Goal: Communication & Community: Answer question/provide support

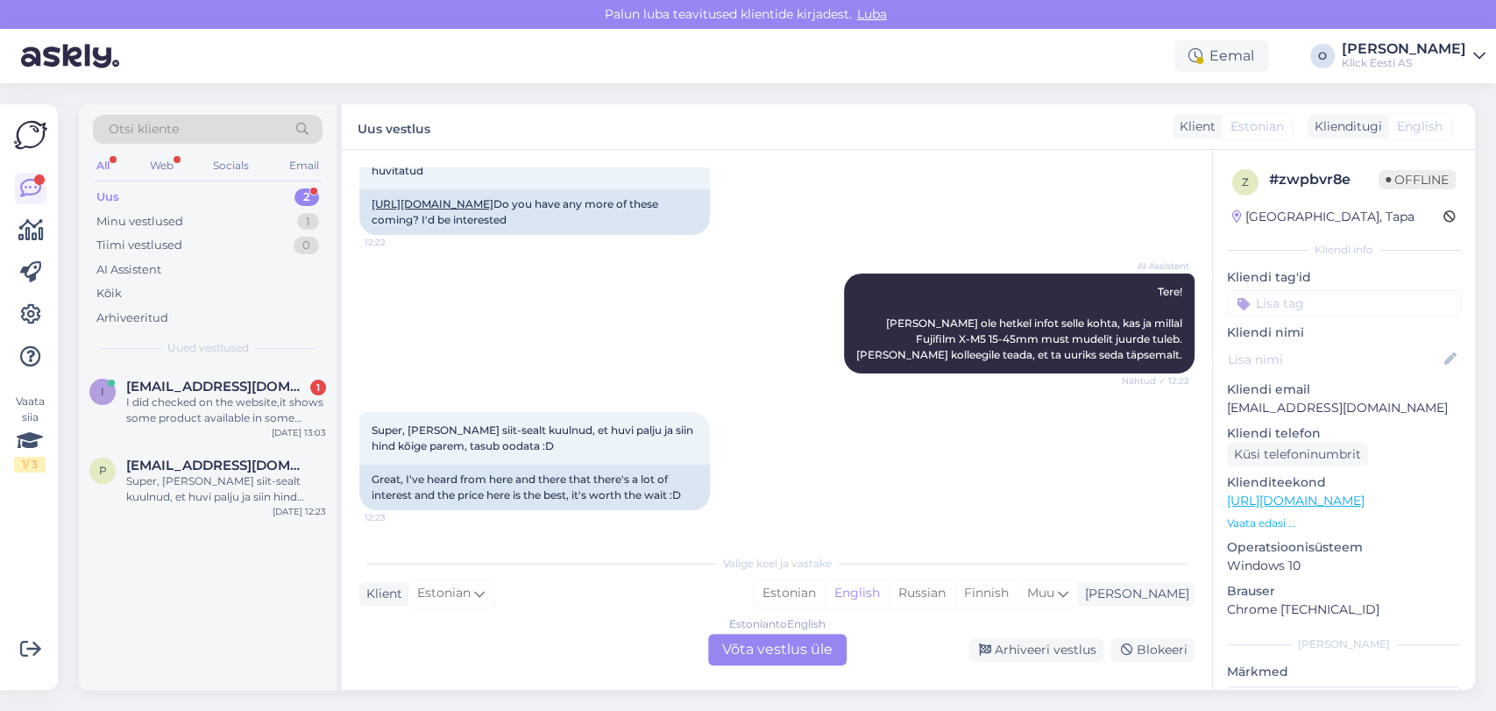
click at [213, 399] on div "I did checked on the website,it shows some product available in some shops but …" at bounding box center [226, 410] width 200 height 32
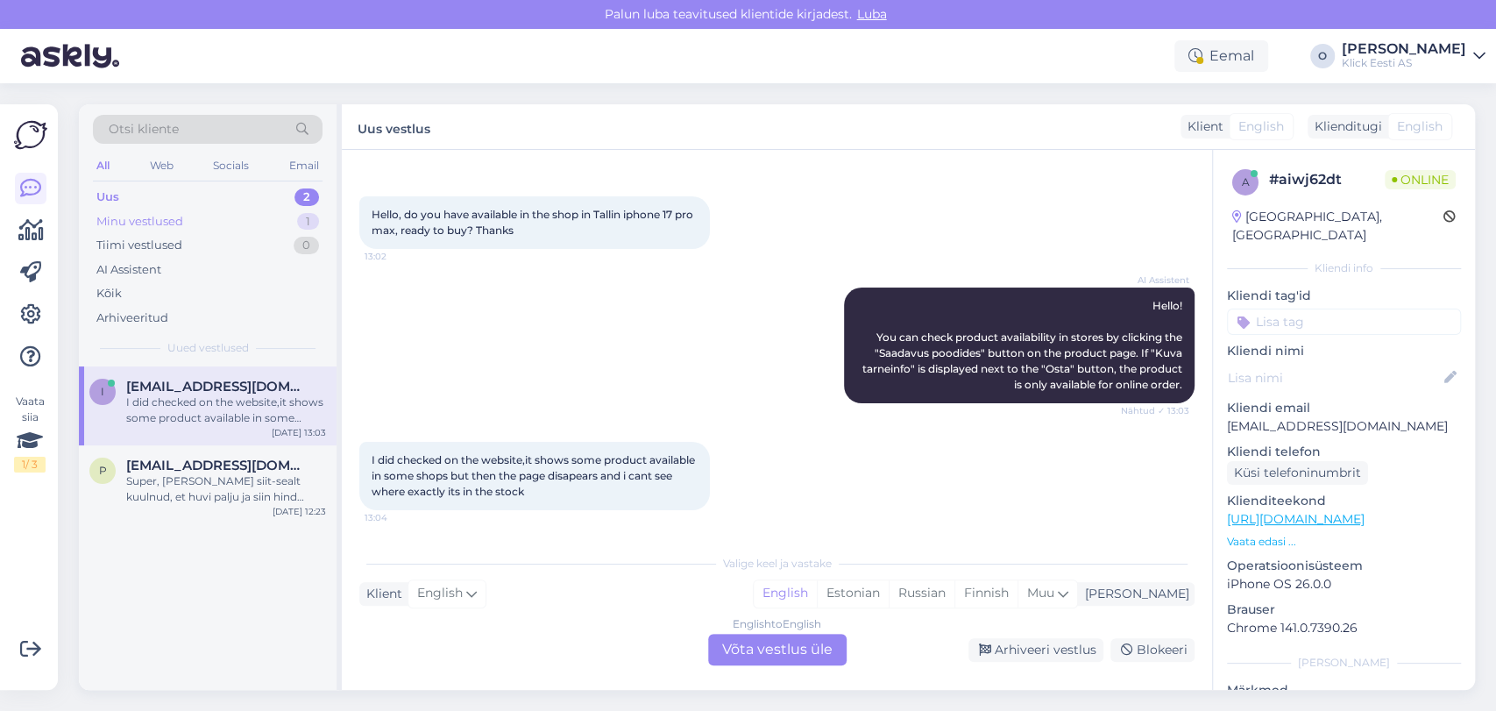
click at [234, 217] on div "Minu vestlused 1" at bounding box center [208, 221] width 230 height 25
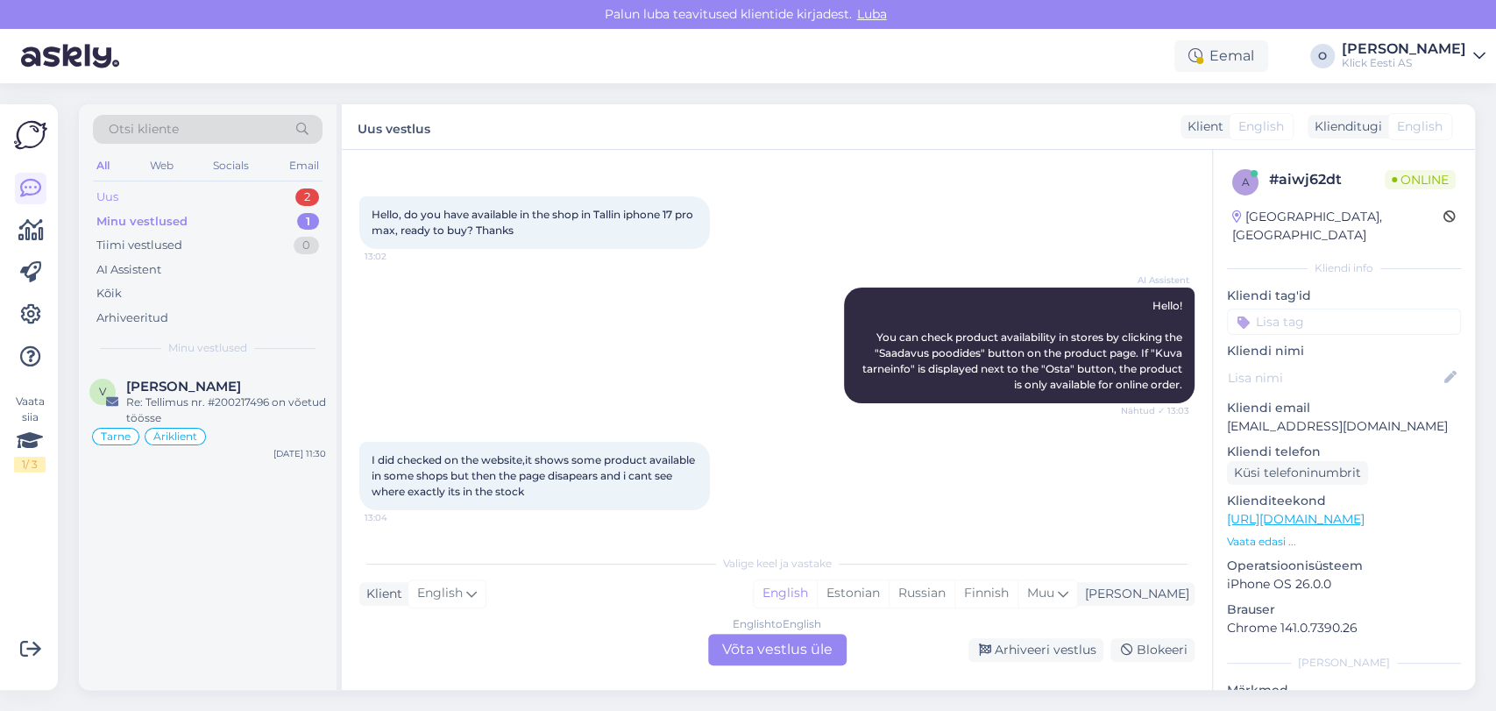
click at [211, 189] on div "Uus 2" at bounding box center [208, 197] width 230 height 25
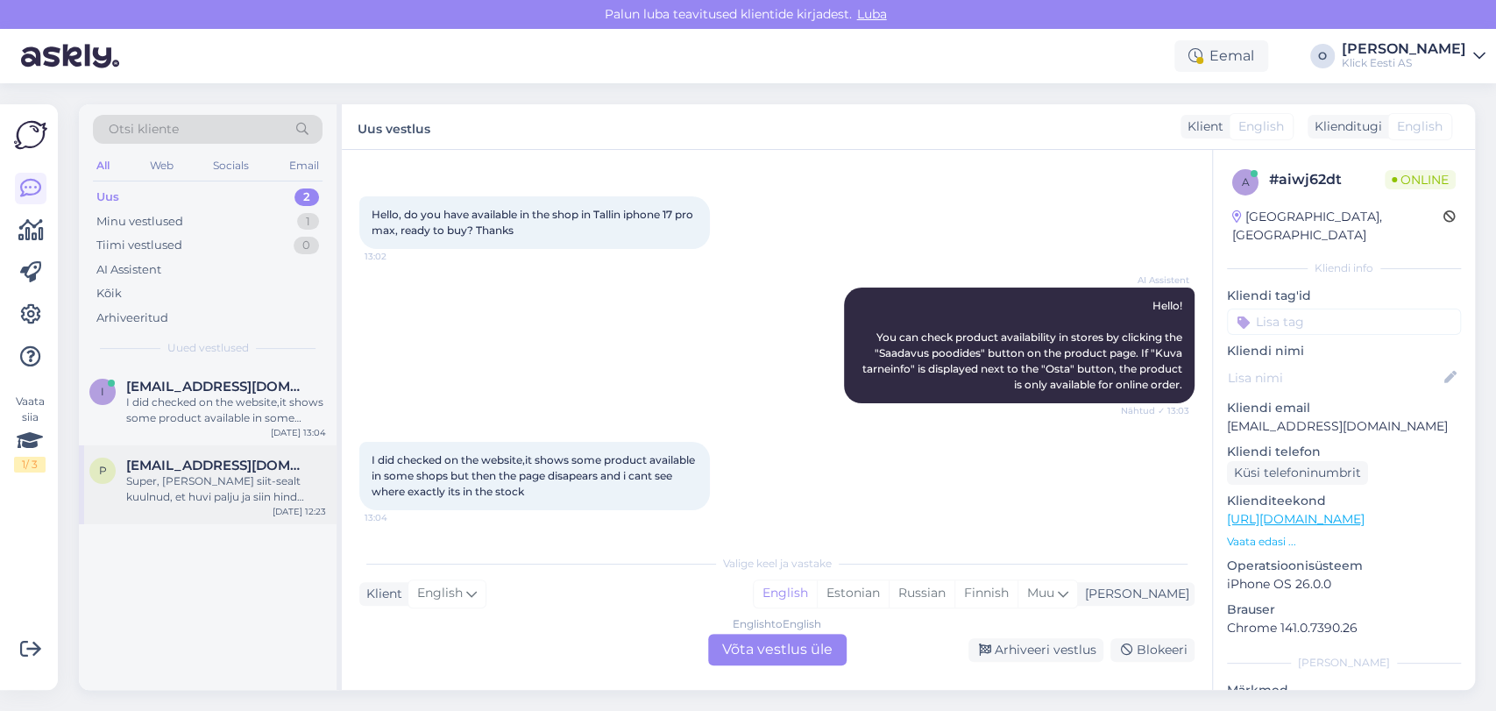
click at [202, 469] on span "[EMAIL_ADDRESS][DOMAIN_NAME]" at bounding box center [217, 465] width 182 height 16
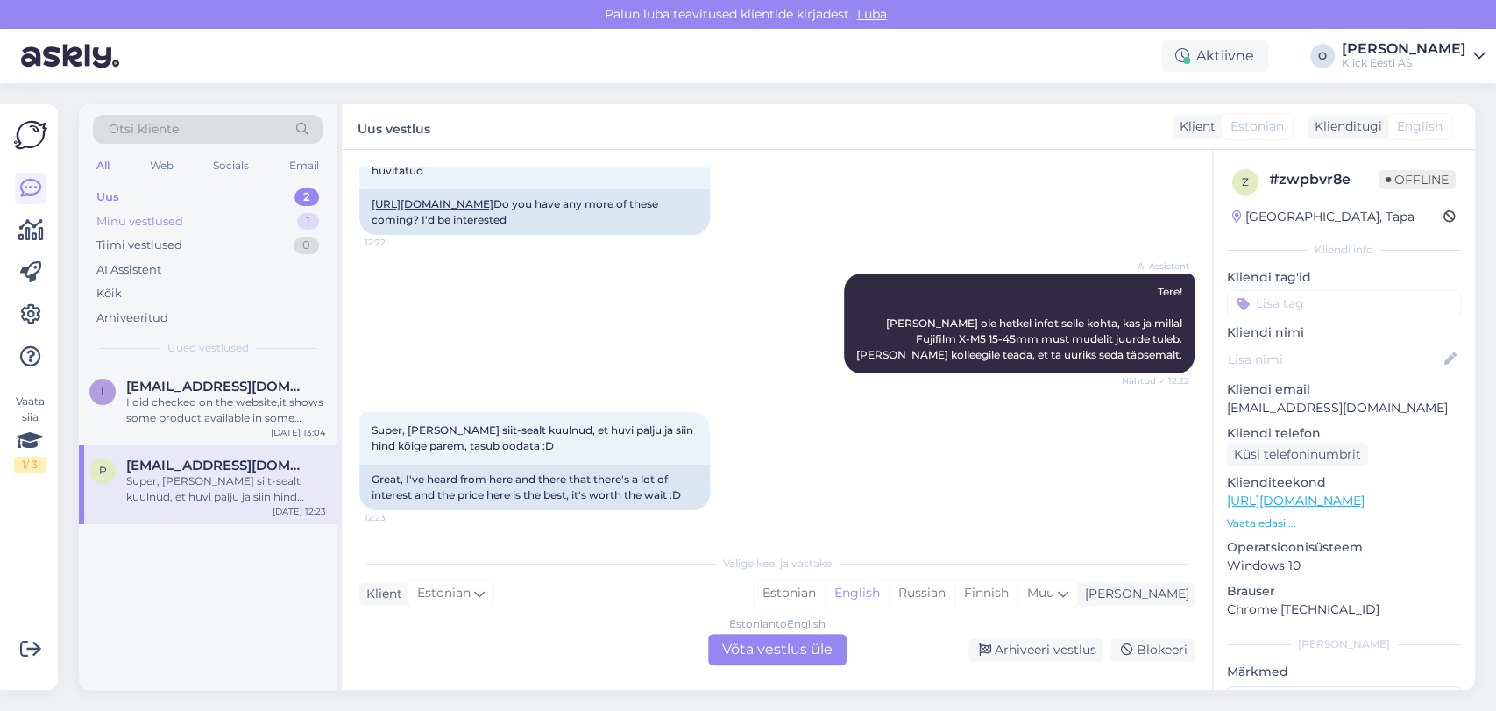
click at [210, 214] on div "Minu vestlused 1" at bounding box center [208, 221] width 230 height 25
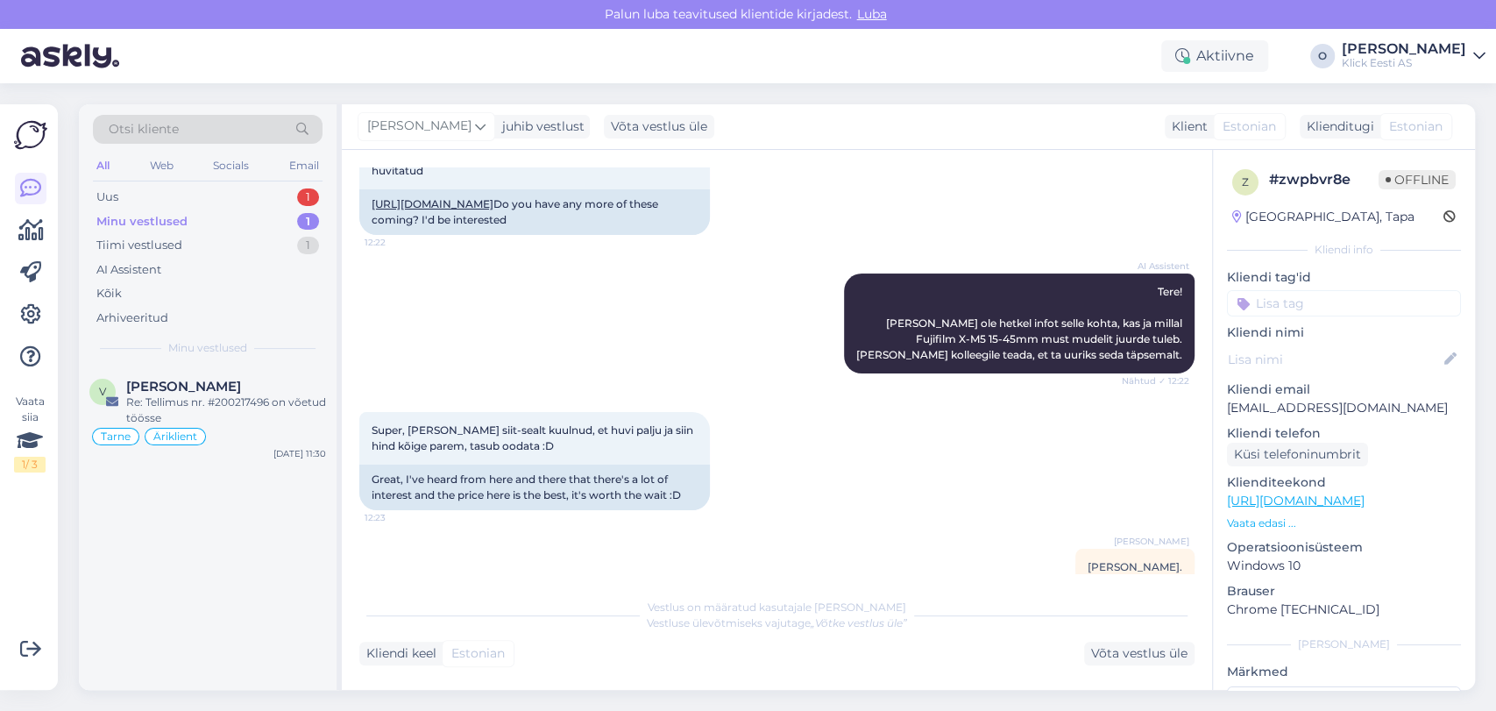
scroll to position [154, 0]
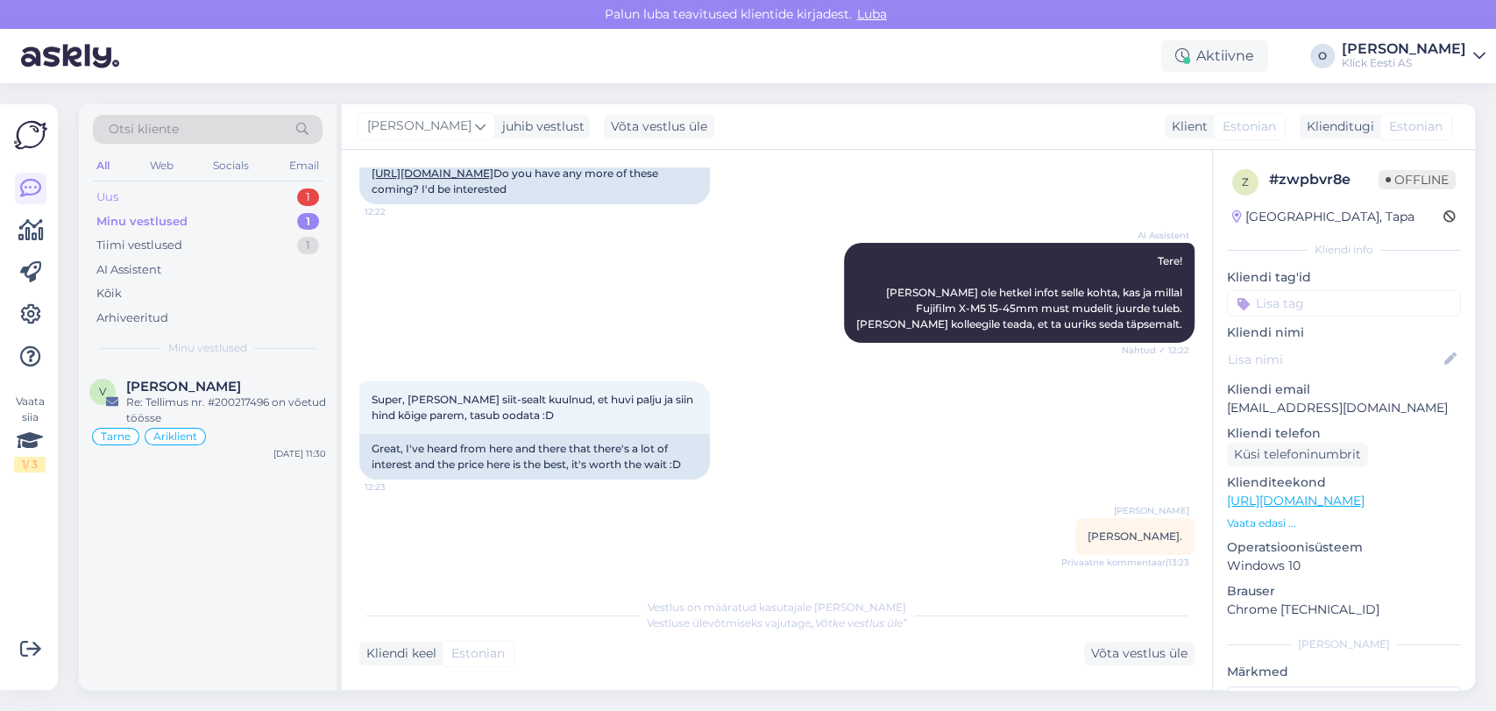
click at [195, 185] on div "Uus 1" at bounding box center [208, 197] width 230 height 25
click at [155, 397] on div "Vabandame ebamugavuste pärast. Suunan päringu spetsialistile, kes uurib teie te…" at bounding box center [226, 410] width 200 height 32
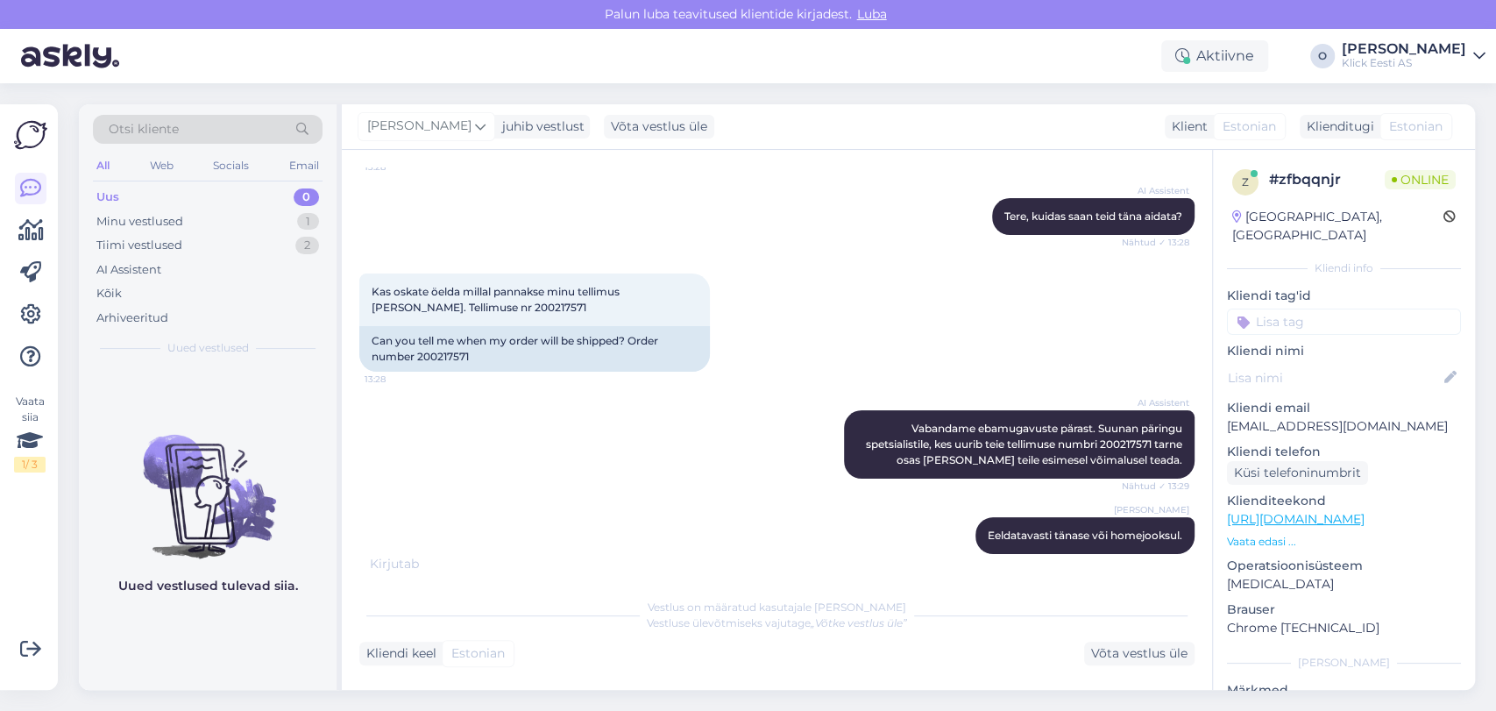
scroll to position [243, 0]
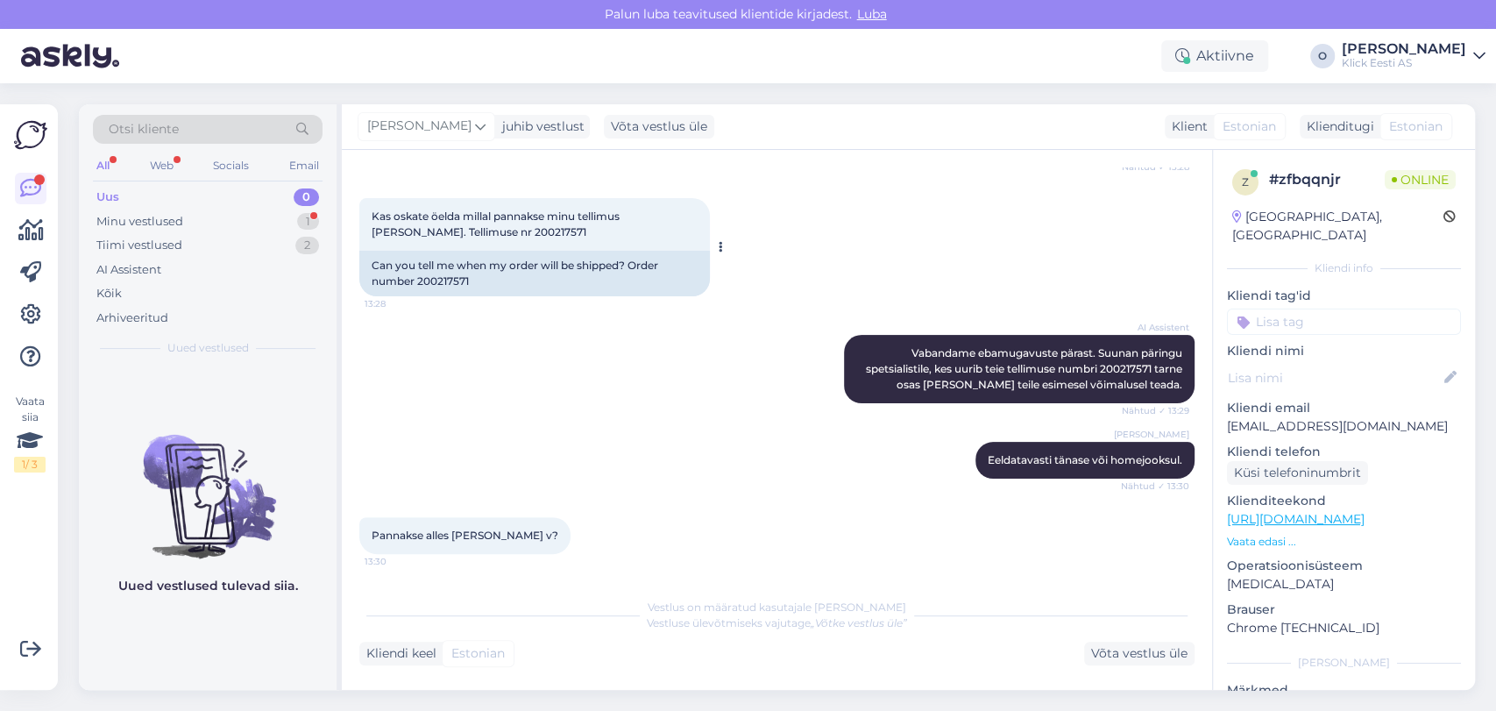
click at [464, 230] on span "Kas oskate öelda millal pannakse minu tellimus [PERSON_NAME]. Tellimuse nr 2002…" at bounding box center [497, 223] width 251 height 29
copy div "200217571 13:28"
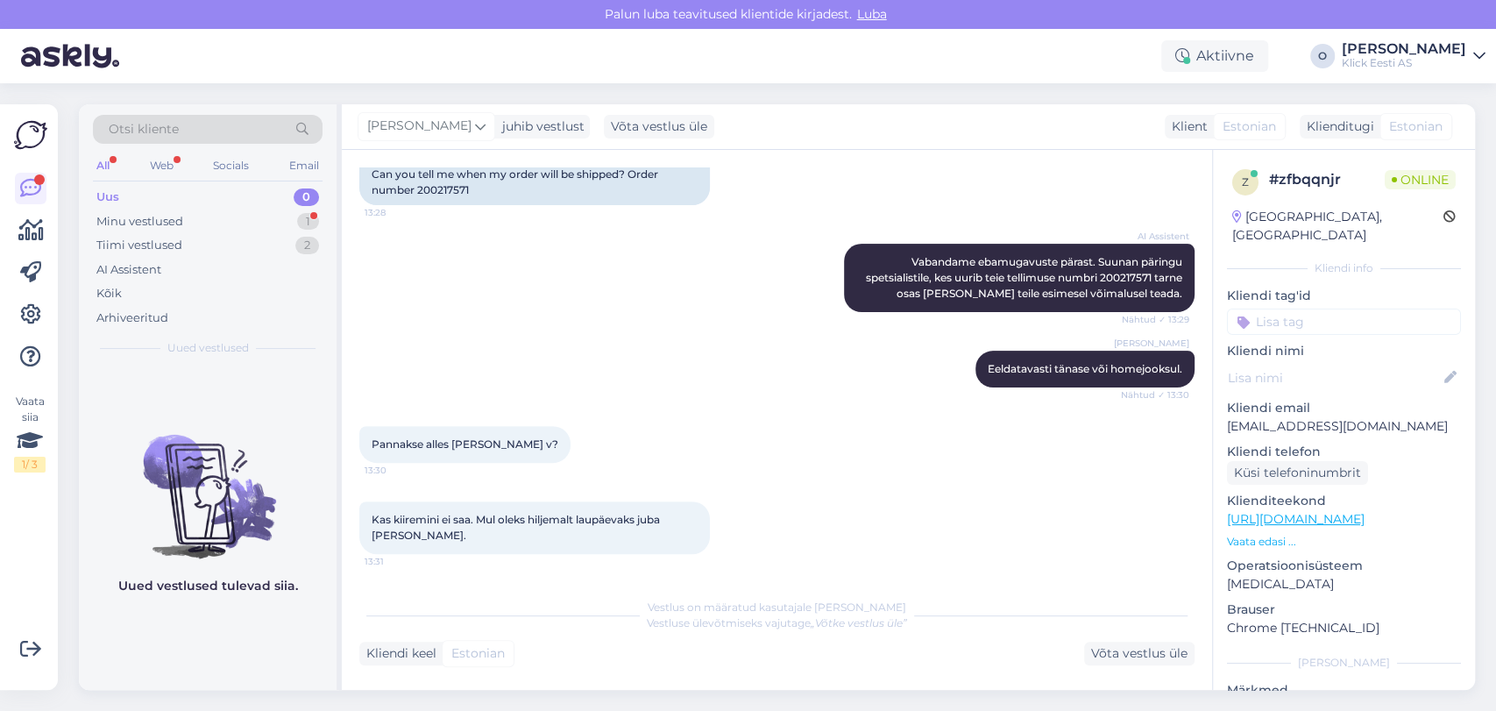
scroll to position [408, 0]
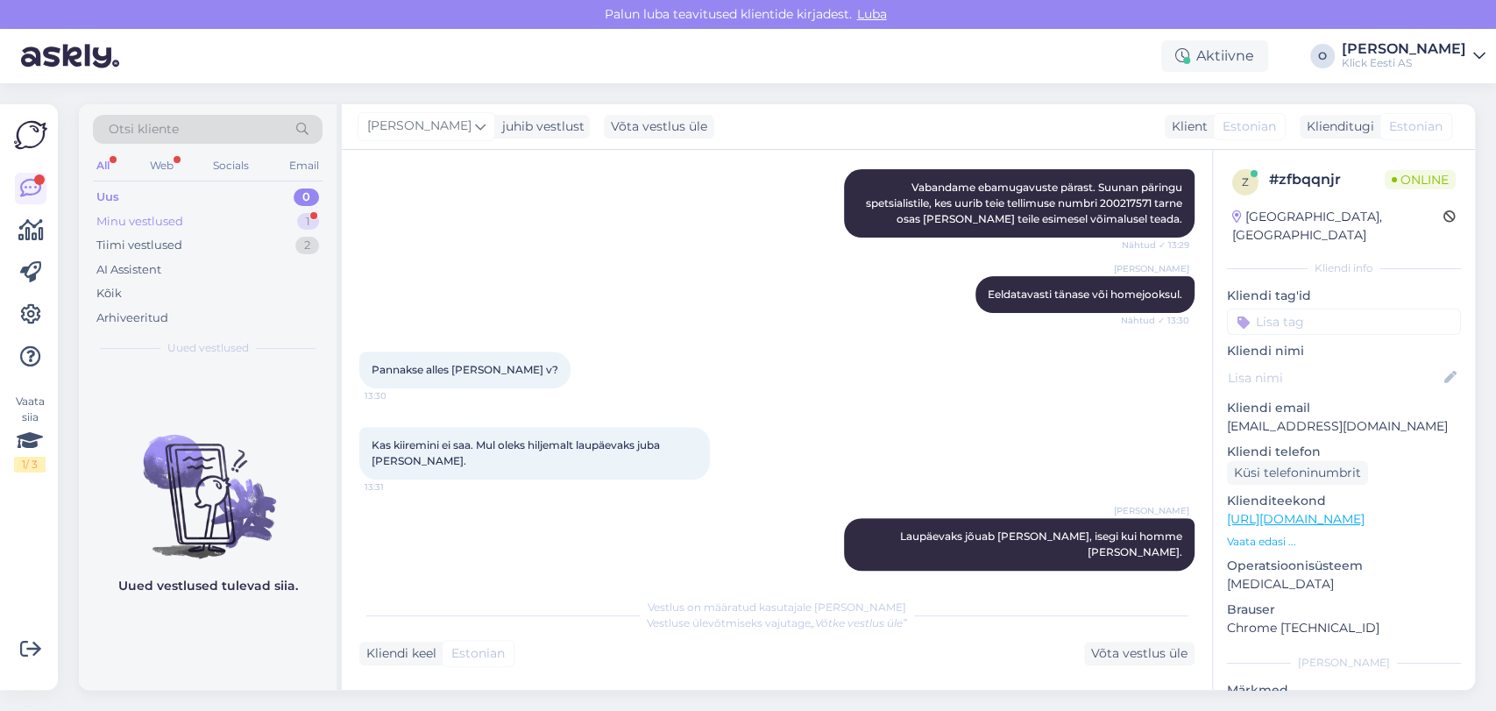
click at [216, 209] on div "Minu vestlused 1" at bounding box center [208, 221] width 230 height 25
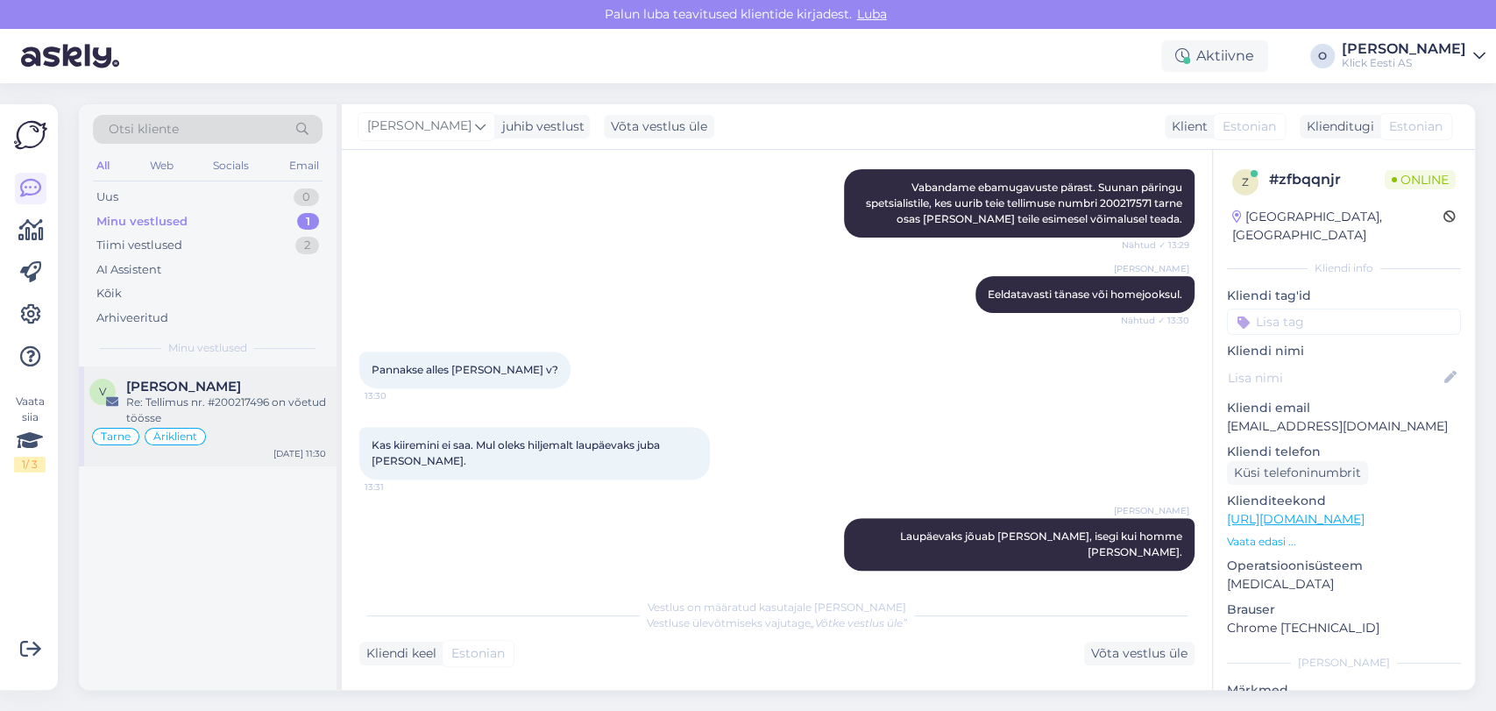
click at [189, 412] on div "Re: Tellimus nr. #200217496 on võetud töösse" at bounding box center [226, 410] width 200 height 32
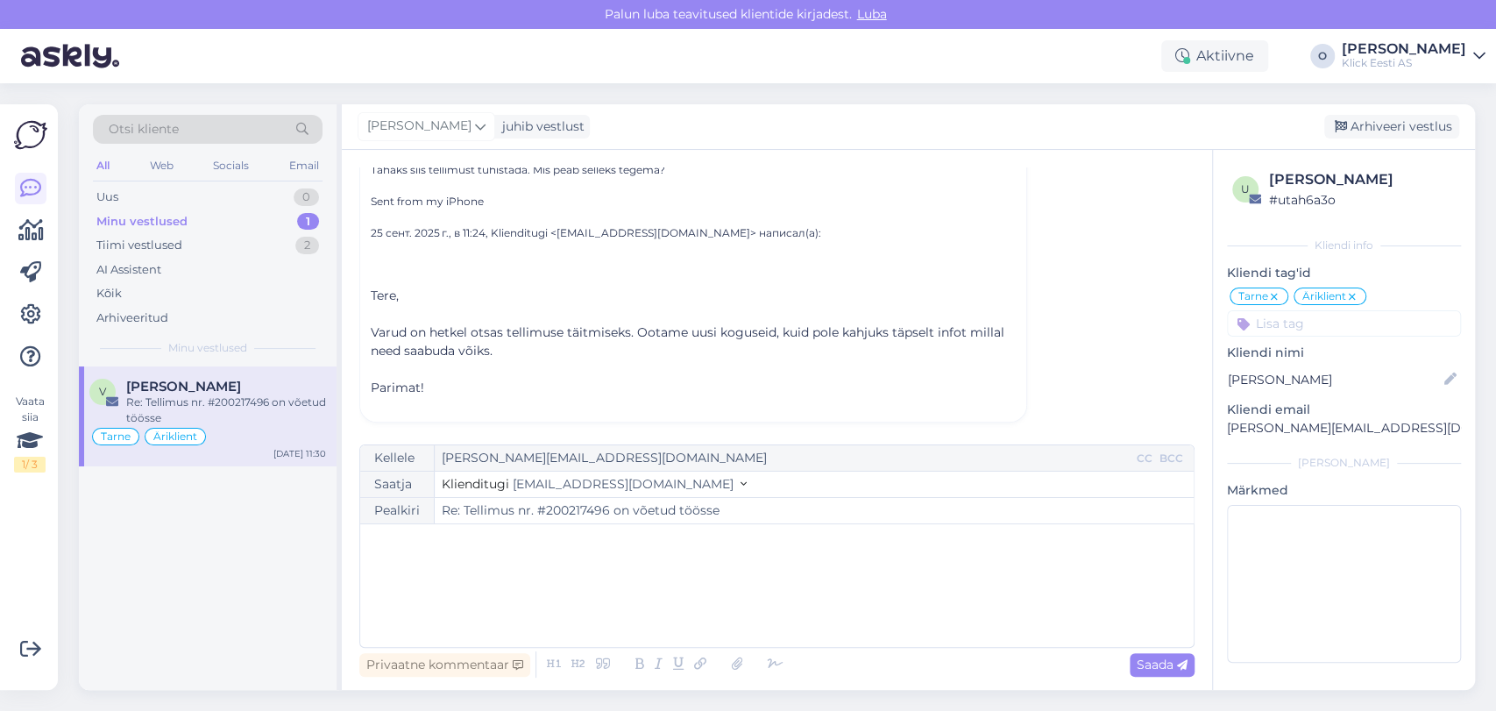
scroll to position [442, 0]
click at [239, 239] on div "Tiimi vestlused 2" at bounding box center [208, 245] width 230 height 25
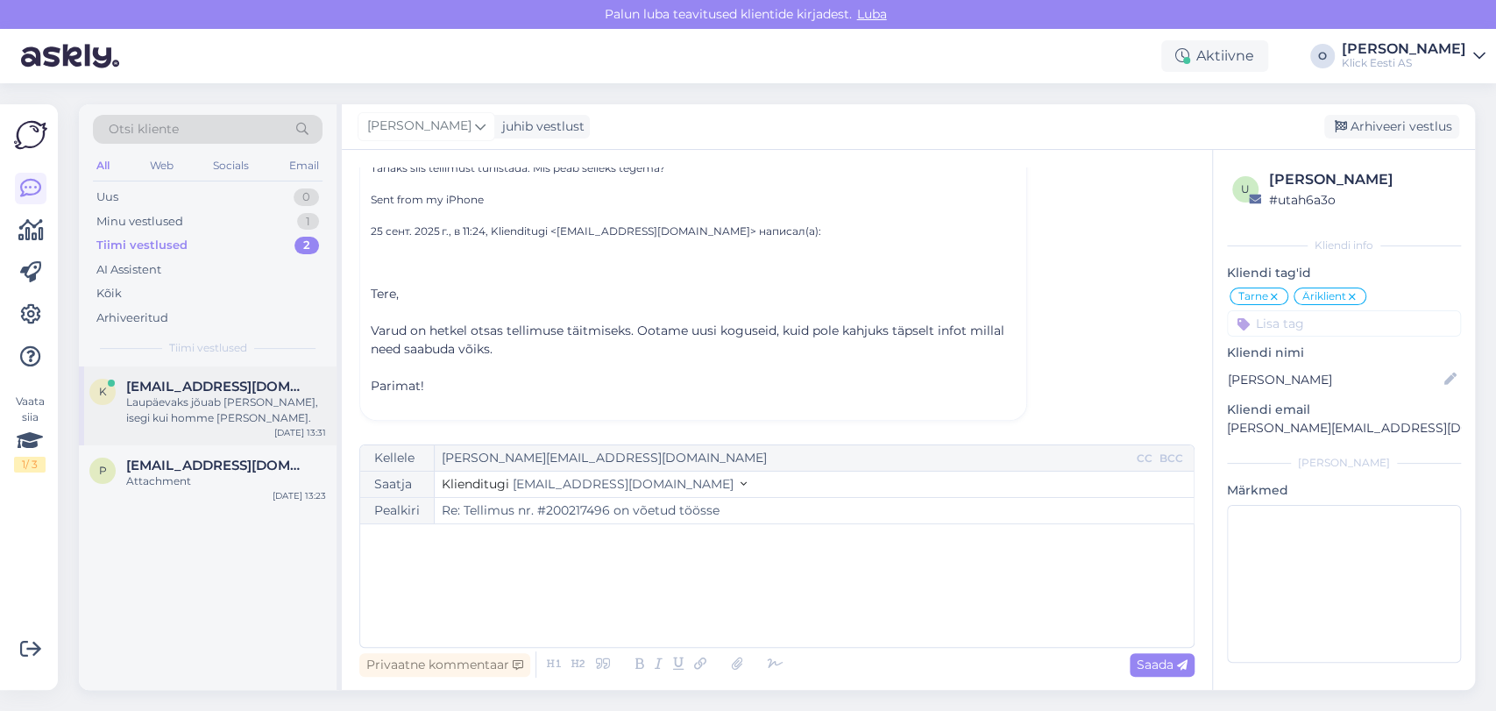
click at [224, 404] on div "Laupäevaks jõuab [PERSON_NAME], isegi kui homme [PERSON_NAME]." at bounding box center [226, 410] width 200 height 32
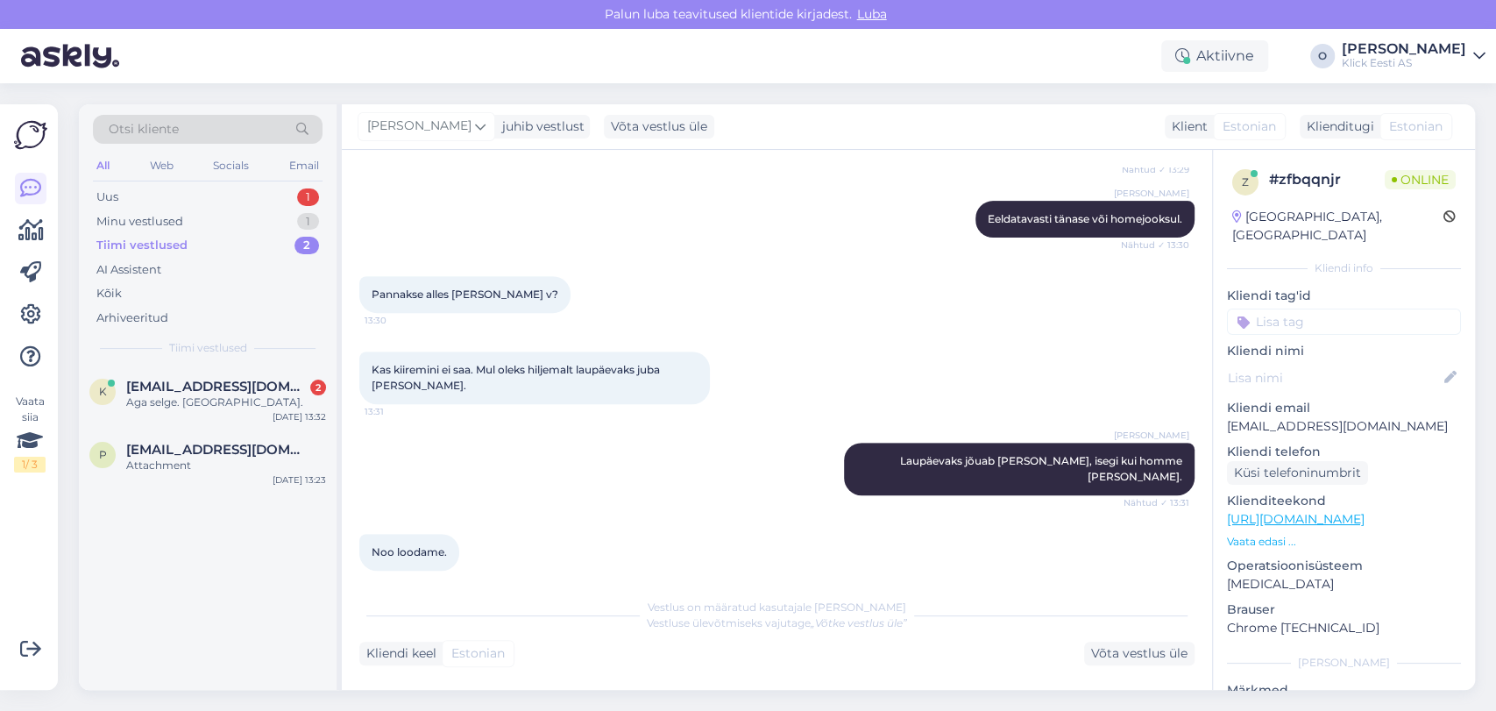
scroll to position [560, 0]
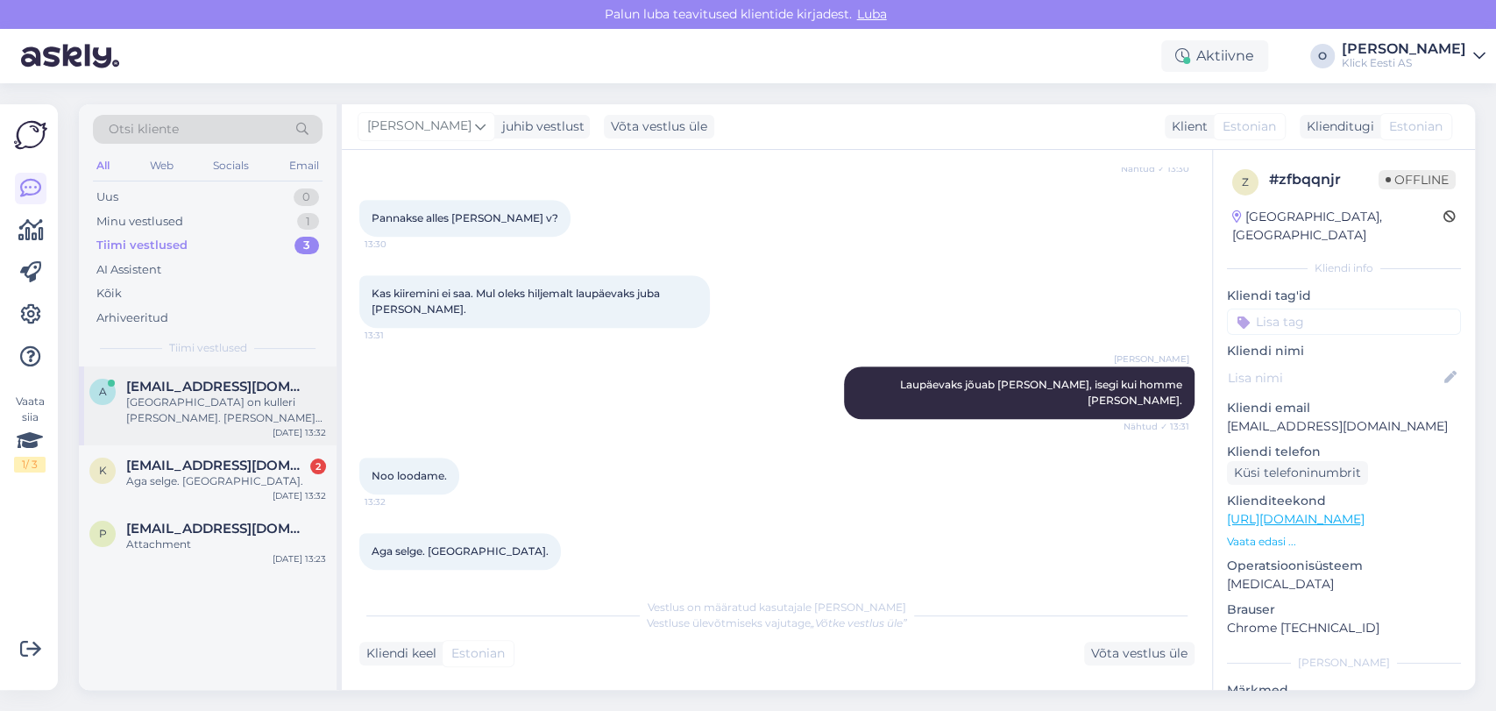
click at [217, 397] on div "[GEOGRAPHIC_DATA] on kulleri [PERSON_NAME]. [PERSON_NAME] jooksul jõuab." at bounding box center [226, 410] width 200 height 32
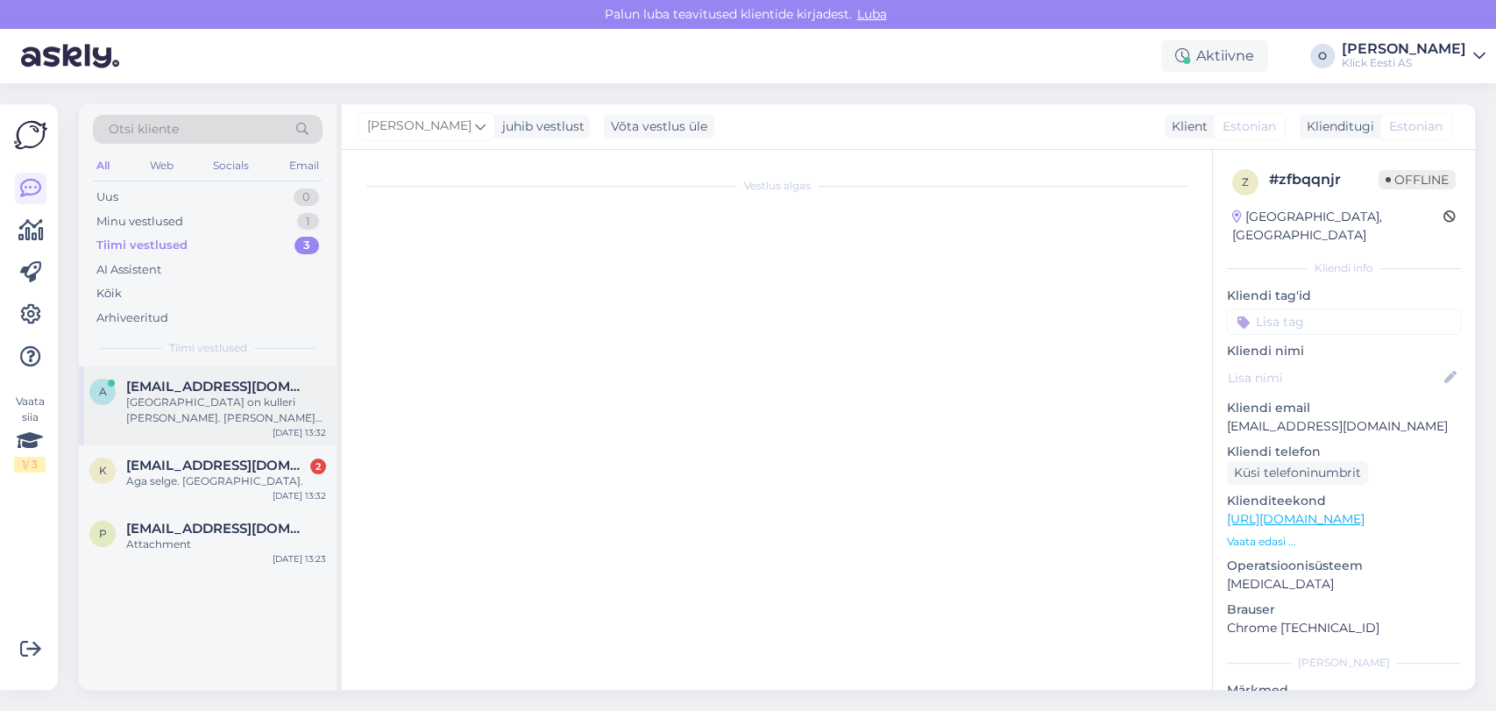
scroll to position [65, 0]
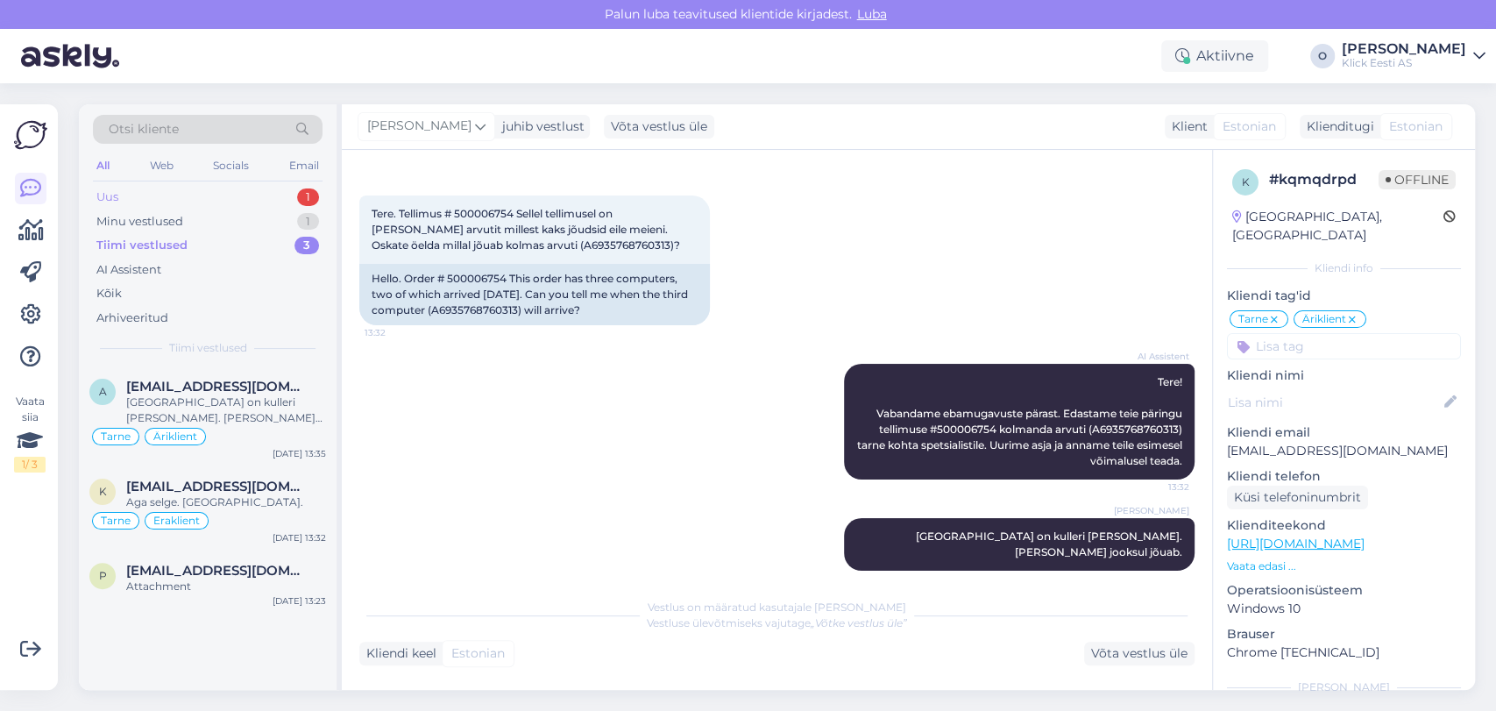
click at [242, 192] on div "Uus 1" at bounding box center [208, 197] width 230 height 25
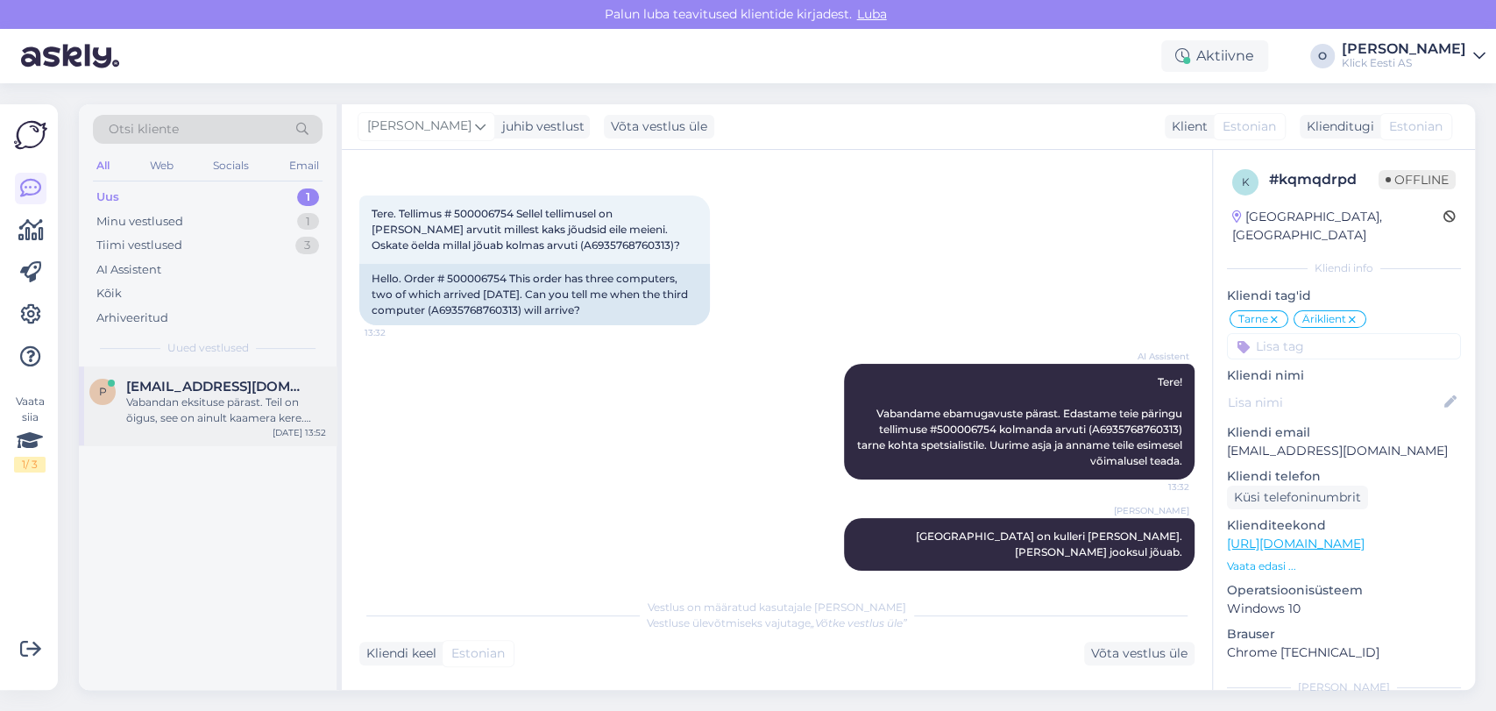
click at [207, 405] on div "Vabandan eksituse pärast. Teil on õigus, see on ainult kaamera kere. Objektiivi…" at bounding box center [226, 410] width 200 height 32
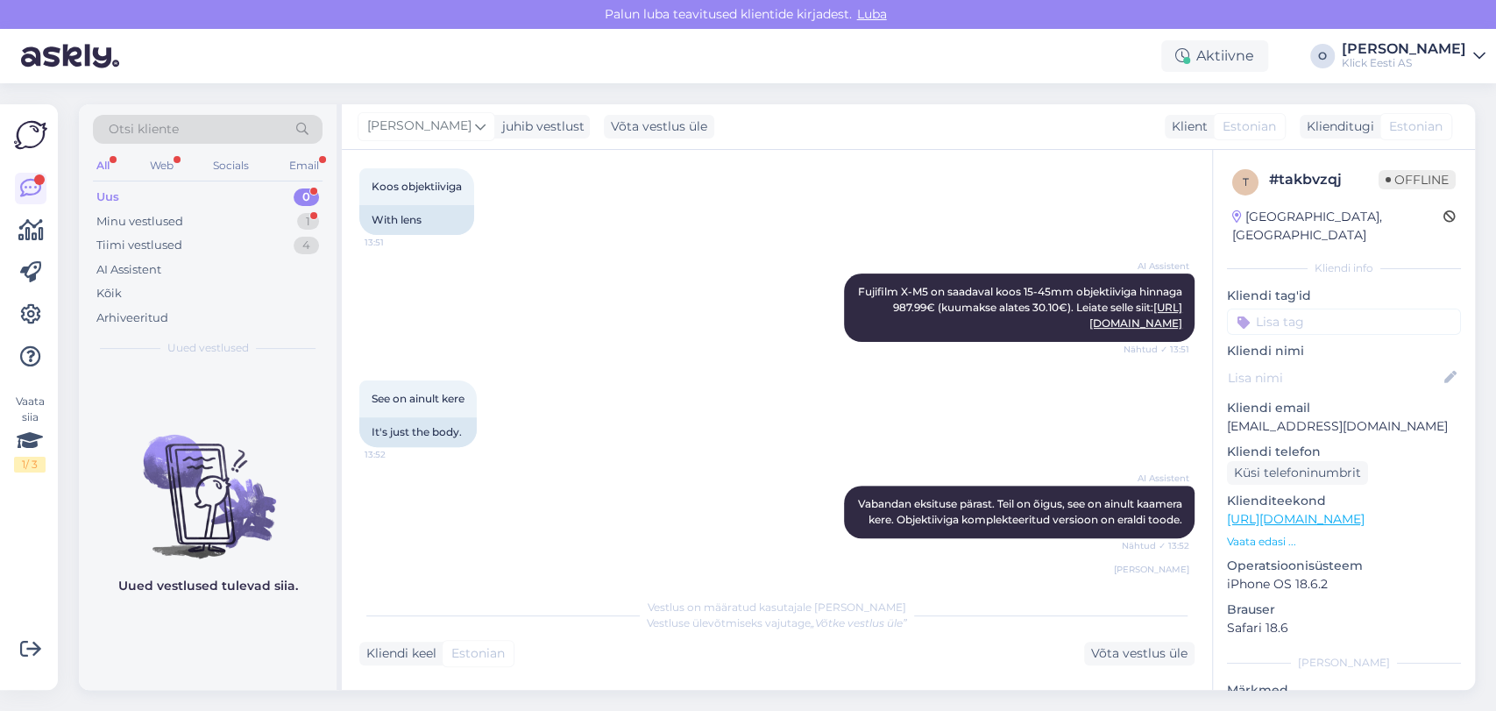
scroll to position [486, 0]
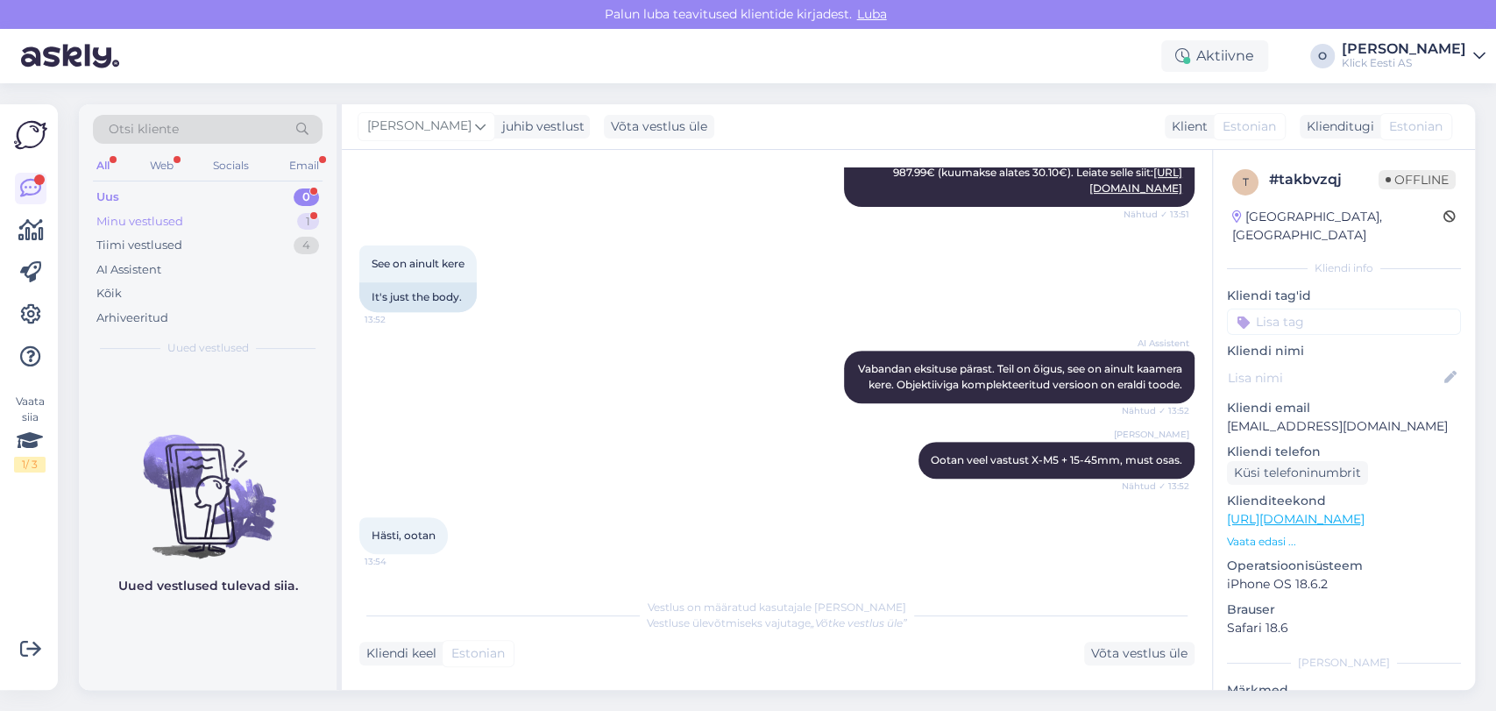
click at [140, 230] on div "Minu vestlused 1" at bounding box center [208, 221] width 230 height 25
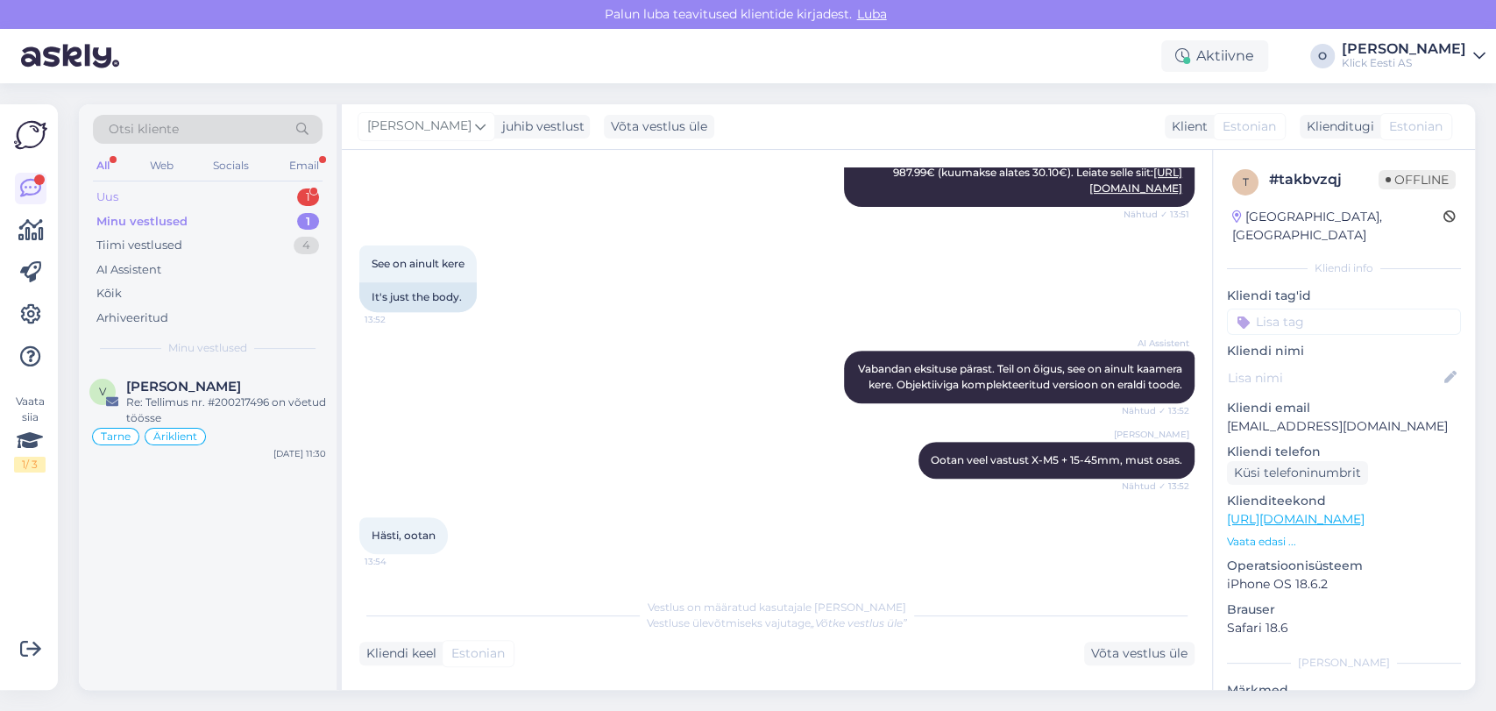
drag, startPoint x: 158, startPoint y: 183, endPoint x: 155, endPoint y: 192, distance: 9.1
click at [155, 192] on div "Otsi kliente All Web Socials Email Uus 1 Minu vestlused 1 Tiimi vestlused 4 AI …" at bounding box center [208, 235] width 258 height 262
click at [155, 192] on div "Uus 1" at bounding box center [208, 197] width 230 height 25
click at [144, 375] on div "D [PERSON_NAME] 1 Pretensioon [DATE] 14:02" at bounding box center [208, 397] width 258 height 63
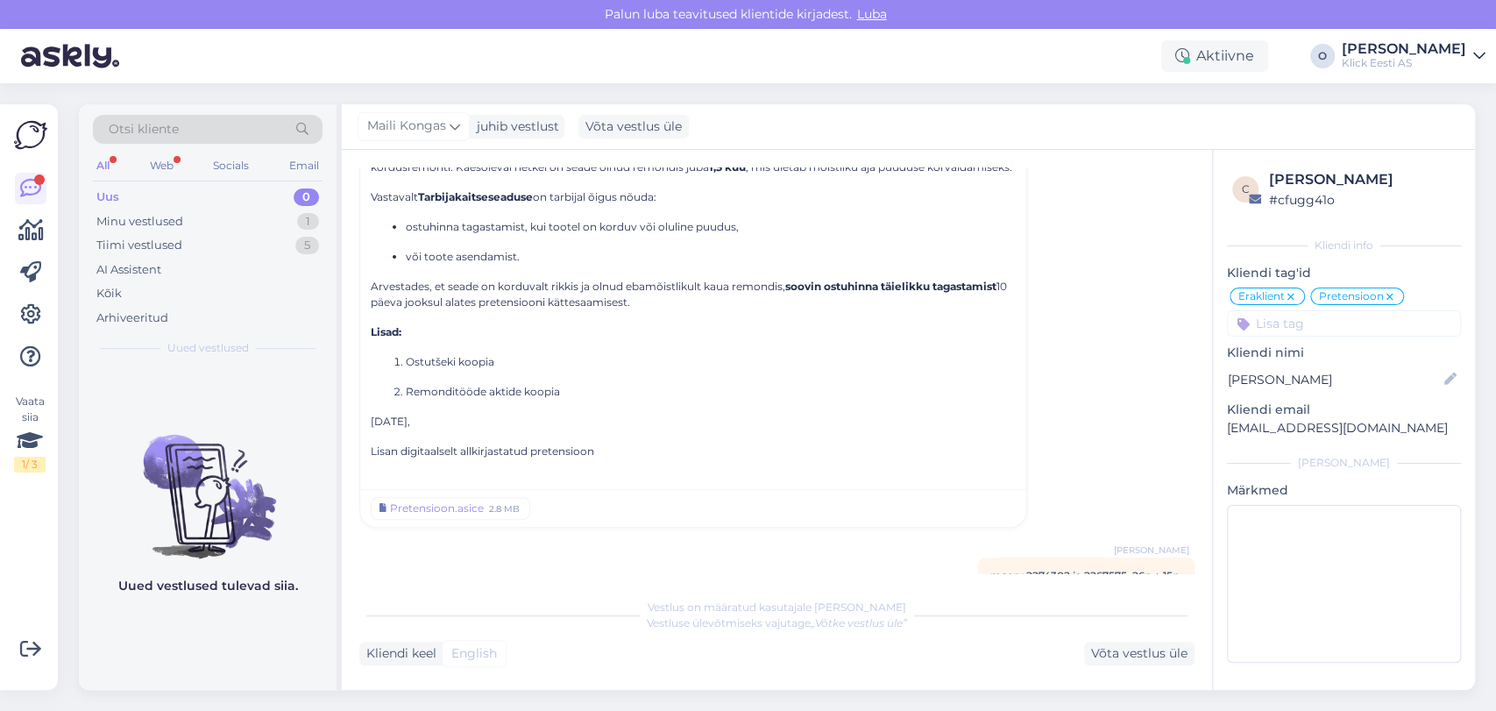
scroll to position [377, 0]
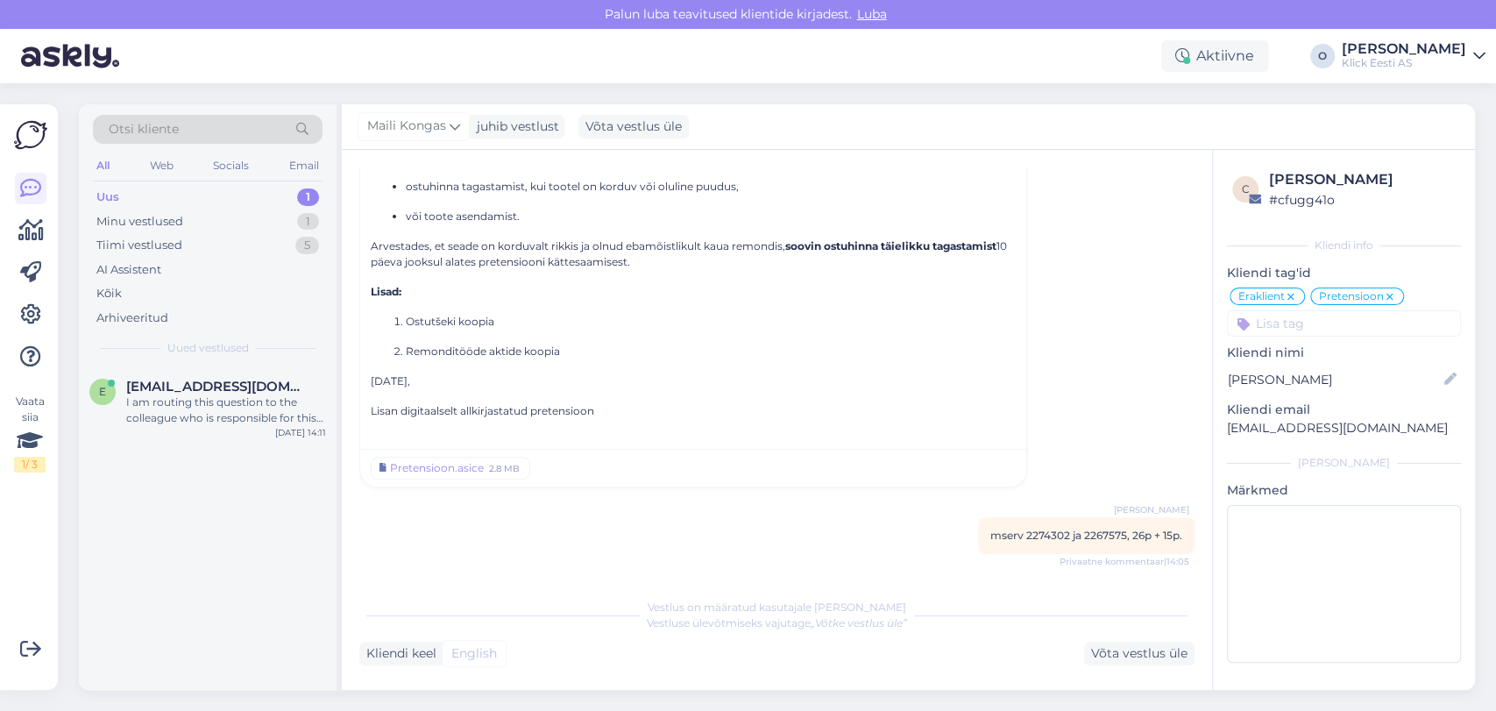
click at [180, 193] on div "Uus 1" at bounding box center [208, 197] width 230 height 25
click at [169, 394] on div "I am routing this question to the colleague who is responsible for this topic. …" at bounding box center [226, 410] width 200 height 32
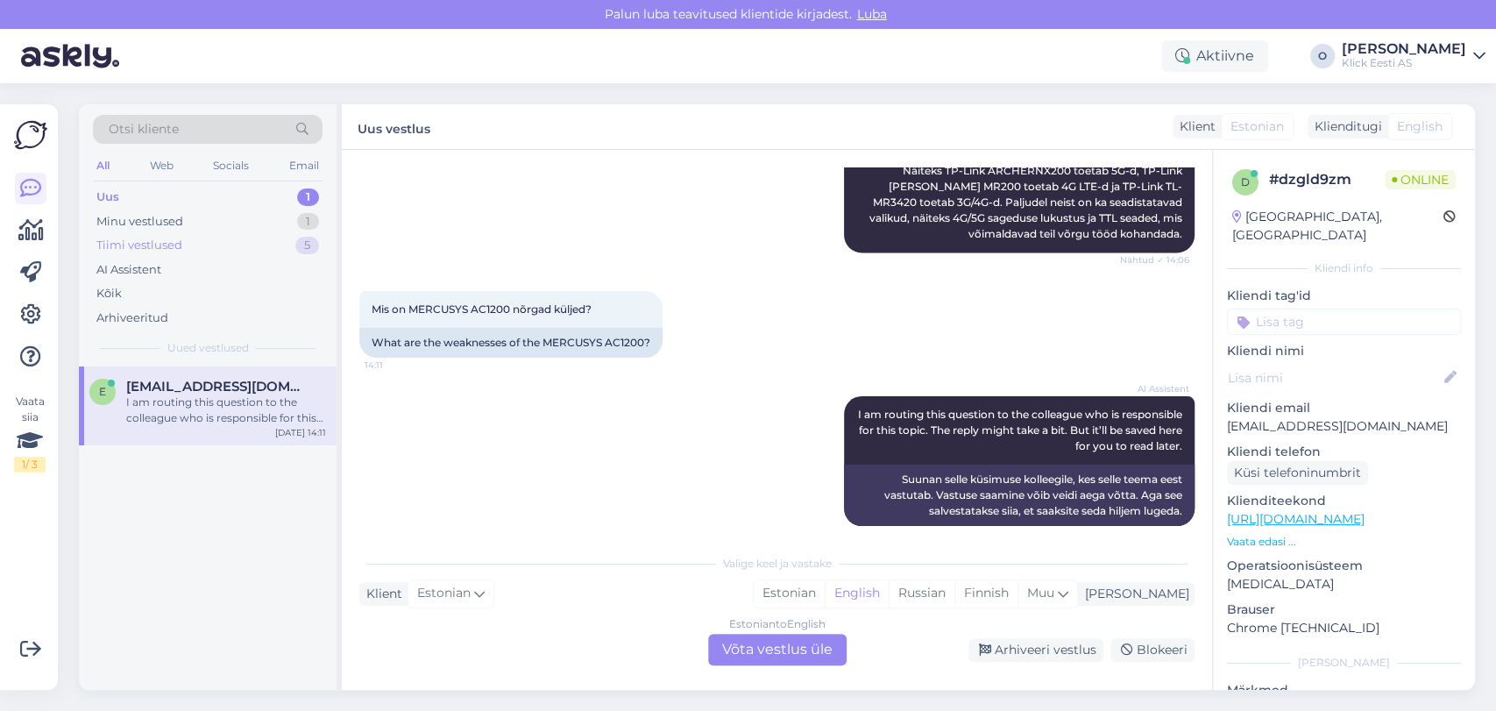
click at [181, 243] on div "Tiimi vestlused 5" at bounding box center [208, 245] width 230 height 25
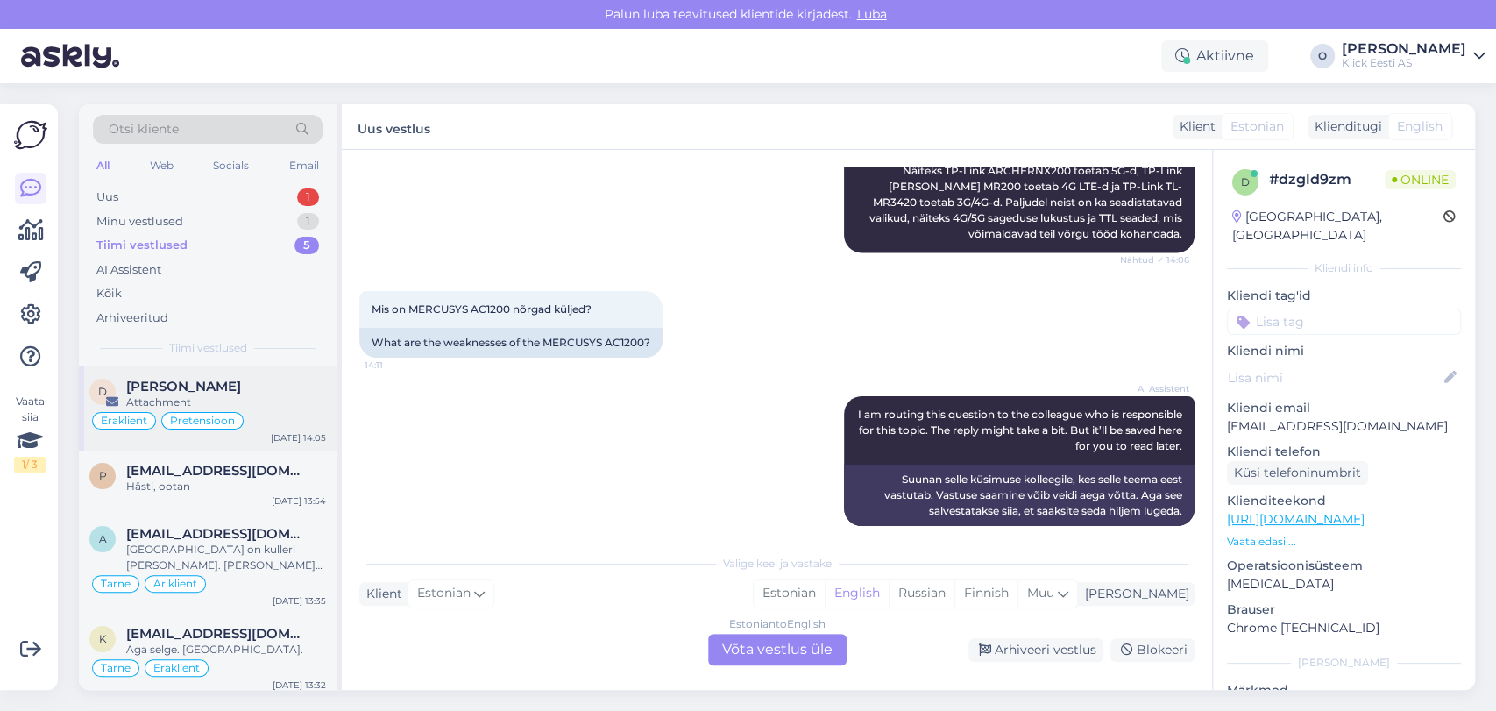
click at [164, 383] on span "[PERSON_NAME]" at bounding box center [183, 387] width 115 height 16
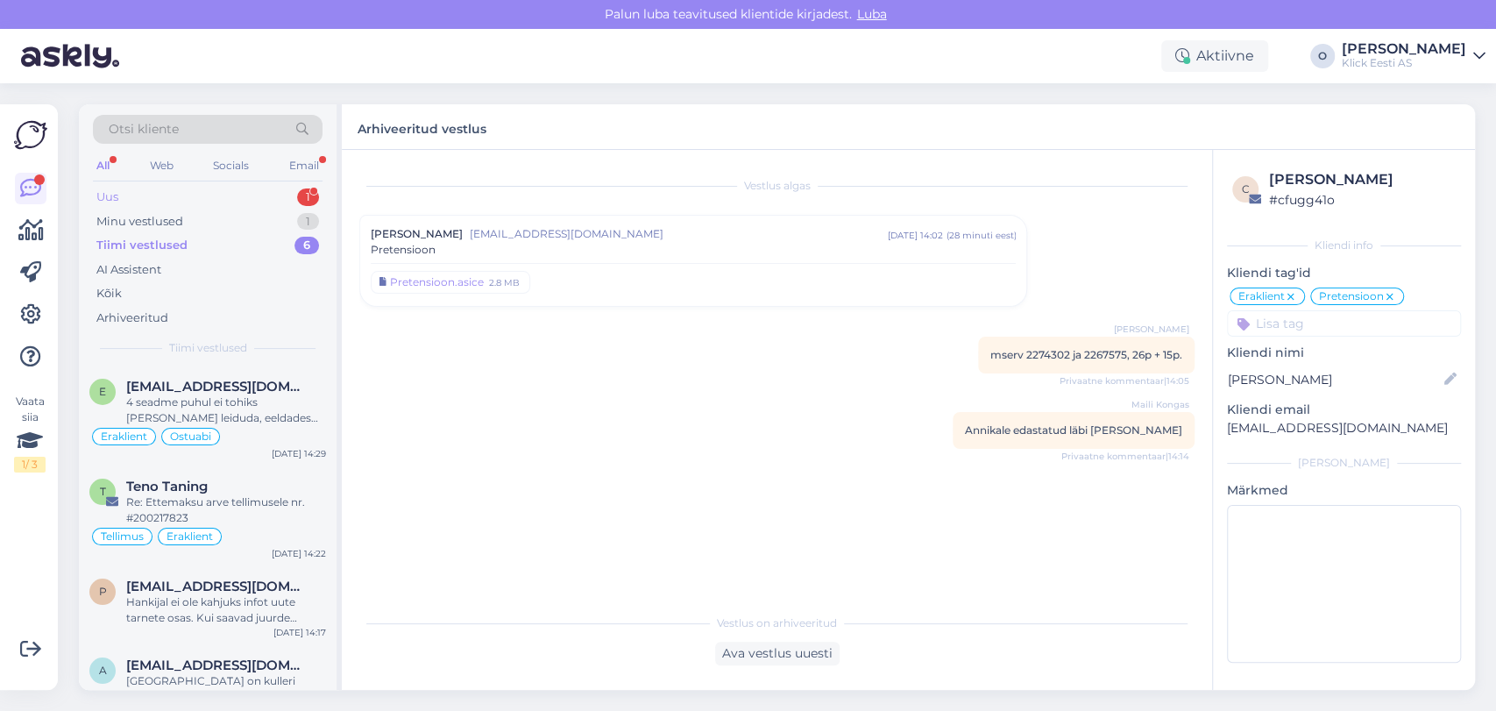
click at [201, 187] on div "Uus 1" at bounding box center [208, 197] width 230 height 25
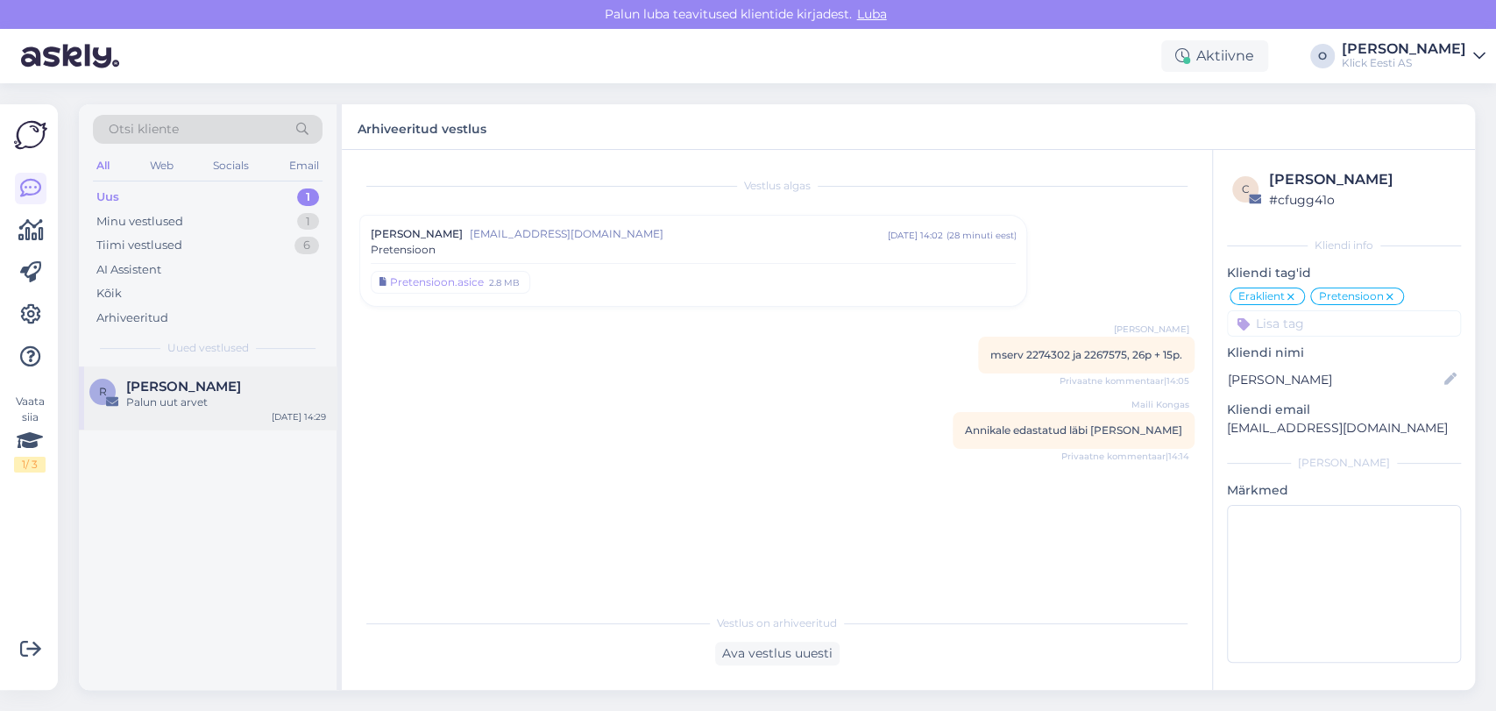
click at [167, 384] on span "[PERSON_NAME]" at bounding box center [183, 387] width 115 height 16
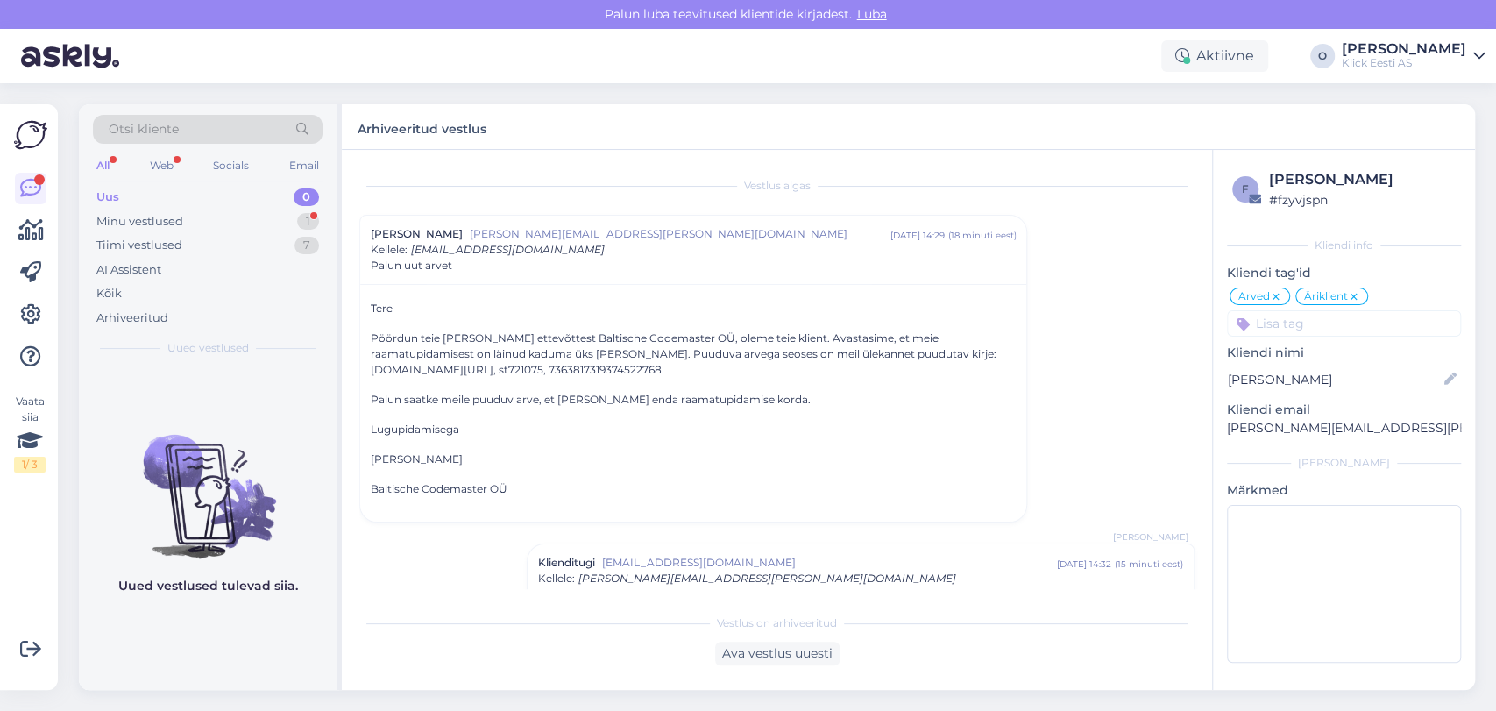
scroll to position [196, 0]
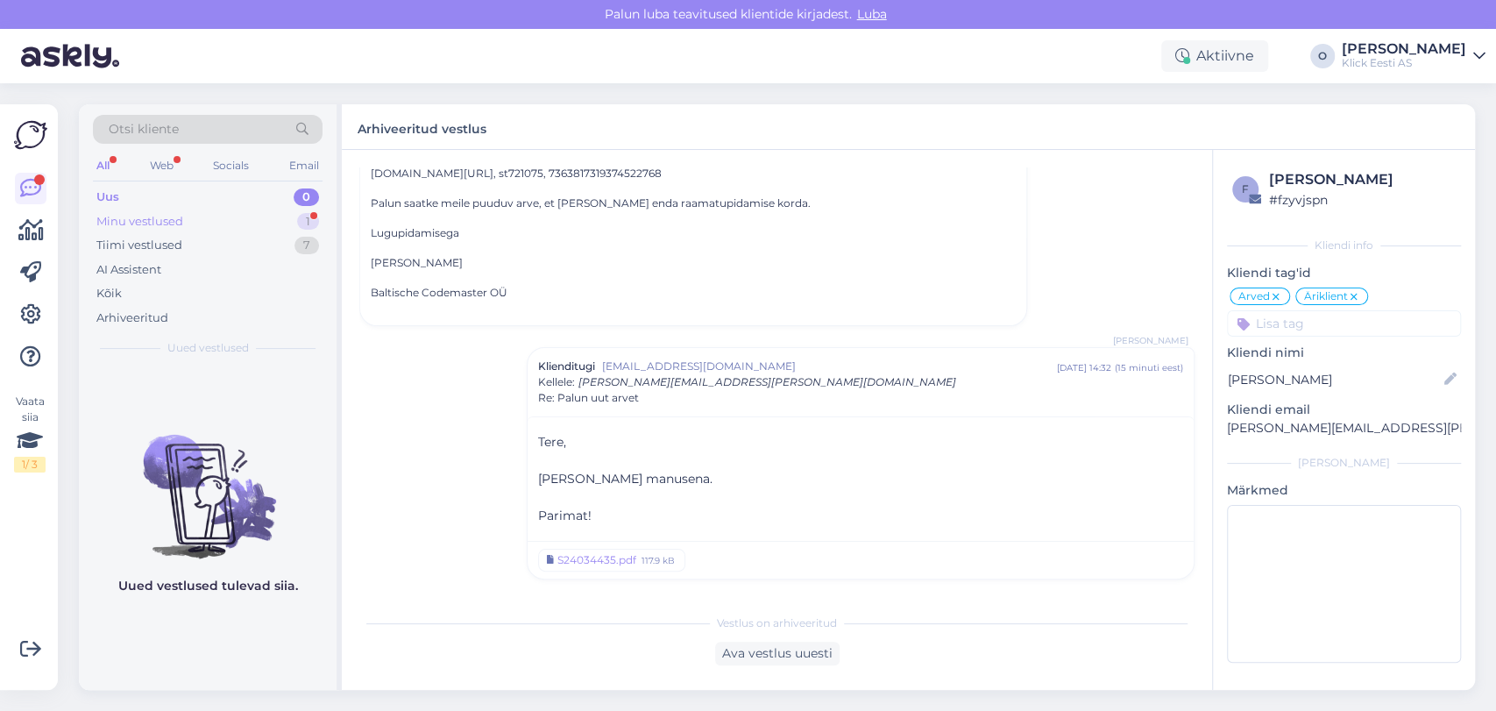
click at [157, 226] on div "Minu vestlused" at bounding box center [139, 222] width 87 height 18
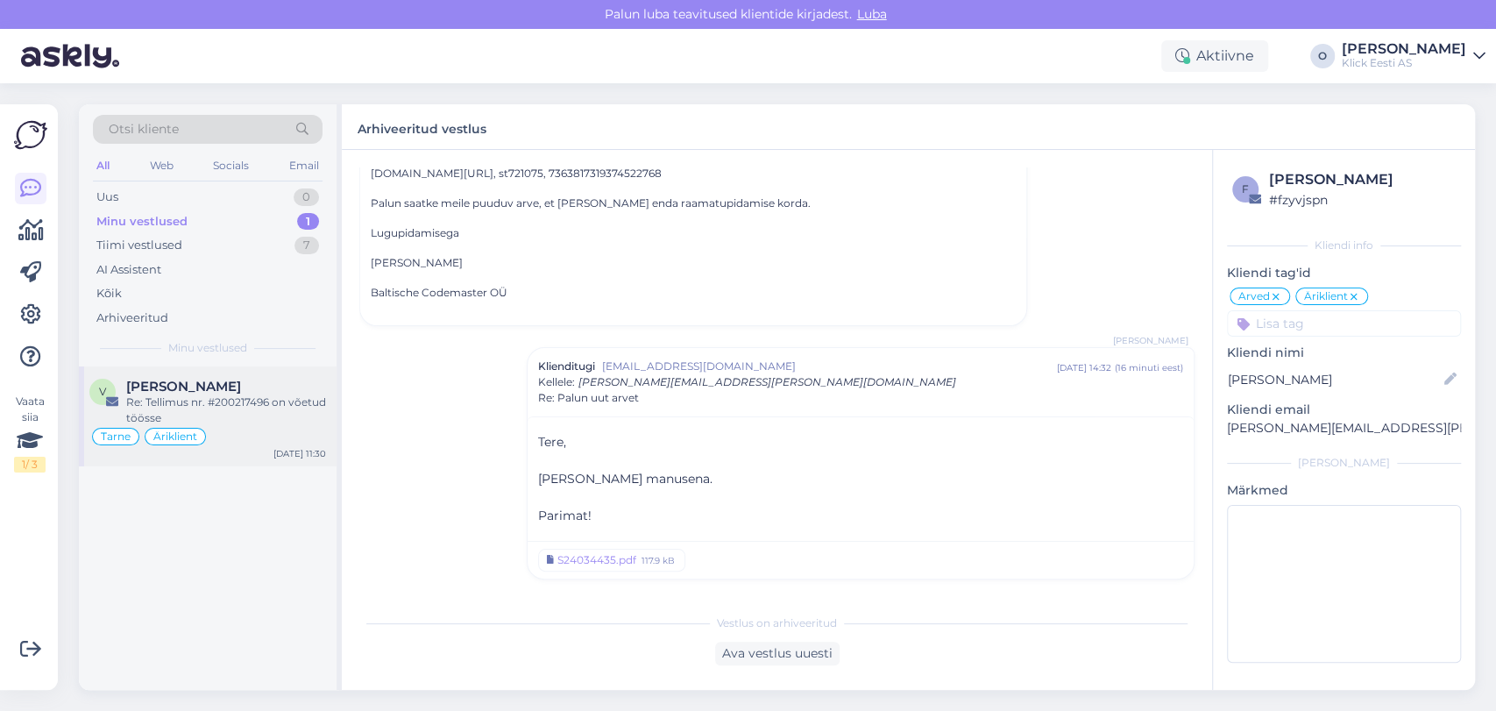
click at [164, 380] on span "[PERSON_NAME]" at bounding box center [183, 387] width 115 height 16
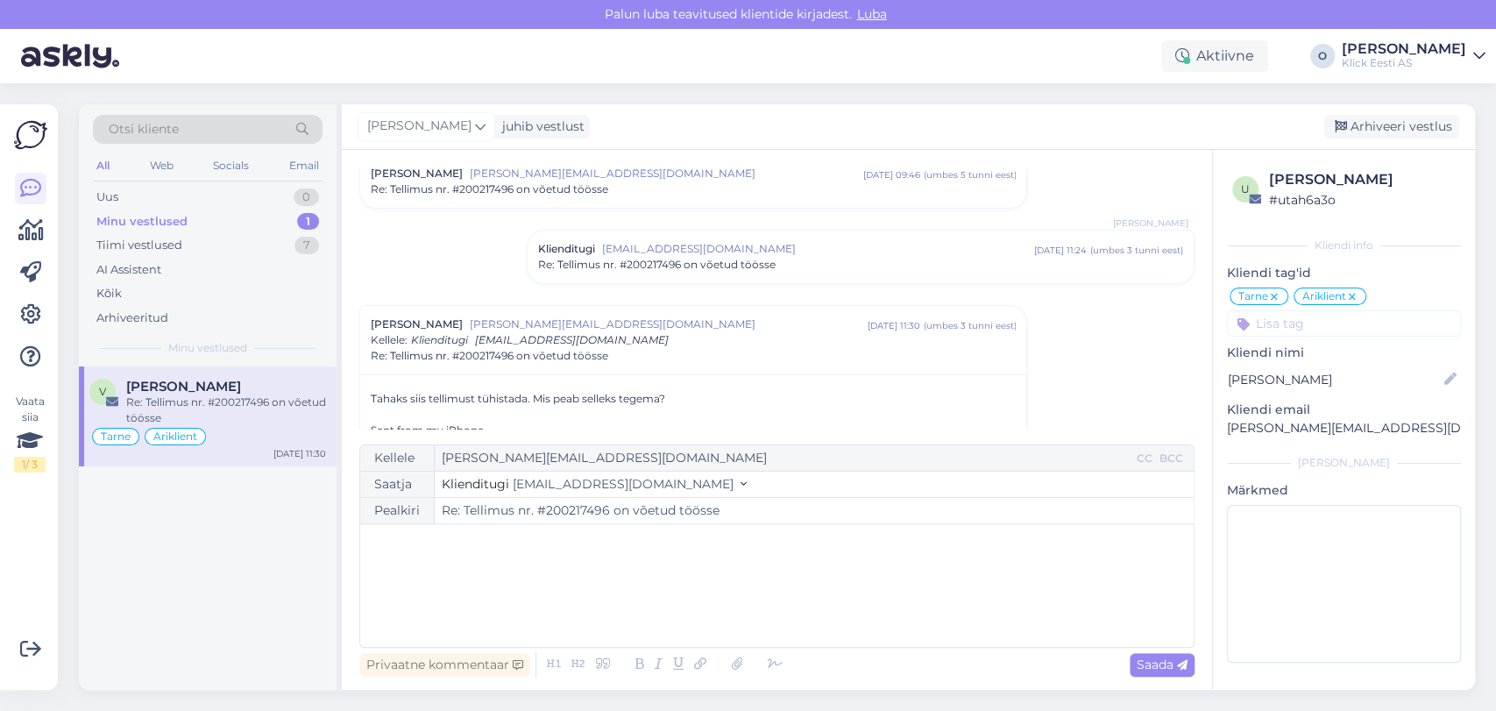
scroll to position [440, 0]
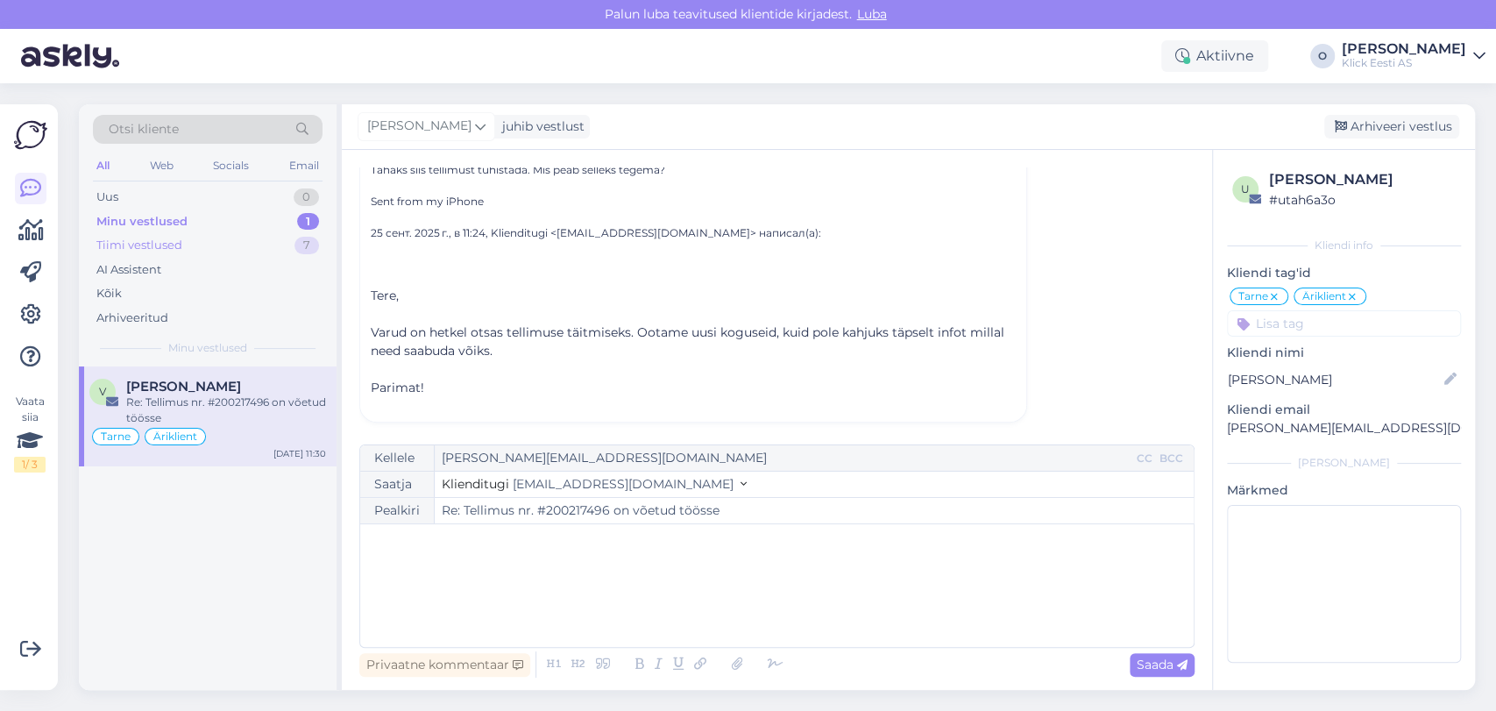
click at [270, 233] on div "Tiimi vestlused 7" at bounding box center [208, 245] width 230 height 25
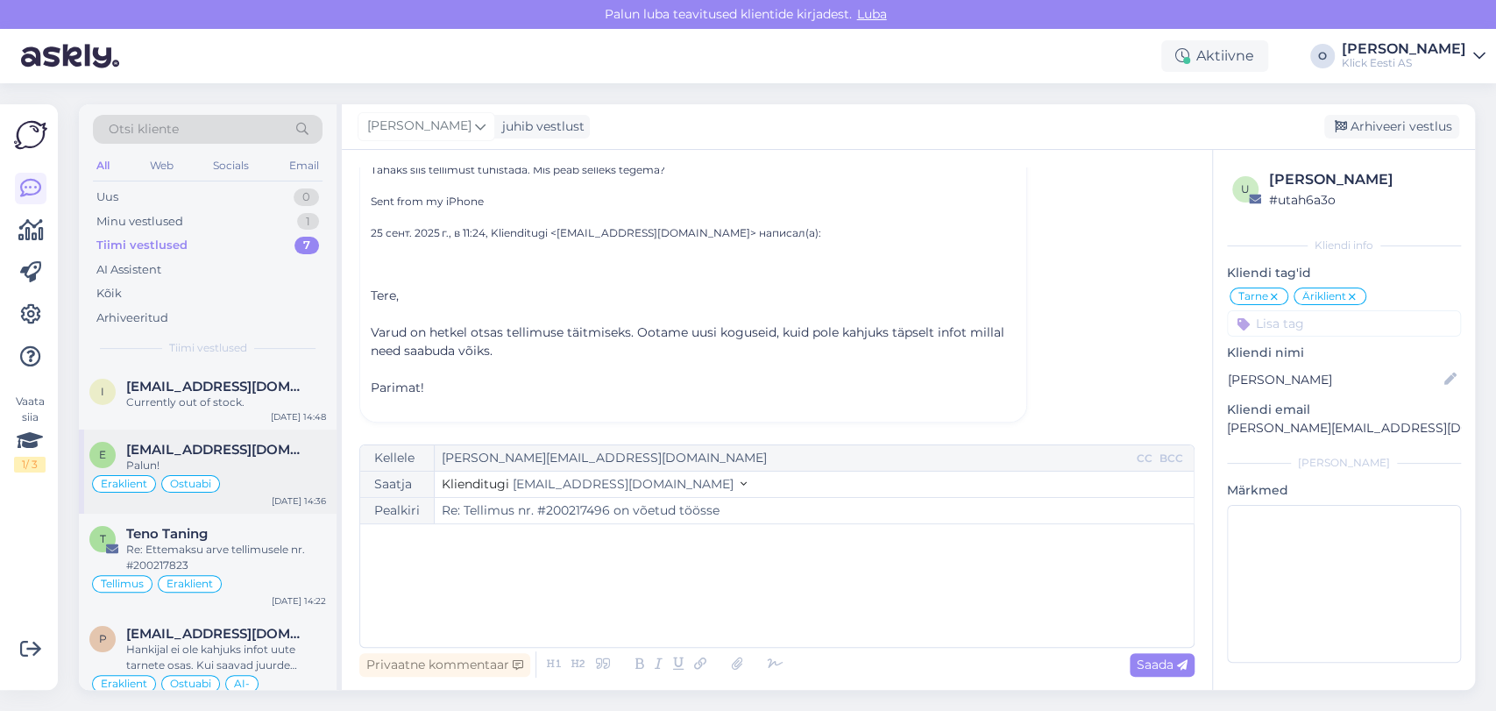
click at [185, 510] on div "E [EMAIL_ADDRESS][DOMAIN_NAME] Palun! Eraklient Ostuabi [DATE] 14:36" at bounding box center [208, 471] width 258 height 84
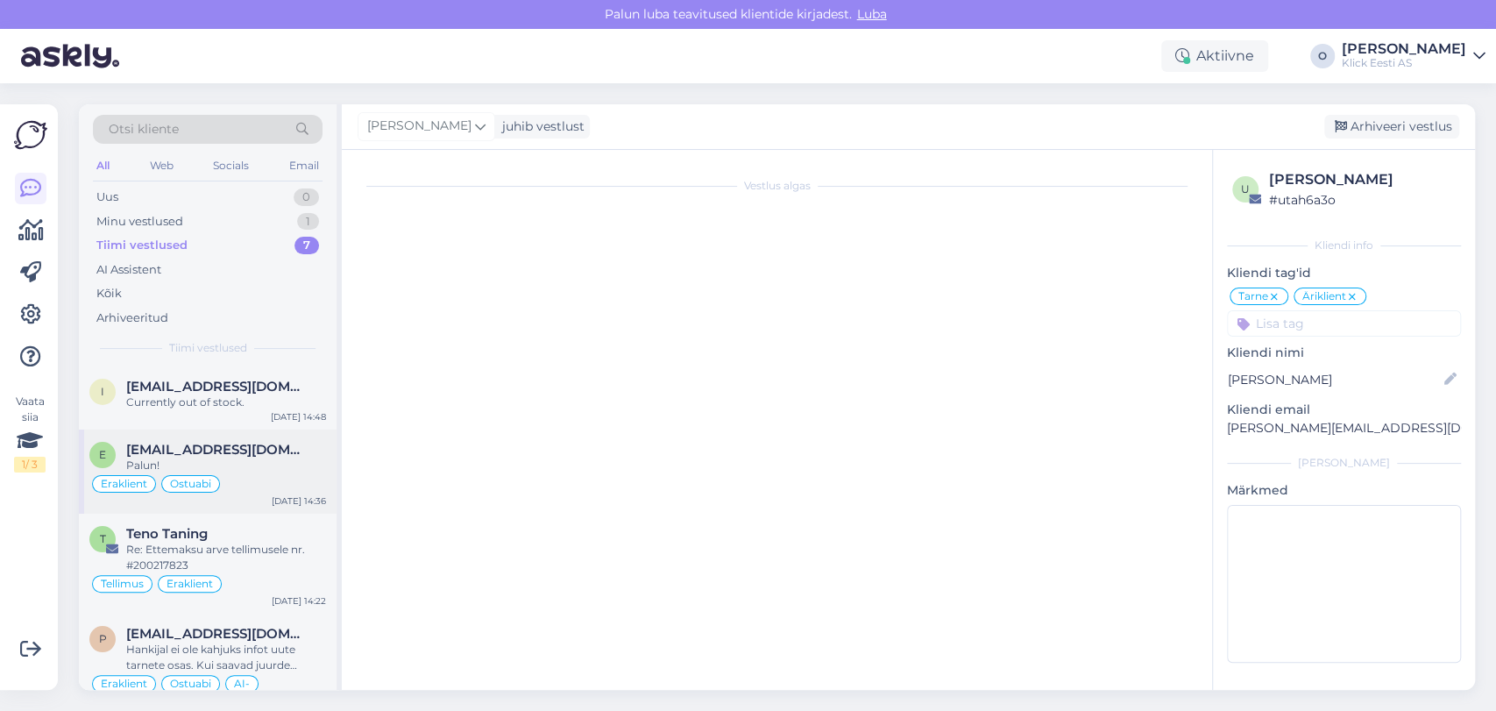
scroll to position [2222, 0]
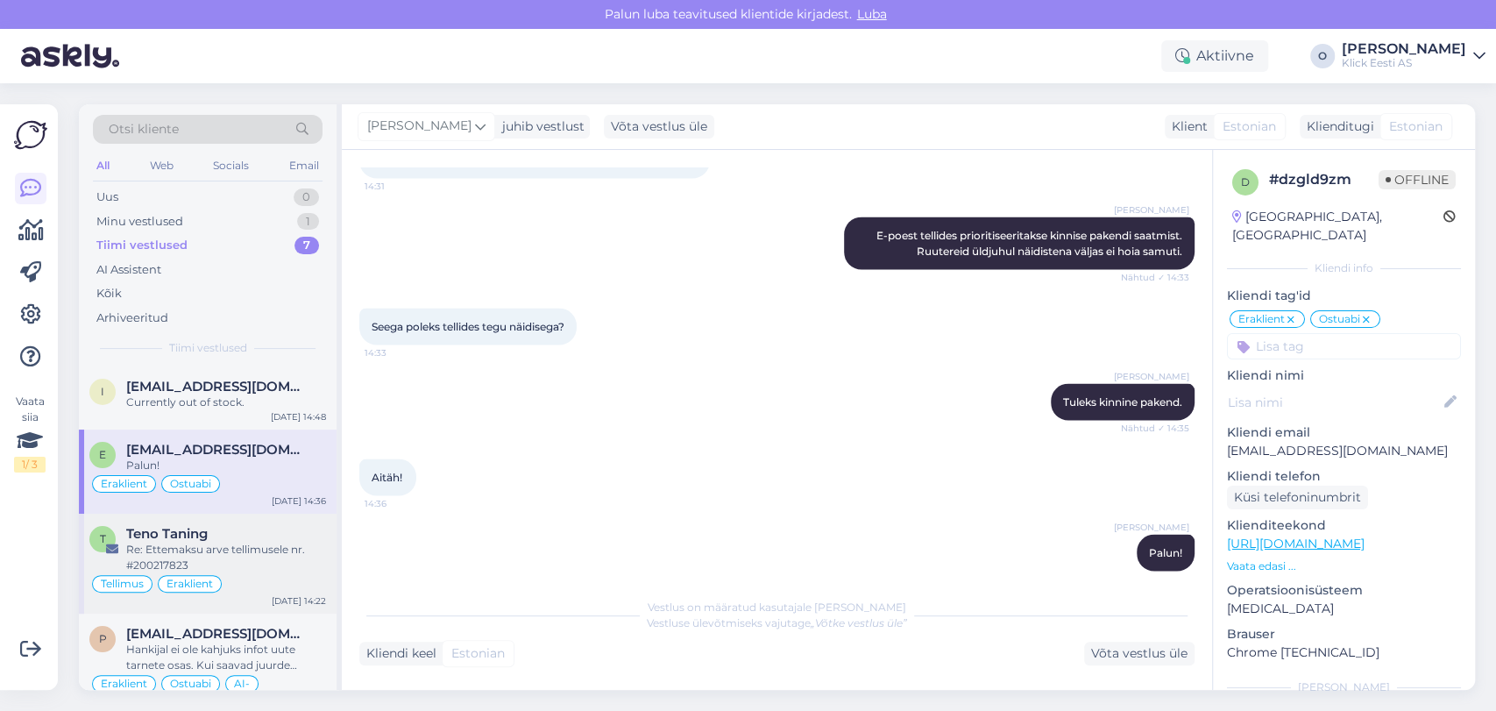
click at [179, 535] on span "Teno Taning" at bounding box center [167, 534] width 82 height 16
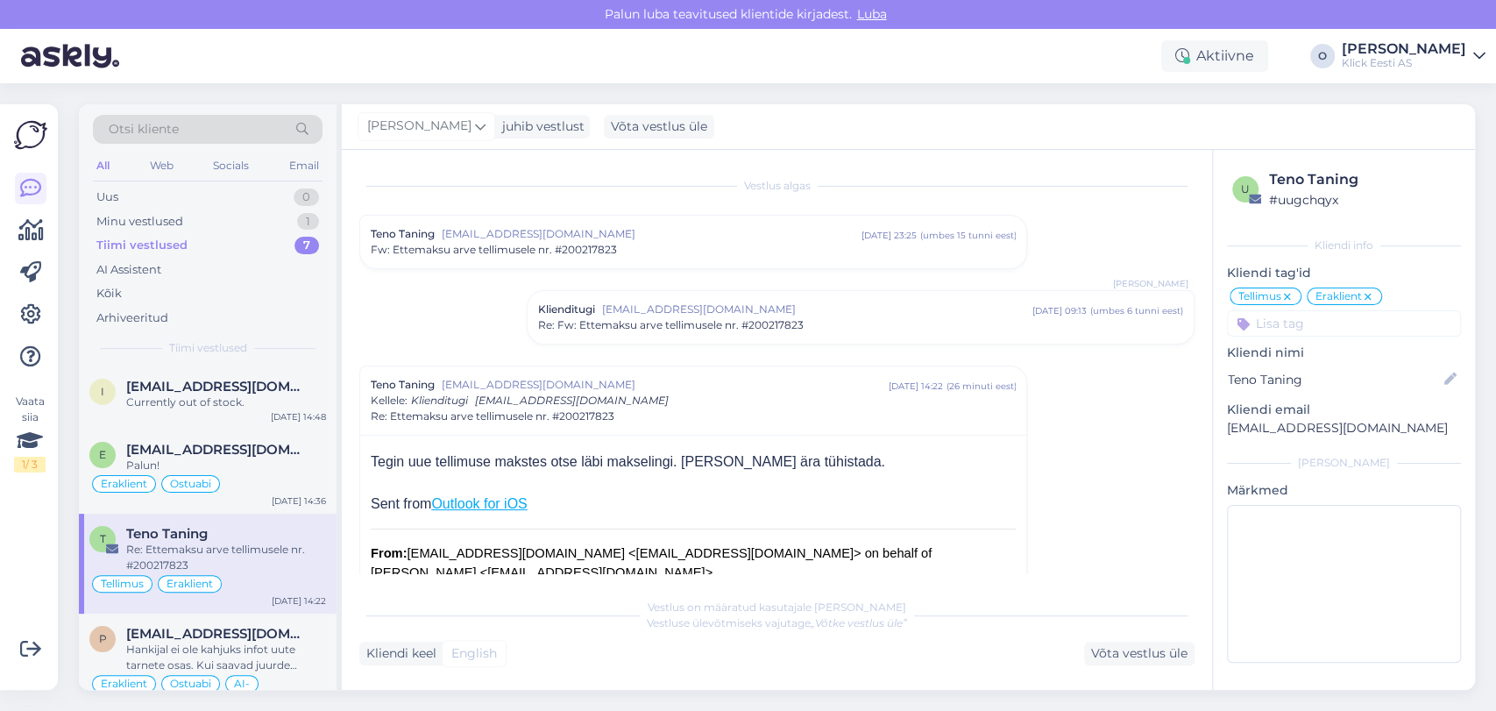
scroll to position [175, 0]
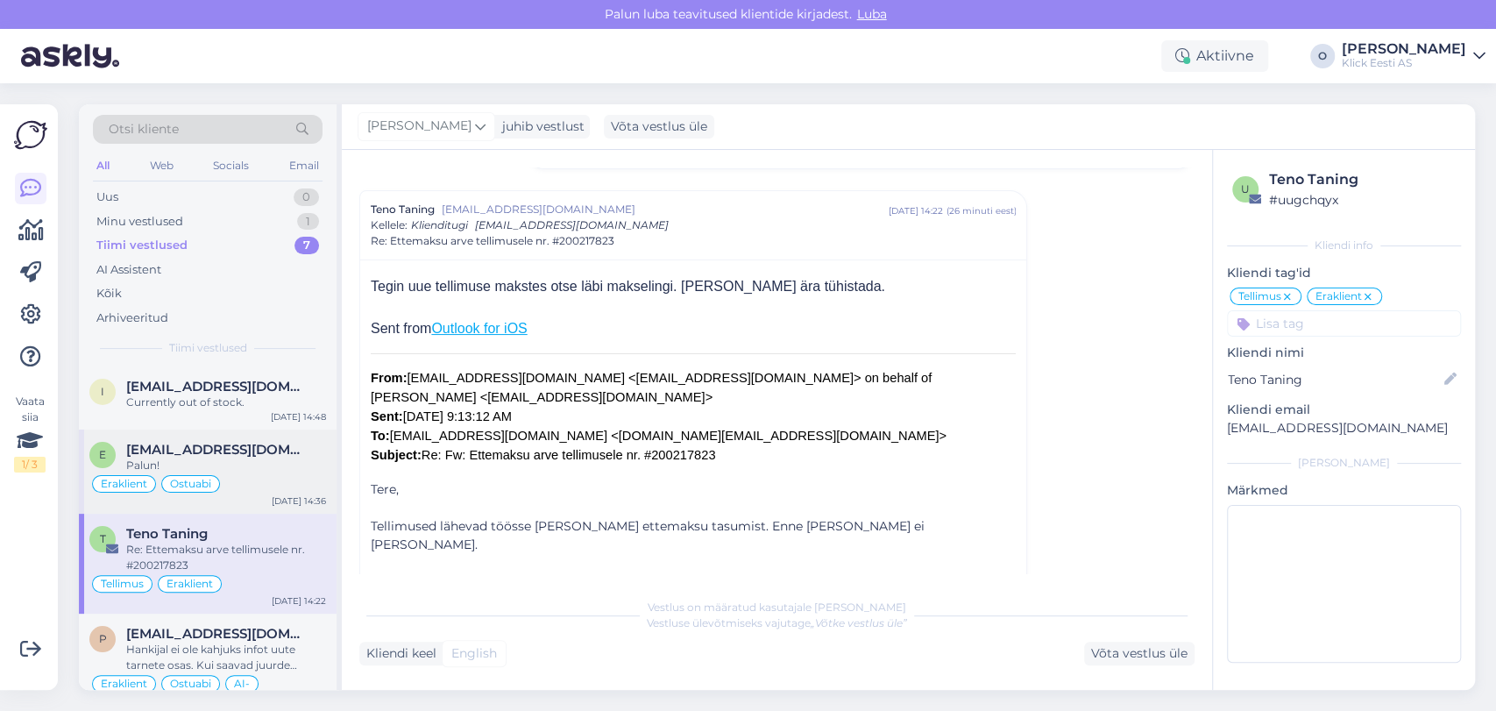
click at [203, 432] on div "E [EMAIL_ADDRESS][DOMAIN_NAME] Palun! Eraklient Ostuabi [DATE] 14:36" at bounding box center [208, 471] width 258 height 84
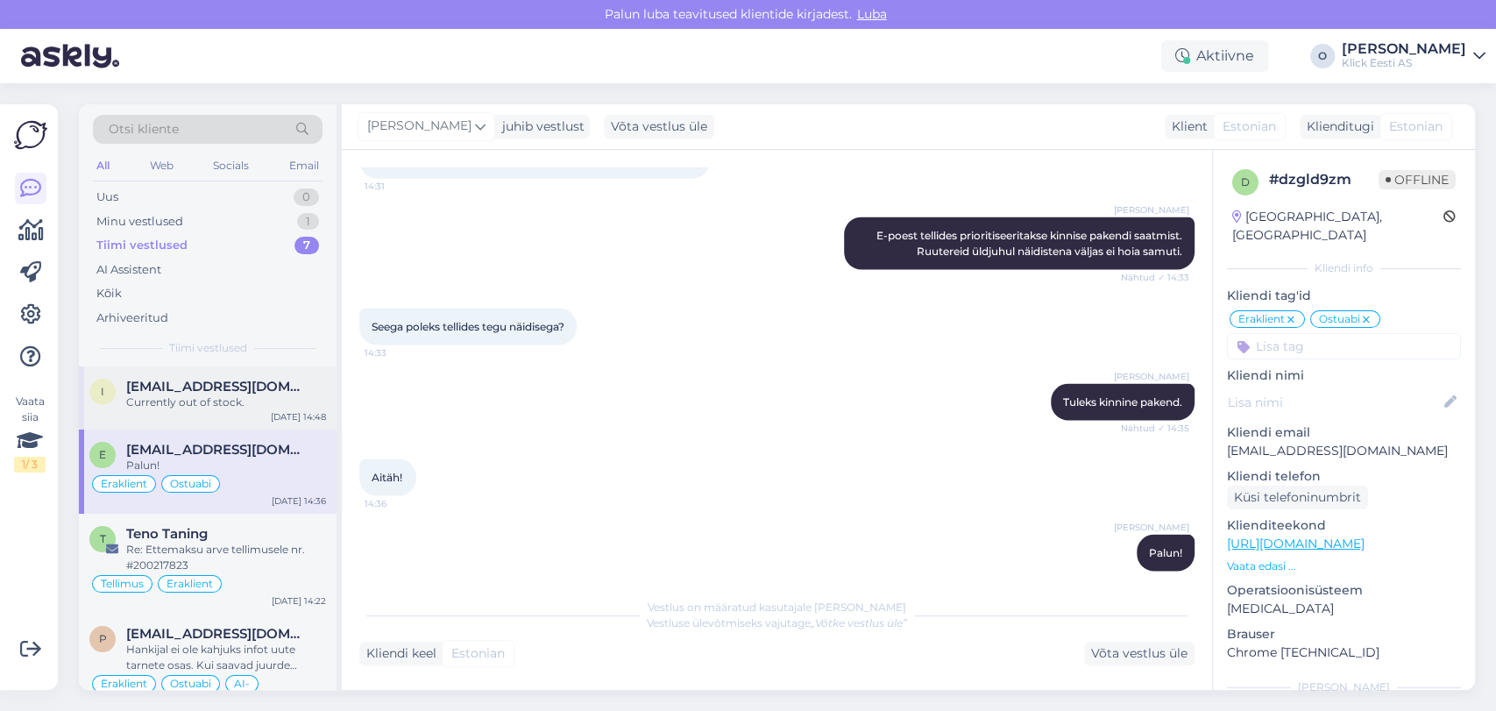
click at [209, 397] on div "Currently out of stock." at bounding box center [226, 402] width 200 height 16
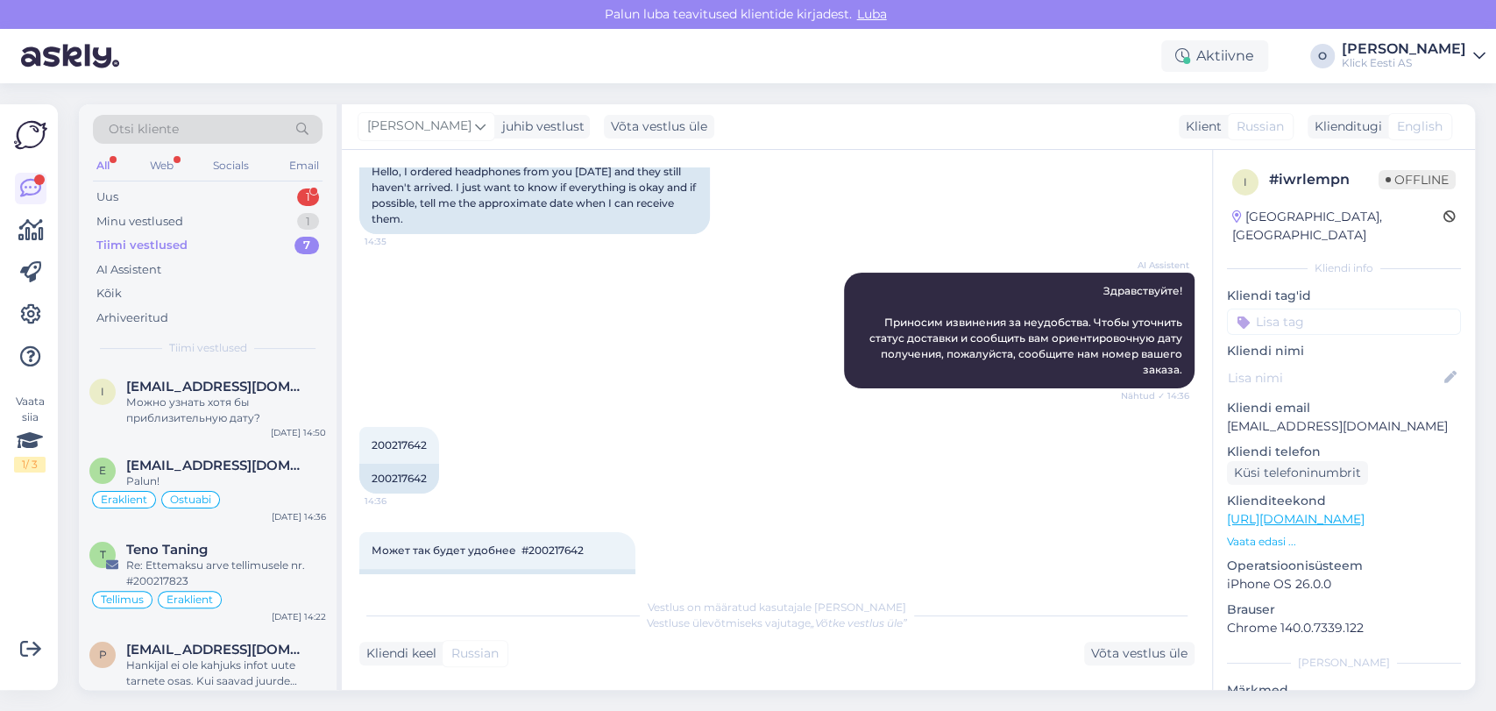
scroll to position [367, 0]
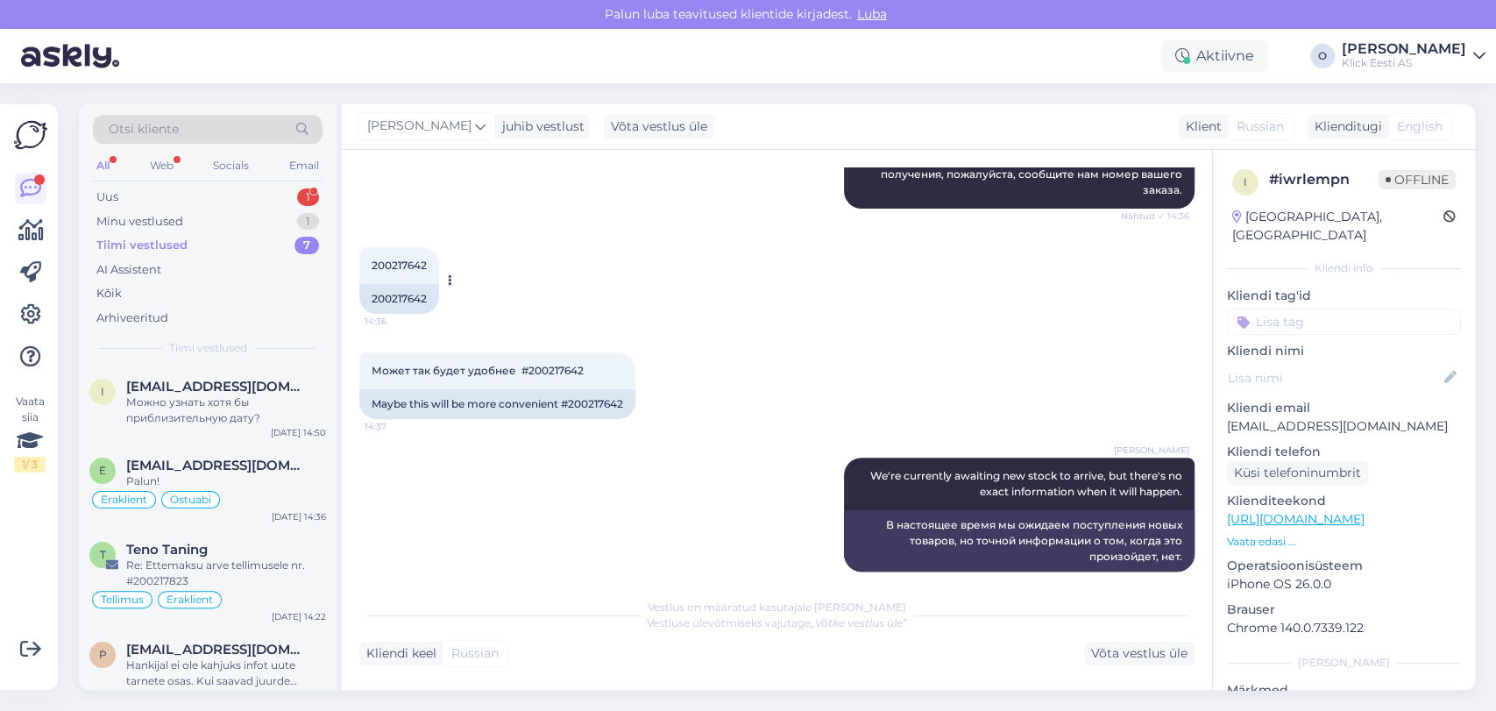
click at [389, 259] on span "200217642" at bounding box center [399, 265] width 55 height 13
copy div "200217642 14:36"
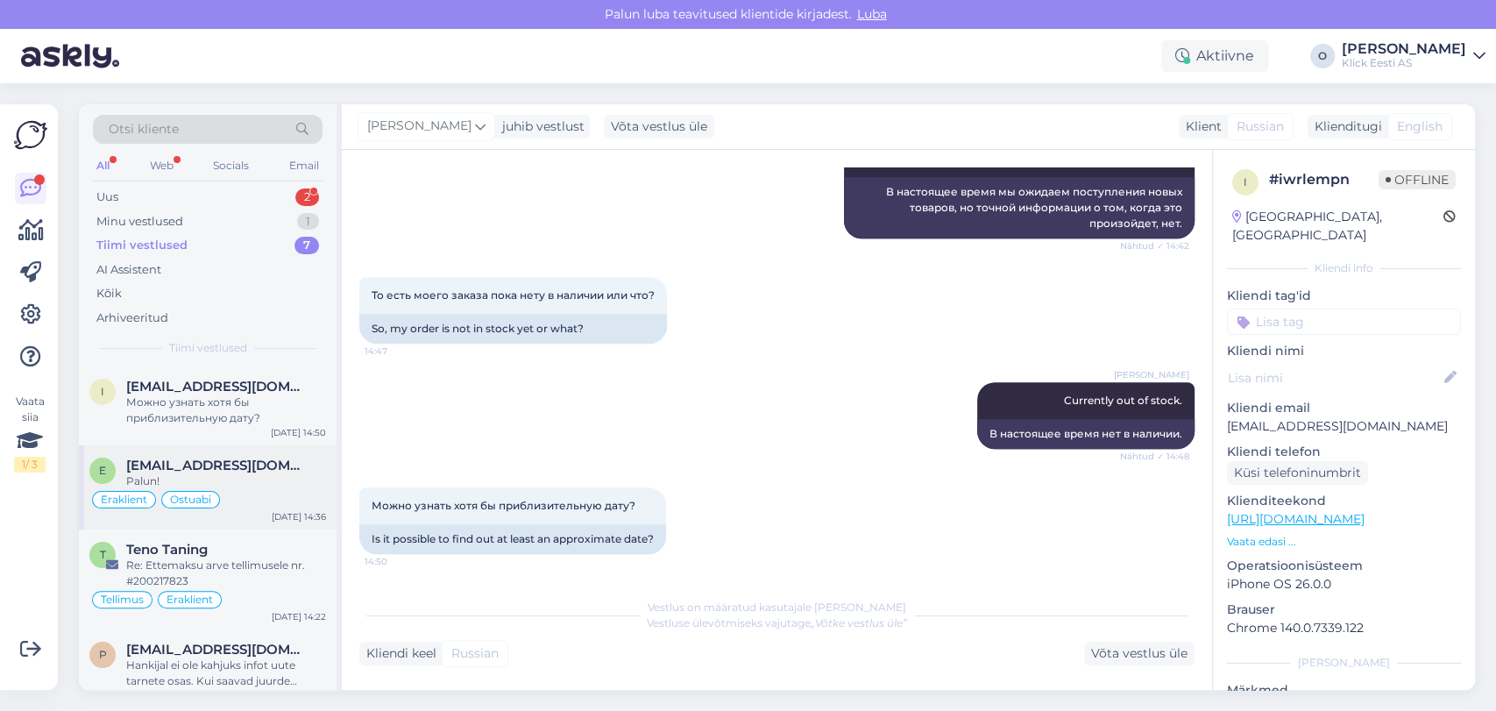
click at [232, 454] on div "E [EMAIL_ADDRESS][DOMAIN_NAME] Palun! Eraklient Ostuabi [DATE] 14:36" at bounding box center [208, 487] width 258 height 84
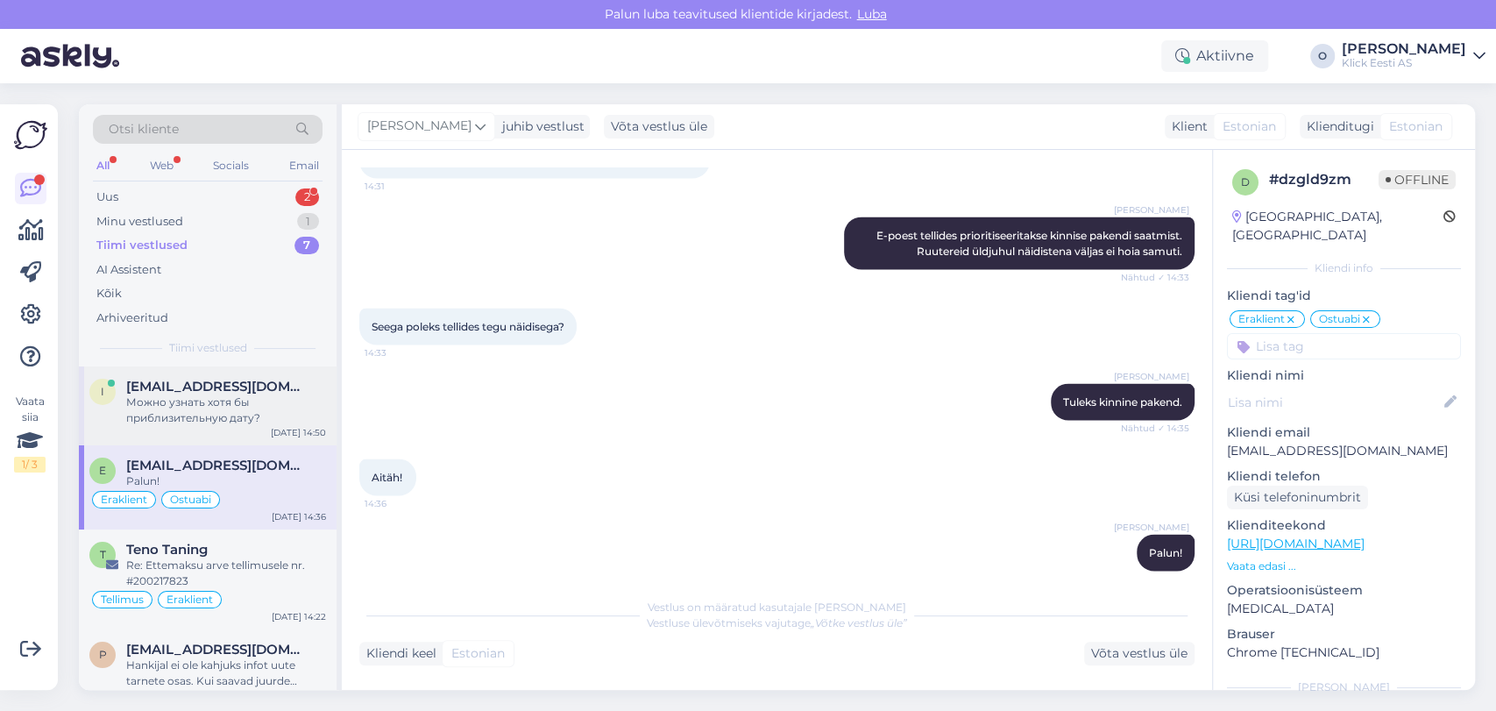
click at [162, 415] on div "Можно узнать хотя бы приблизительную дату?" at bounding box center [226, 410] width 200 height 32
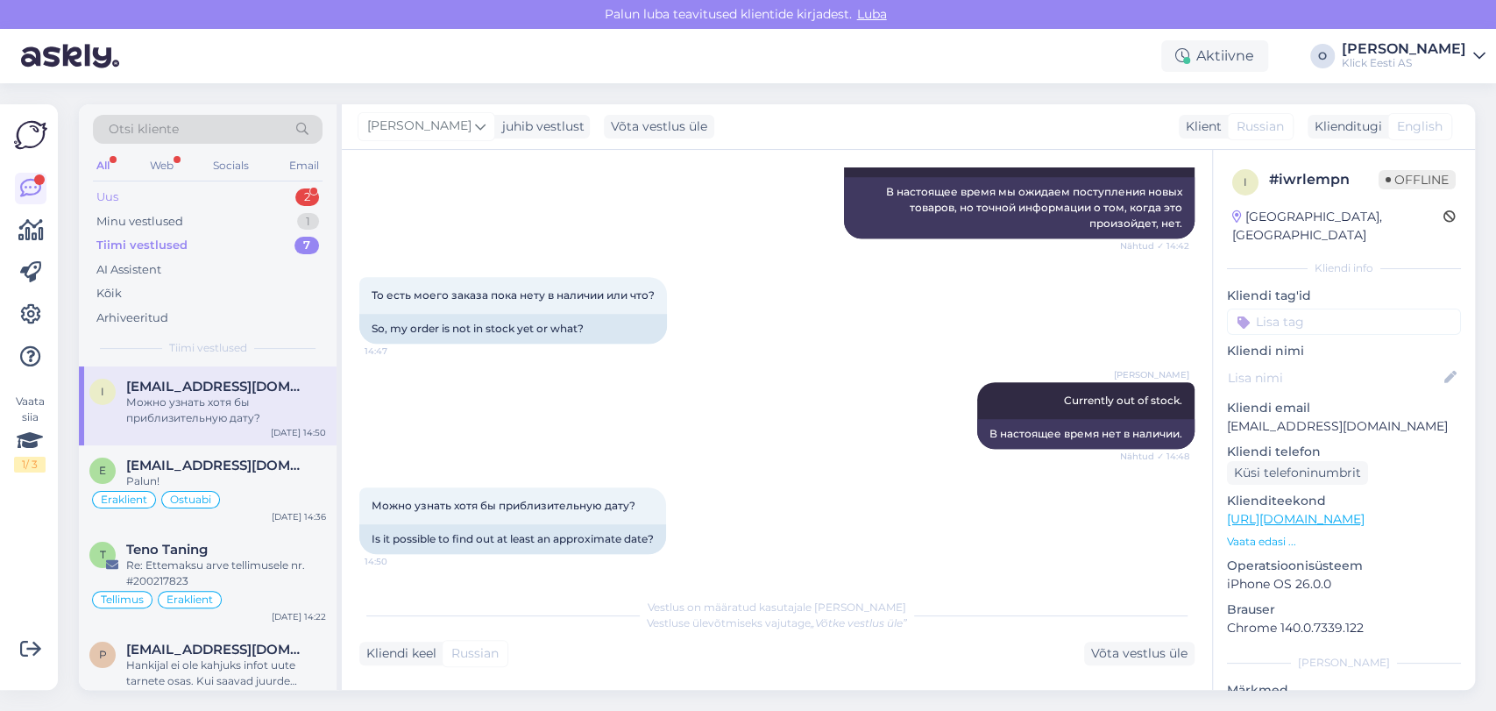
click at [165, 186] on div "Uus 2" at bounding box center [208, 197] width 230 height 25
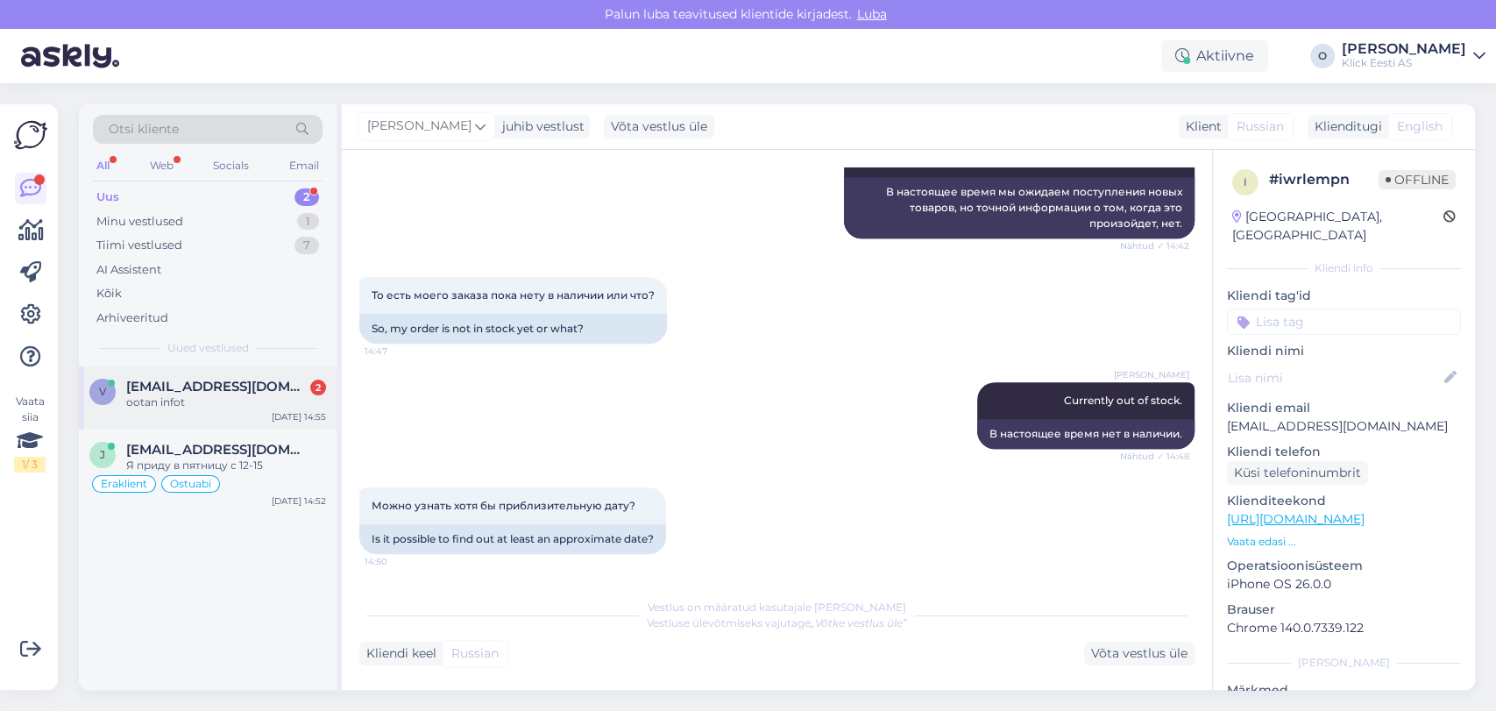
click at [169, 394] on div "ootan infot" at bounding box center [226, 402] width 200 height 16
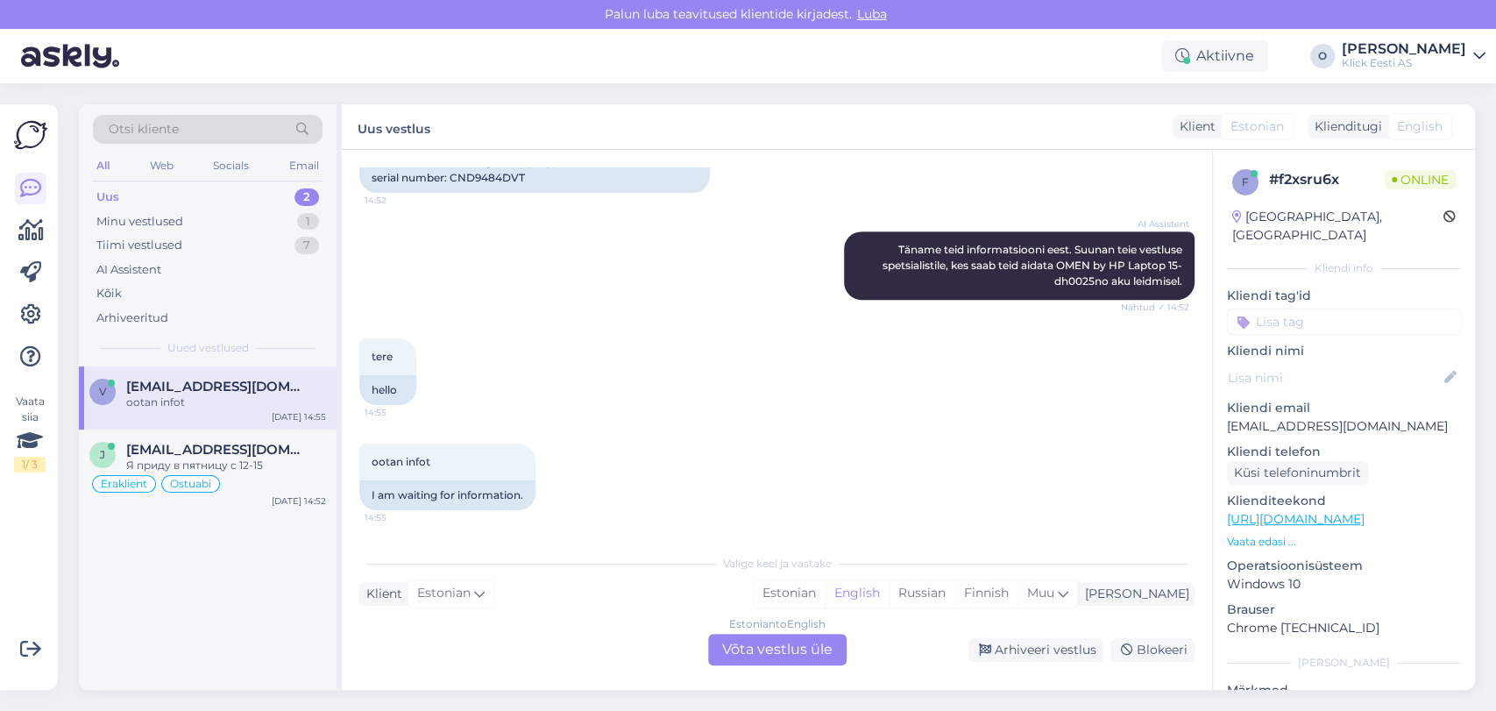
scroll to position [214, 0]
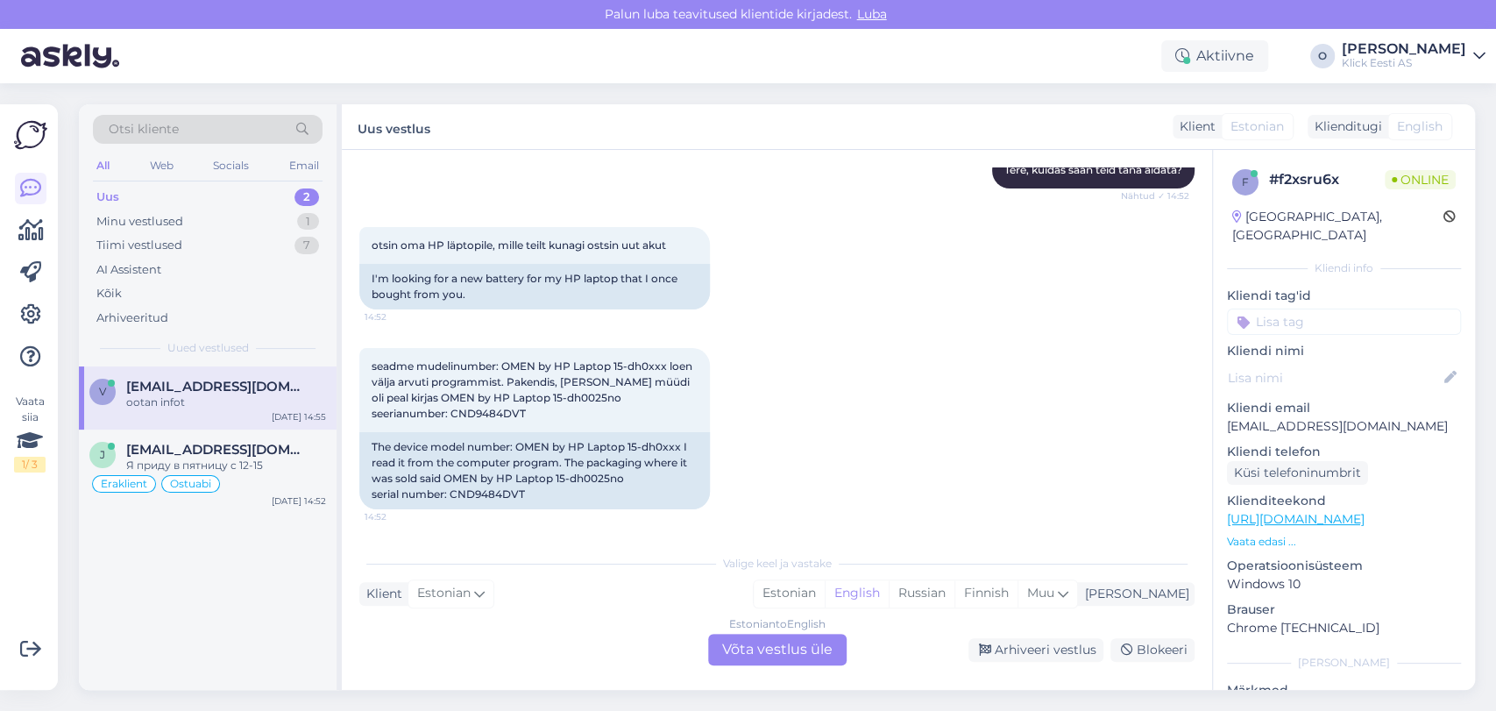
drag, startPoint x: 1194, startPoint y: 288, endPoint x: 1194, endPoint y: 323, distance: 35.1
click at [1194, 323] on div "Vestlus algas [DATE] Tere 14:52 Hello AI Assistent [PERSON_NAME], kuidas saan t…" at bounding box center [784, 348] width 851 height 362
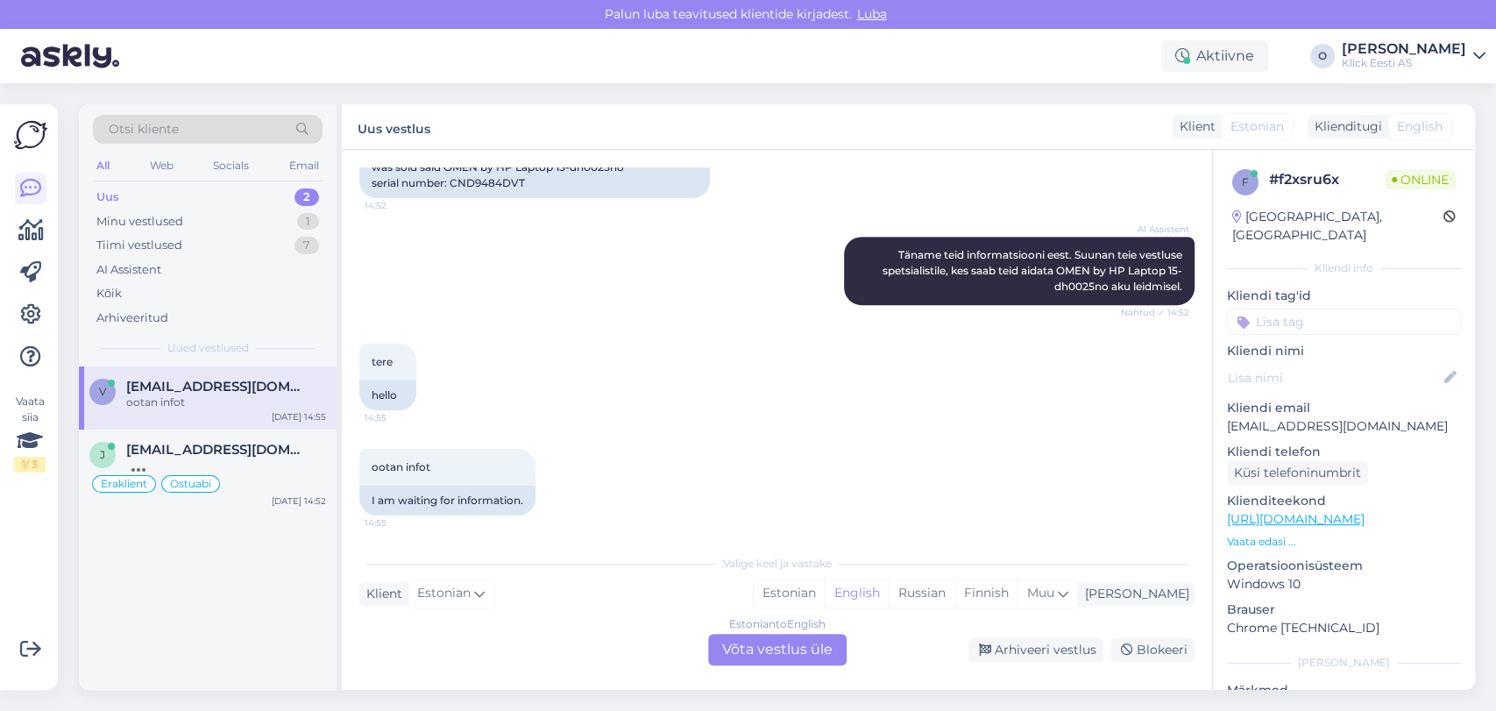
scroll to position [530, 0]
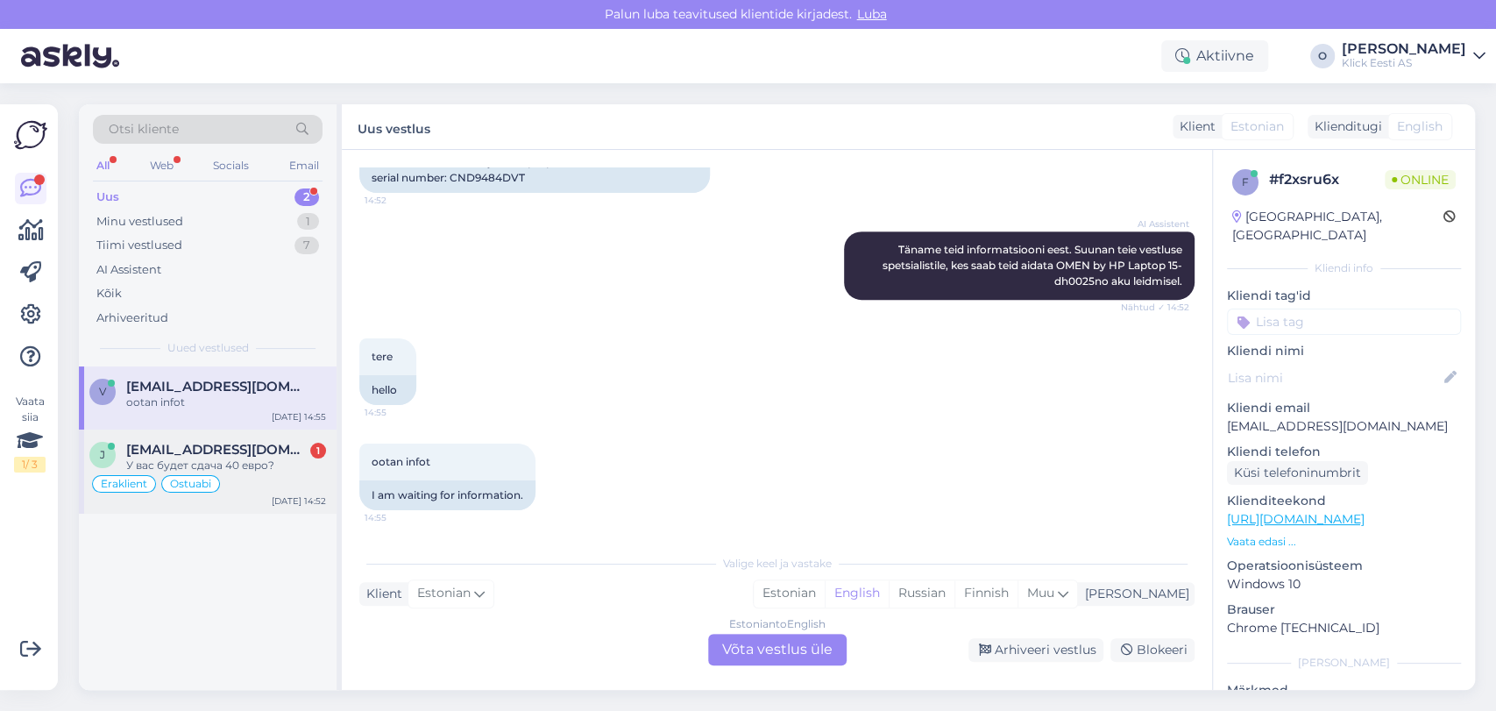
click at [227, 466] on div "У вас будет сдача 40 евро?" at bounding box center [226, 465] width 200 height 16
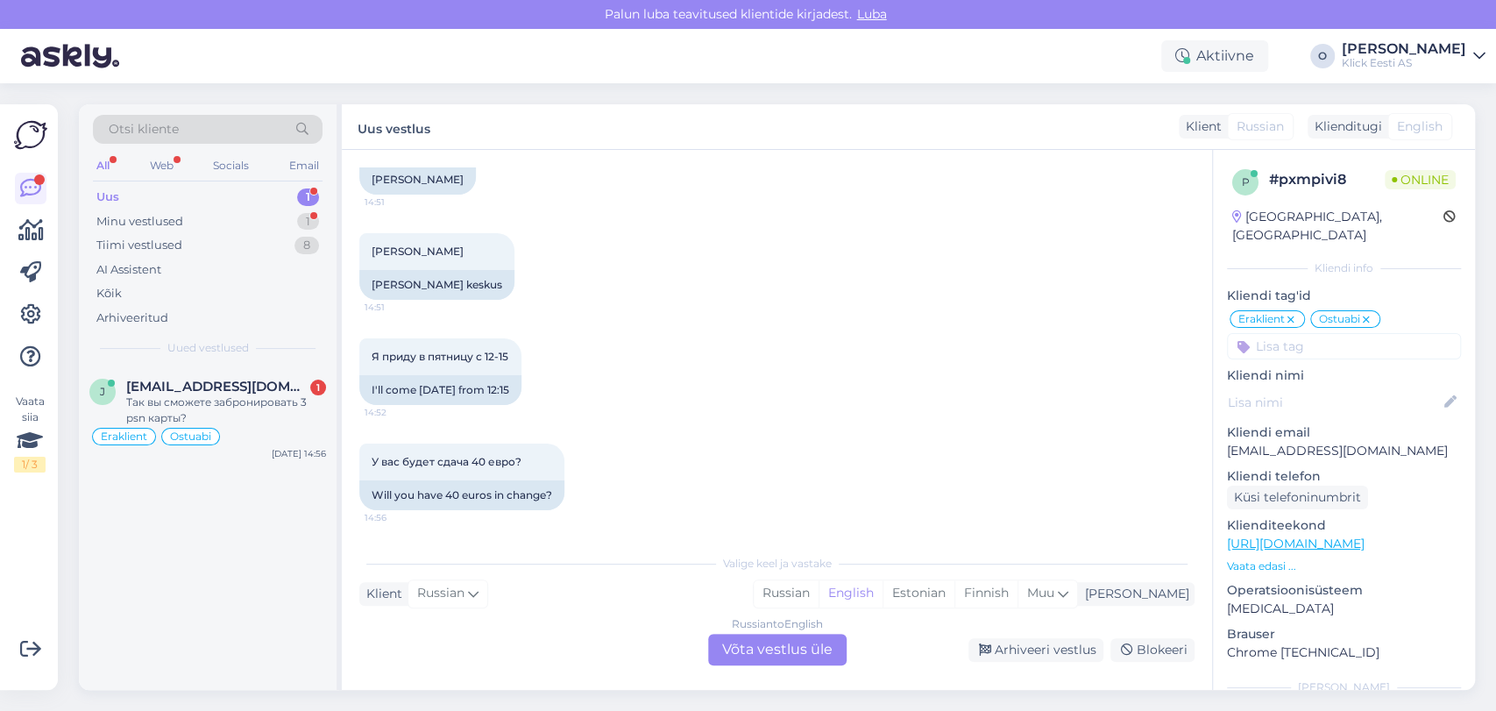
scroll to position [1832, 0]
click at [241, 226] on div "Minu vestlused 1" at bounding box center [208, 221] width 230 height 25
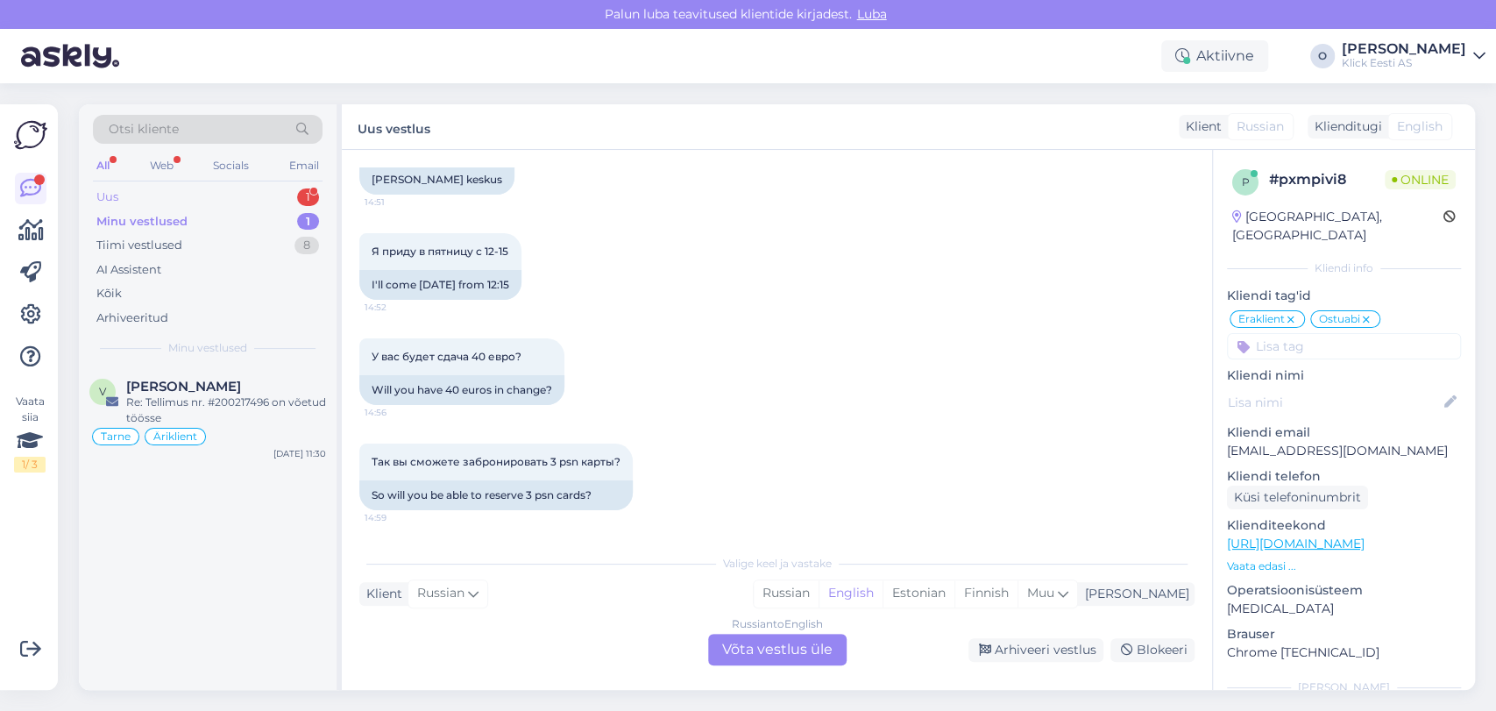
click at [230, 196] on div "Uus 1" at bounding box center [208, 197] width 230 height 25
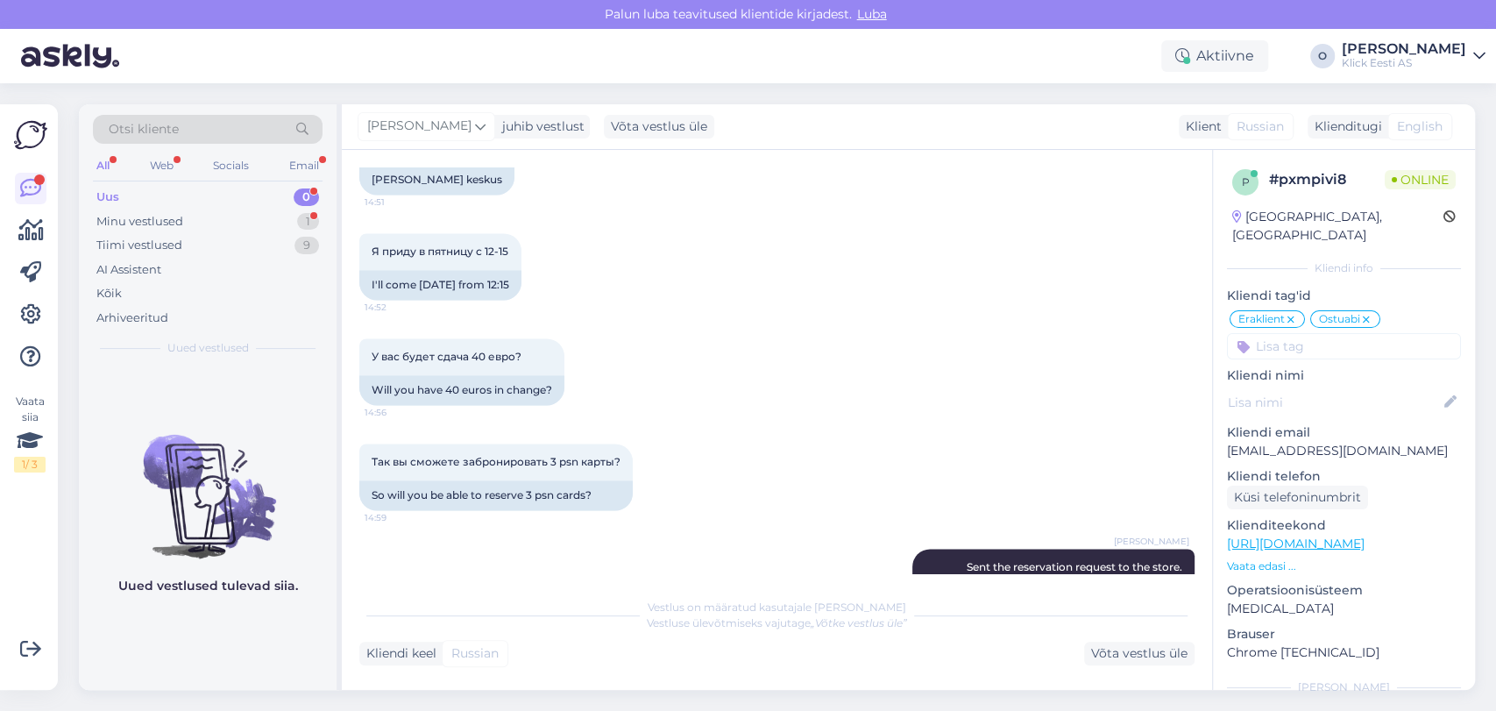
scroll to position [3702, 0]
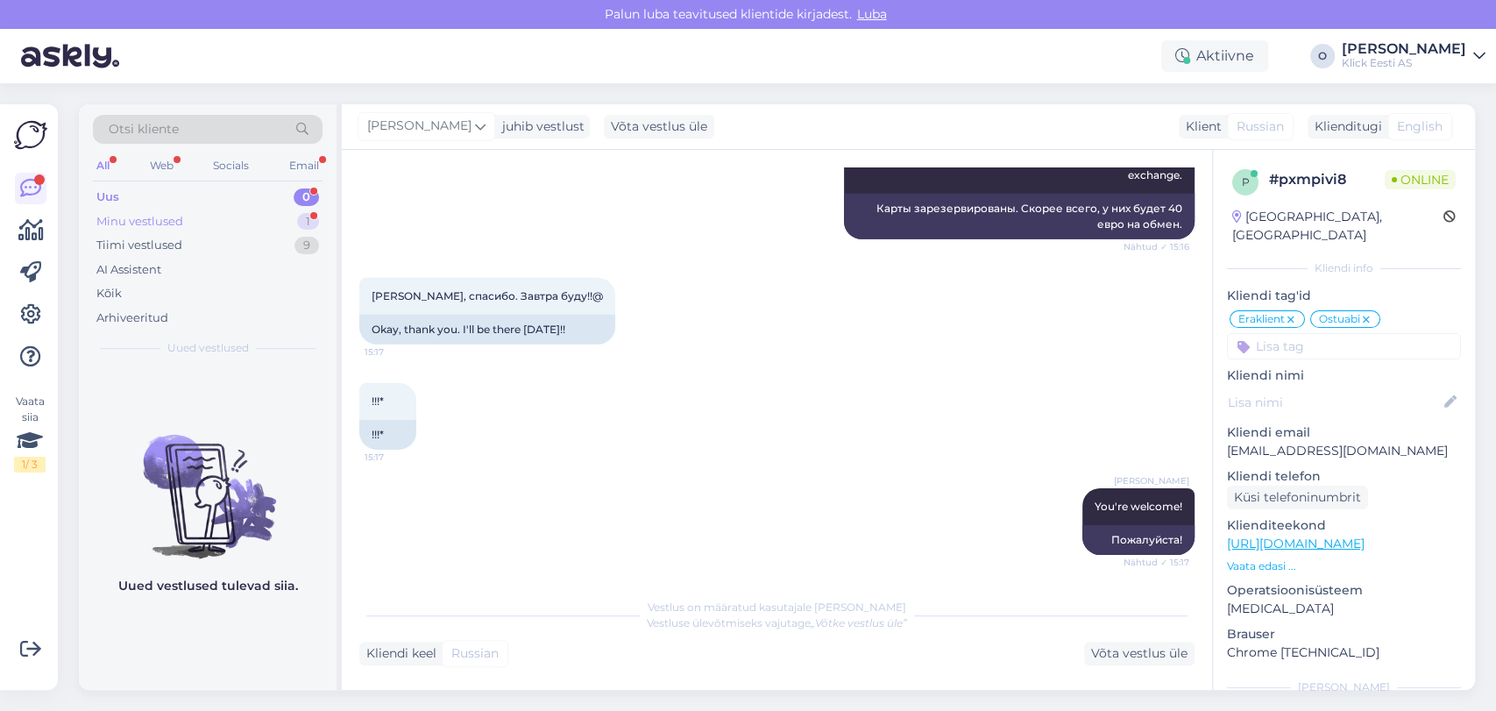
click at [252, 218] on div "Minu vestlused 1" at bounding box center [208, 221] width 230 height 25
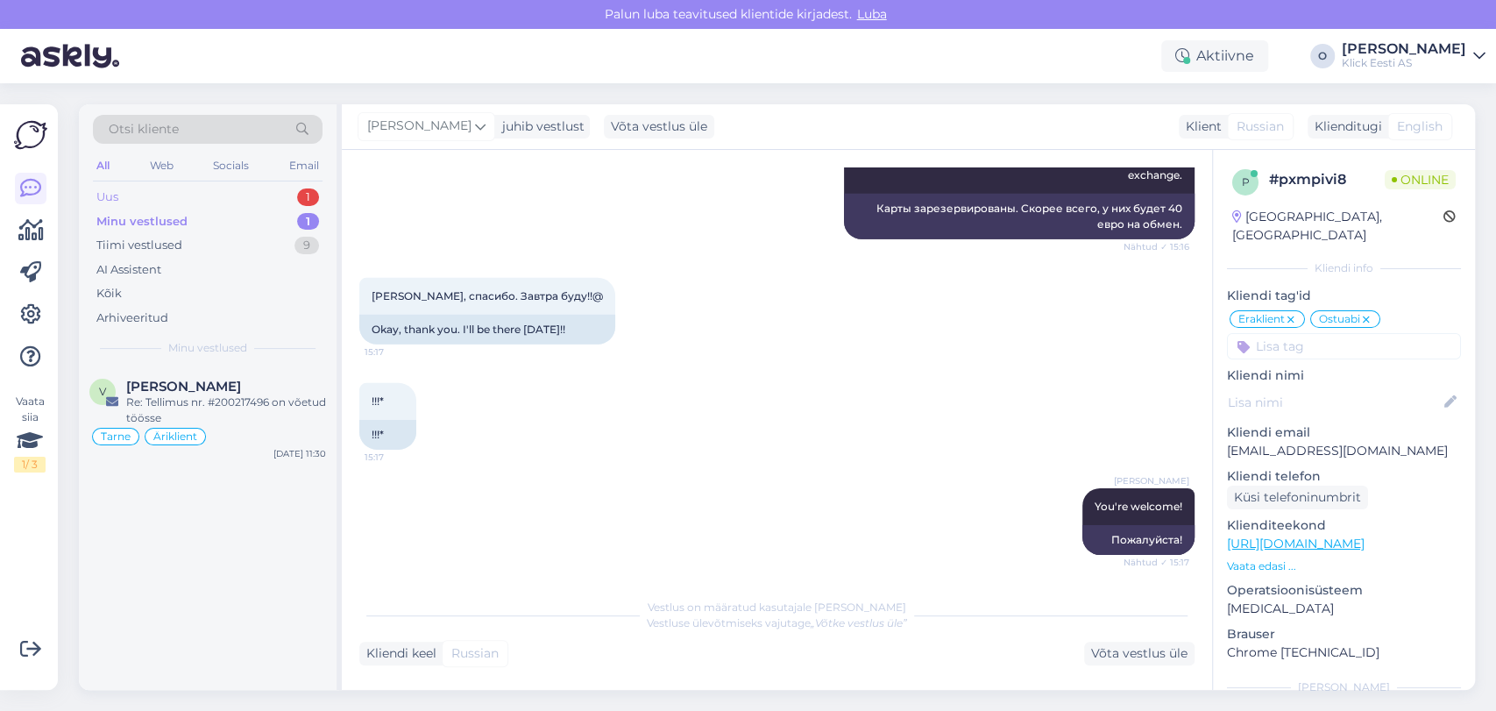
click at [226, 194] on div "Uus 1" at bounding box center [208, 197] width 230 height 25
click at [203, 376] on div "M Maarja-[PERSON_NAME] Probleem uue ringi toote kvaliteediga [DATE] 15:22" at bounding box center [208, 397] width 258 height 63
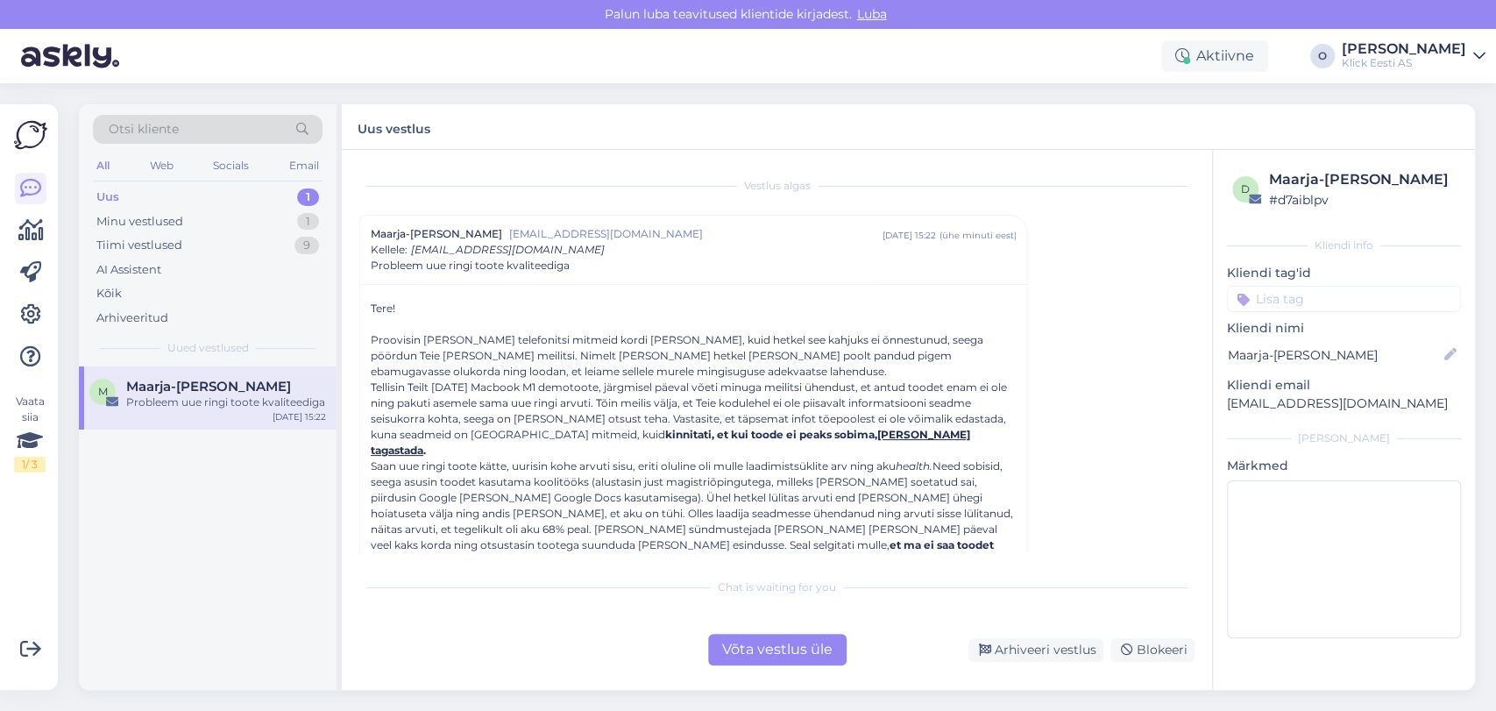
click at [1287, 400] on p "[EMAIL_ADDRESS][DOMAIN_NAME]" at bounding box center [1344, 403] width 234 height 18
copy div "[EMAIL_ADDRESS][DOMAIN_NAME] [PERSON_NAME]"
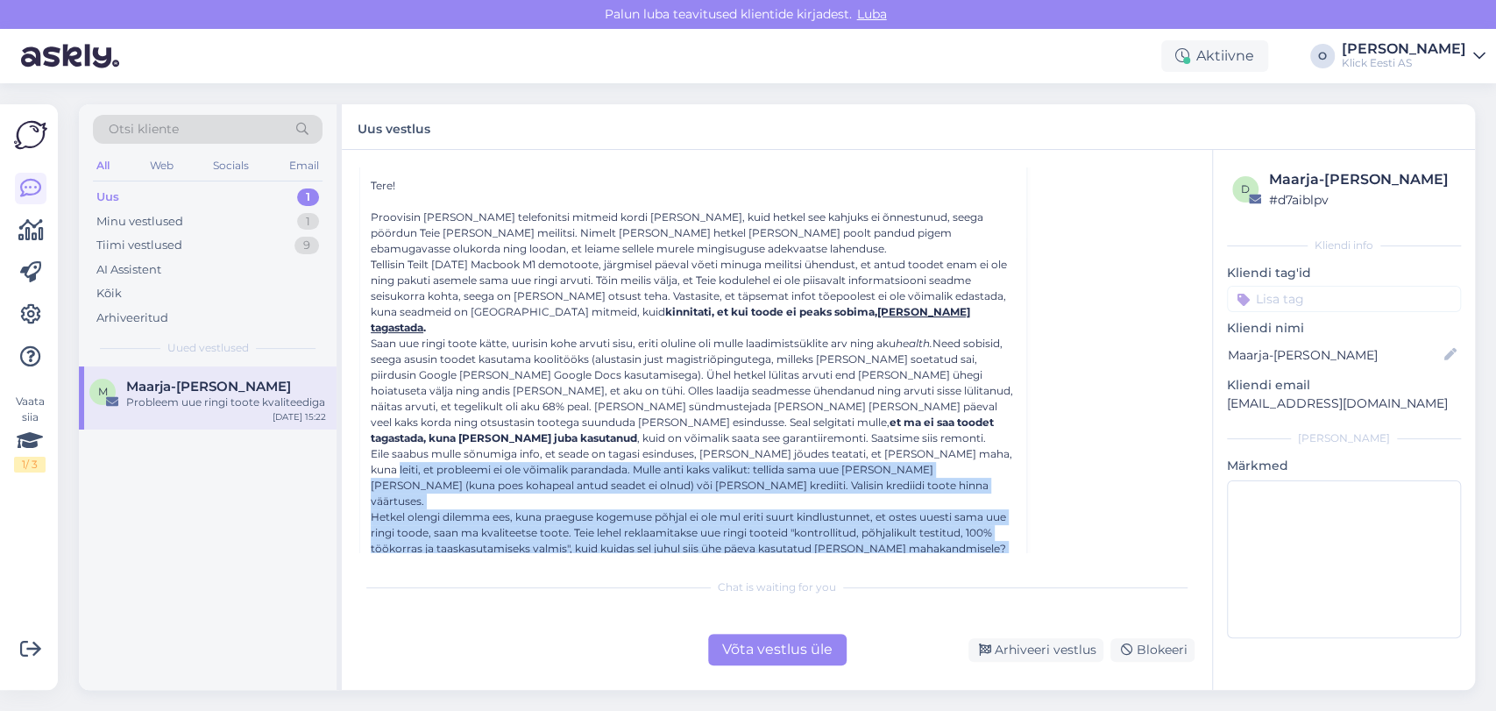
drag, startPoint x: 1206, startPoint y: 555, endPoint x: 1204, endPoint y: 541, distance: 14.1
click at [1204, 541] on div "Vestlus algas Maarja-[PERSON_NAME] [EMAIL_ADDRESS][DOMAIN_NAME] [DATE] 15:22 ( …" at bounding box center [777, 420] width 870 height 540
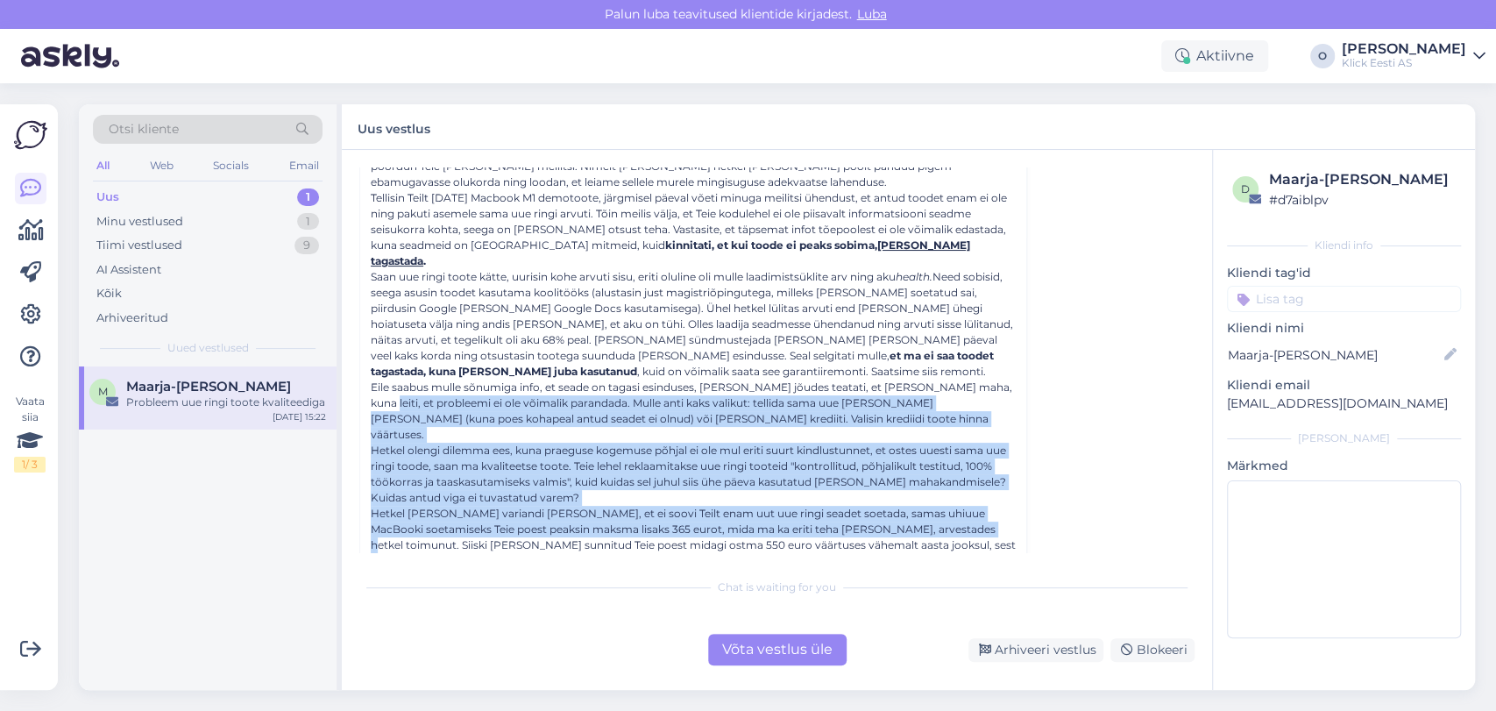
scroll to position [228, 0]
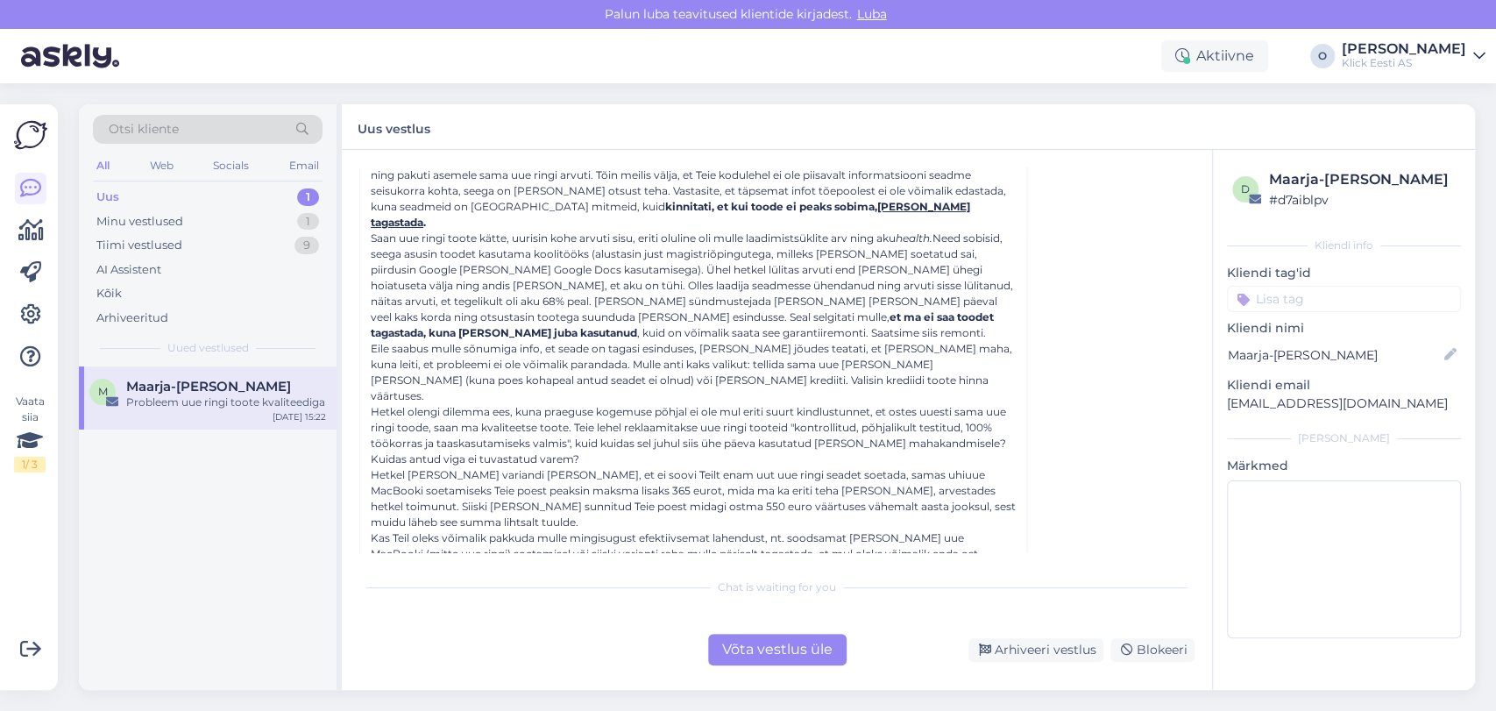
click at [1154, 481] on div "Vestlus algas Maarja-[PERSON_NAME] [EMAIL_ADDRESS][DOMAIN_NAME] [DATE] 15:22 ( …" at bounding box center [784, 360] width 851 height 386
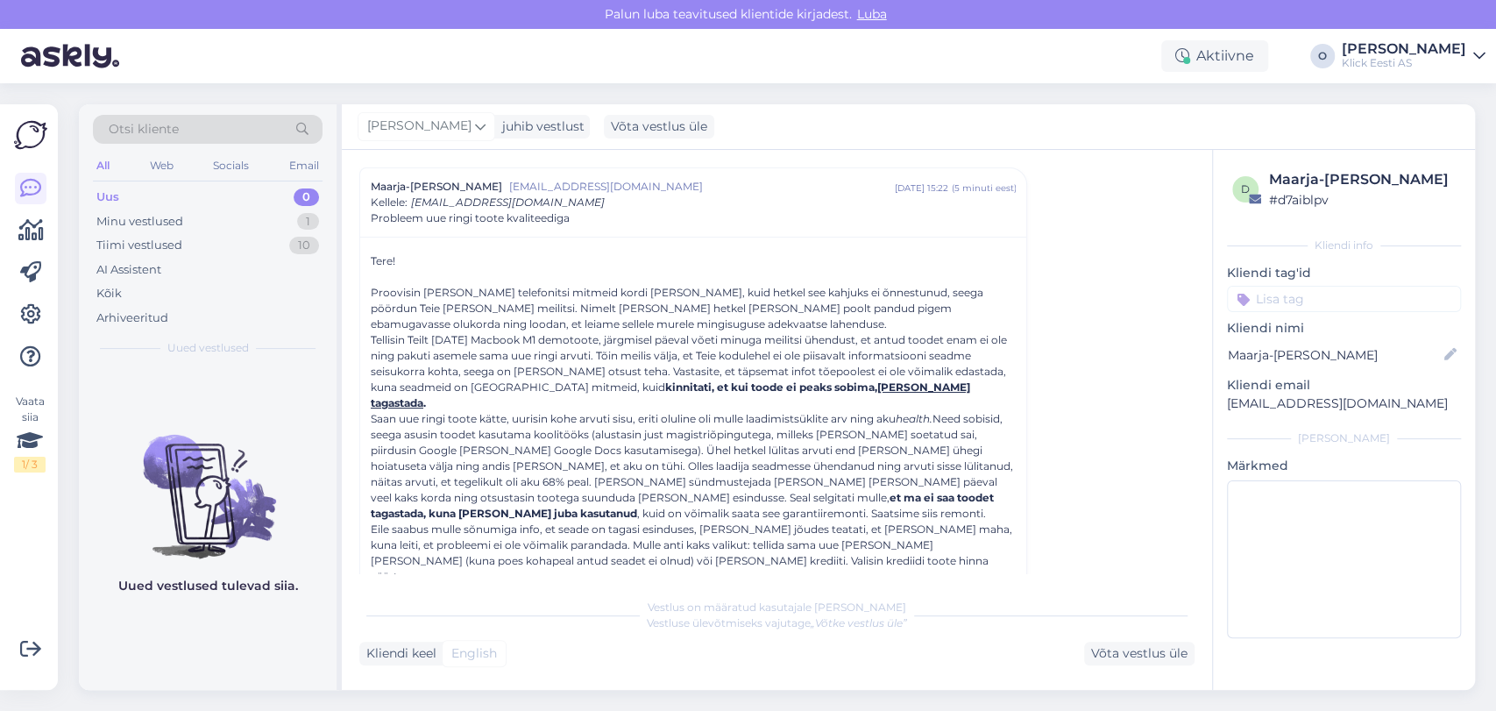
scroll to position [439, 0]
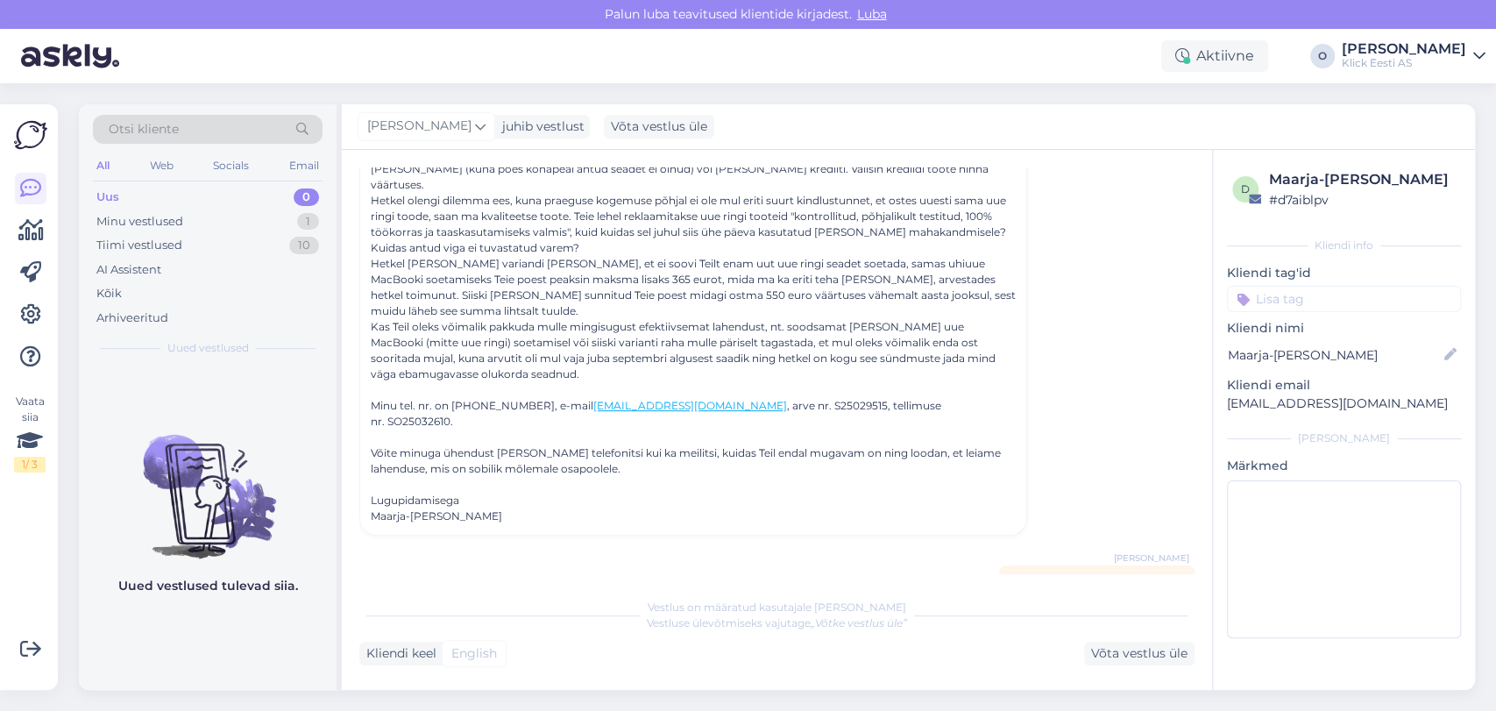
click at [646, 638] on div "Vestlus on määratud kasutajale [PERSON_NAME] Vestluse ülevõtmiseks vajutage „Võ…" at bounding box center [776, 627] width 835 height 76
click at [727, 514] on div "Vestlus algas Maarja-[PERSON_NAME] [EMAIL_ADDRESS][DOMAIN_NAME] [DATE] 15:22 ( …" at bounding box center [784, 370] width 851 height 406
click at [925, 556] on div "Vestlus algas Maarja-[PERSON_NAME] [EMAIL_ADDRESS][DOMAIN_NAME] [DATE] 15:22 ( …" at bounding box center [784, 370] width 851 height 406
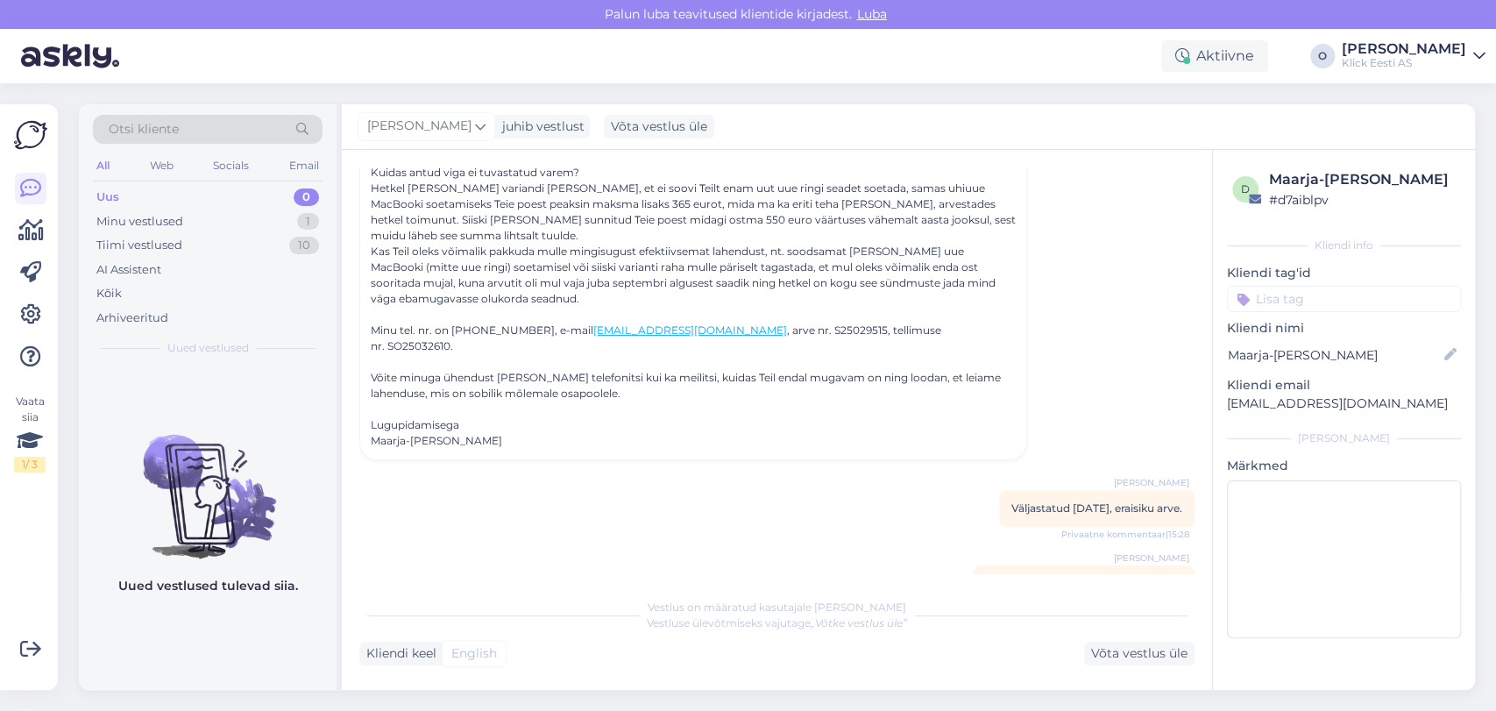
click at [296, 668] on div "Uued vestlused tulevad siia." at bounding box center [208, 527] width 258 height 323
click at [624, 474] on div "Vestlus algas Maarja-[PERSON_NAME] [EMAIL_ADDRESS][DOMAIN_NAME] [DATE] 15:22 ( …" at bounding box center [784, 370] width 851 height 406
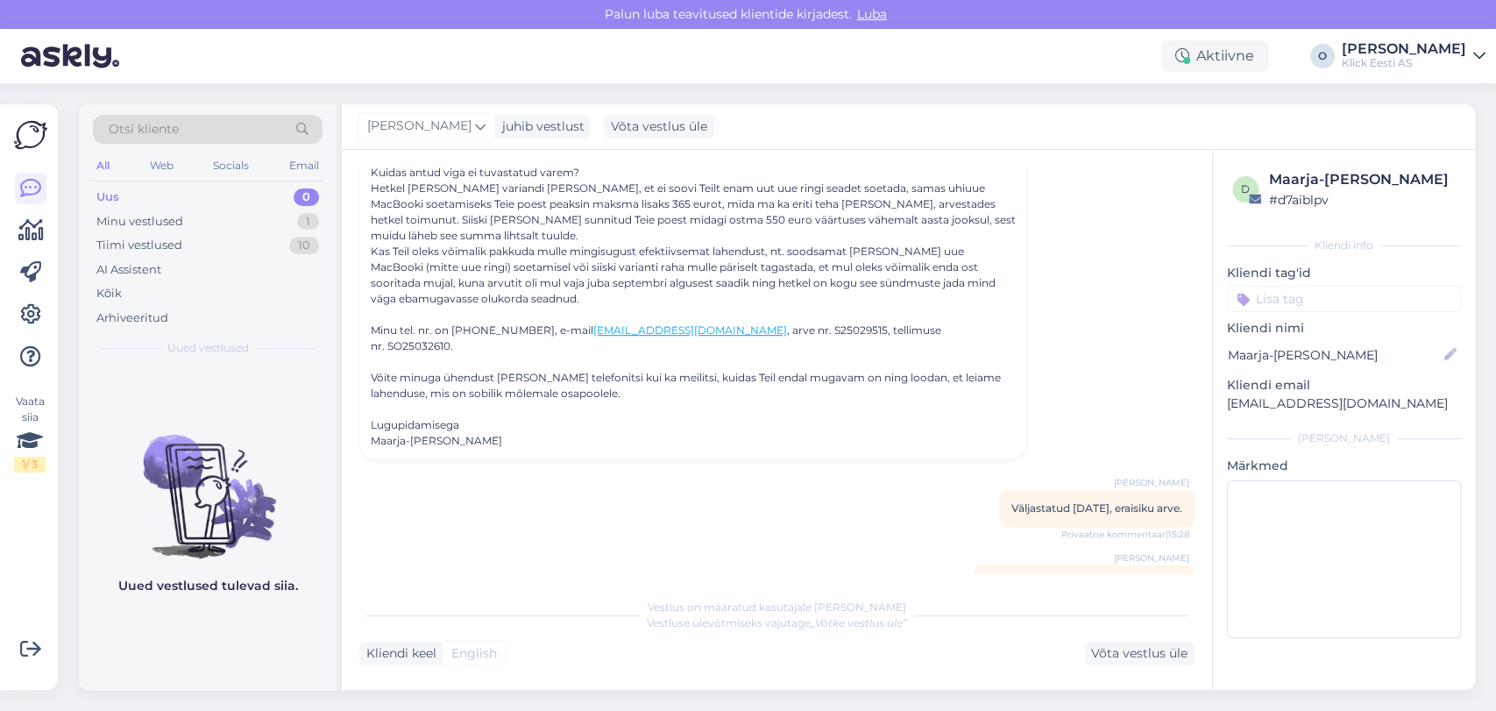
click at [940, 530] on div "Vestlus algas Maarja-[PERSON_NAME] [EMAIL_ADDRESS][DOMAIN_NAME] [DATE] 15:22 ( …" at bounding box center [784, 370] width 851 height 406
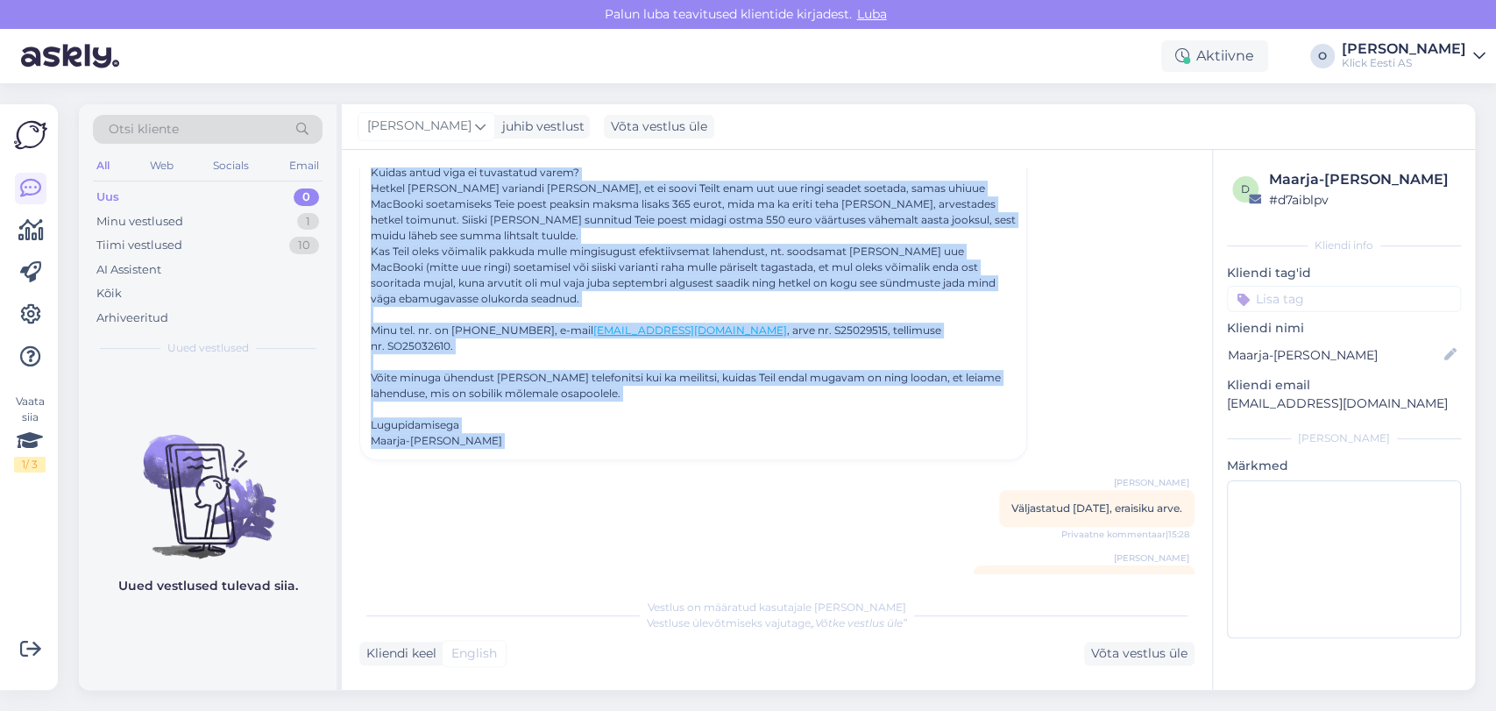
drag, startPoint x: 370, startPoint y: 231, endPoint x: 1142, endPoint y: 436, distance: 798.8
click at [1142, 436] on div "Vestlus algas Maarja-[PERSON_NAME] [EMAIL_ADDRESS][DOMAIN_NAME] [DATE] 15:22 ( …" at bounding box center [784, 370] width 851 height 406
copy div "Loremi-Dolor Sitame consecte@adipi.eli sedd 06 66:89 ( 2 eiusmo temp ) Incidid …"
click at [995, 630] on div "Vestlus on määratud kasutajale [PERSON_NAME] Vestluse ülevõtmiseks vajutage „Võ…" at bounding box center [776, 615] width 835 height 32
click at [1129, 657] on div "Võta vestlus üle" at bounding box center [1139, 653] width 110 height 24
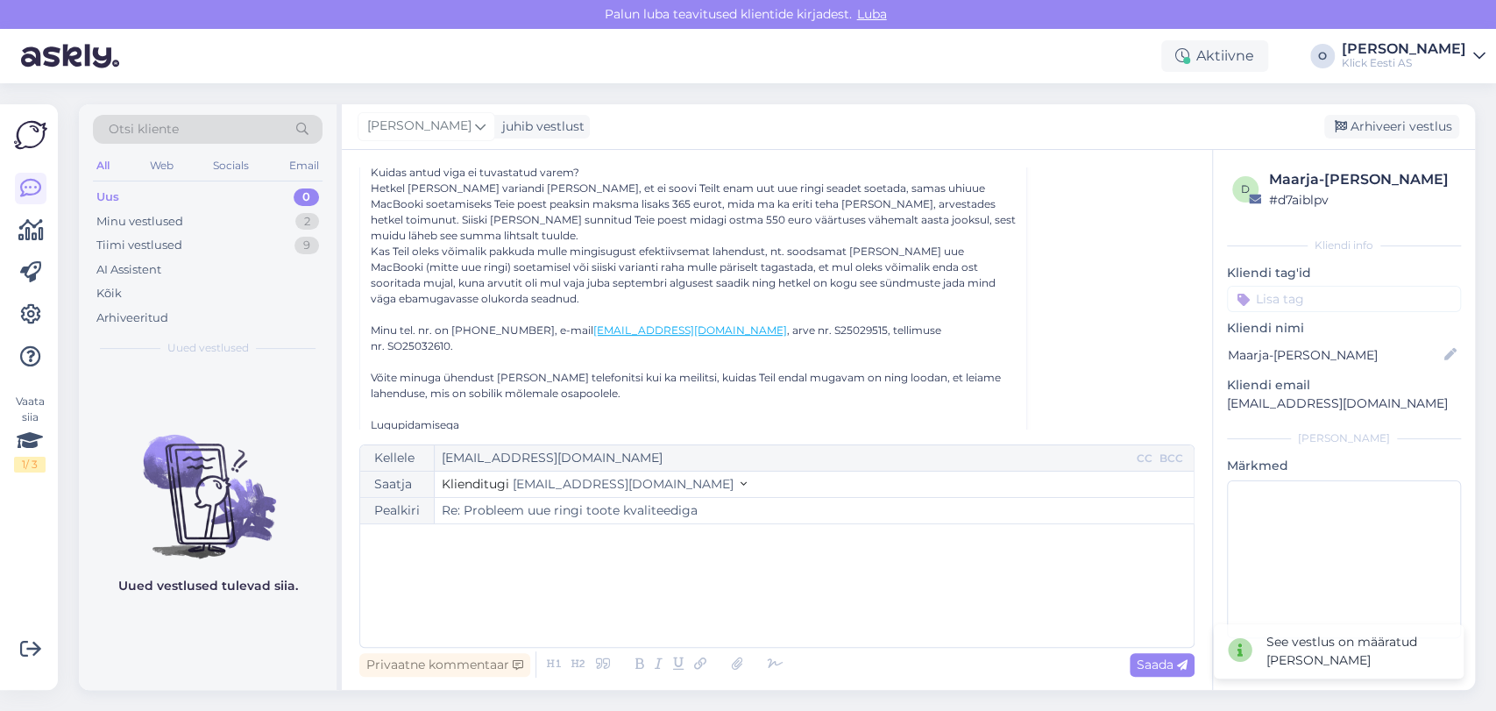
click at [620, 556] on div "﻿" at bounding box center [777, 585] width 816 height 105
click at [570, 478] on span "[EMAIL_ADDRESS][DOMAIN_NAME]" at bounding box center [623, 484] width 221 height 16
click at [841, 595] on div "﻿" at bounding box center [777, 585] width 816 height 105
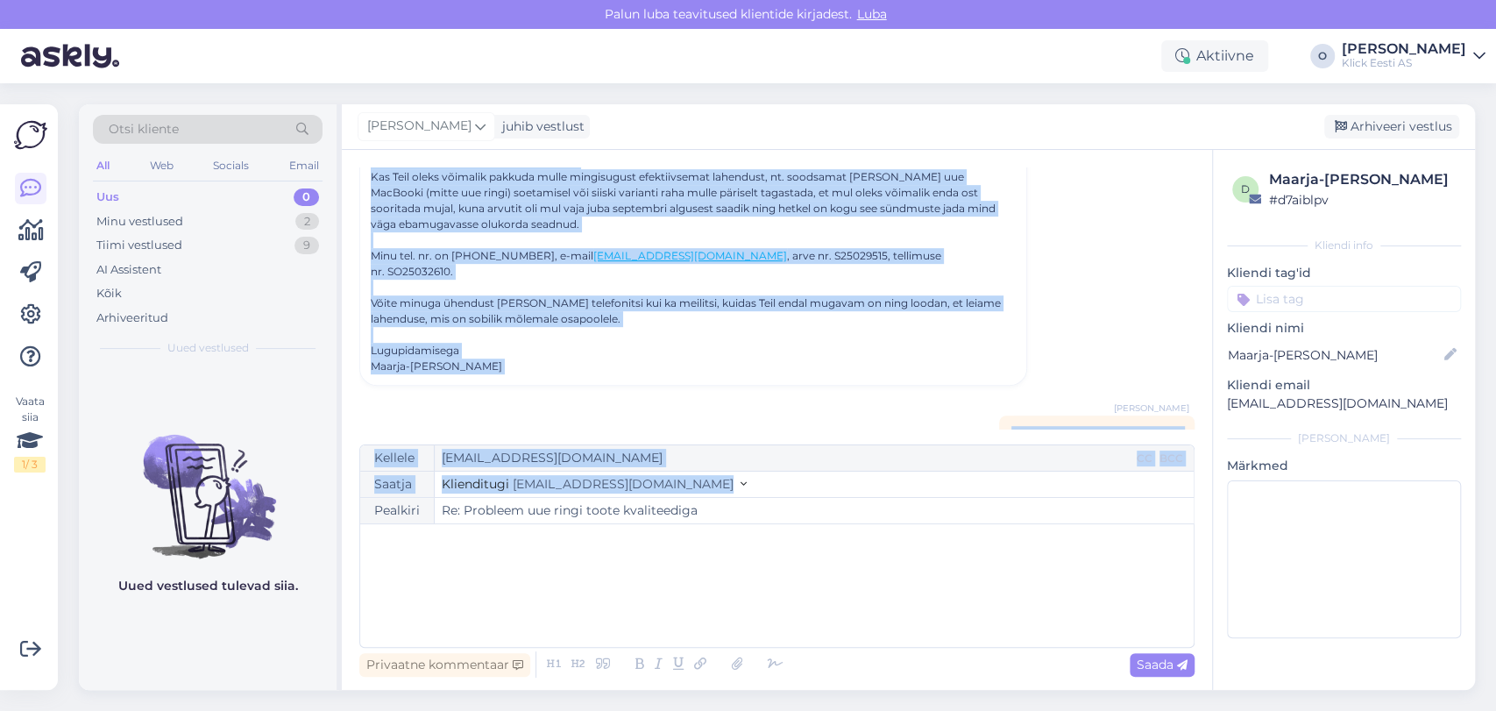
scroll to position [659, 0]
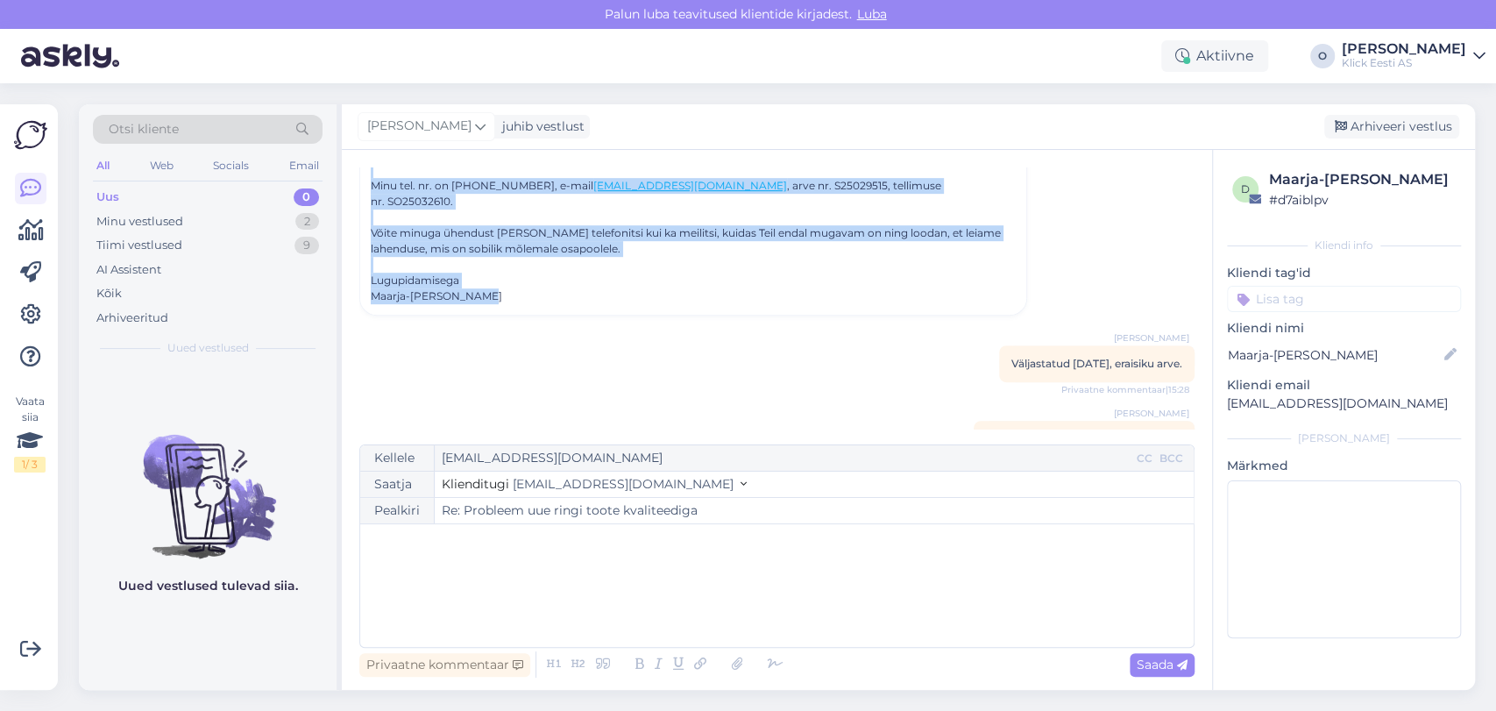
drag, startPoint x: 368, startPoint y: 229, endPoint x: 849, endPoint y: 254, distance: 481.8
copy div "Loremi-Dolor Sitame consecte@adipi.eli sedd 06 66:89 ( 2 eiusmo temp ) Incidid …"
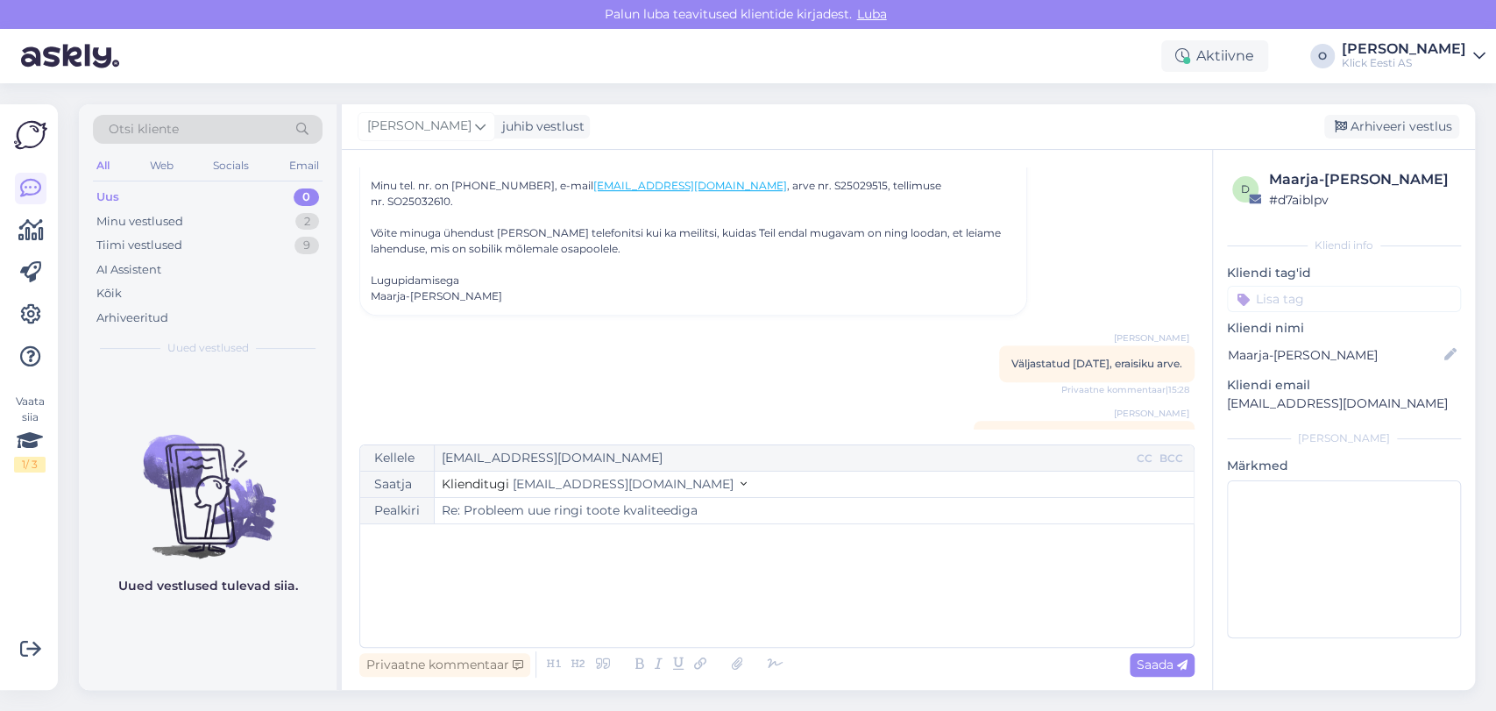
click at [1055, 357] on span "Väljastatud [DATE], eraisiku arve." at bounding box center [1096, 363] width 171 height 13
click at [1044, 432] on span "mserv 2275242, registreeritud [DATE]" at bounding box center [1084, 438] width 196 height 13
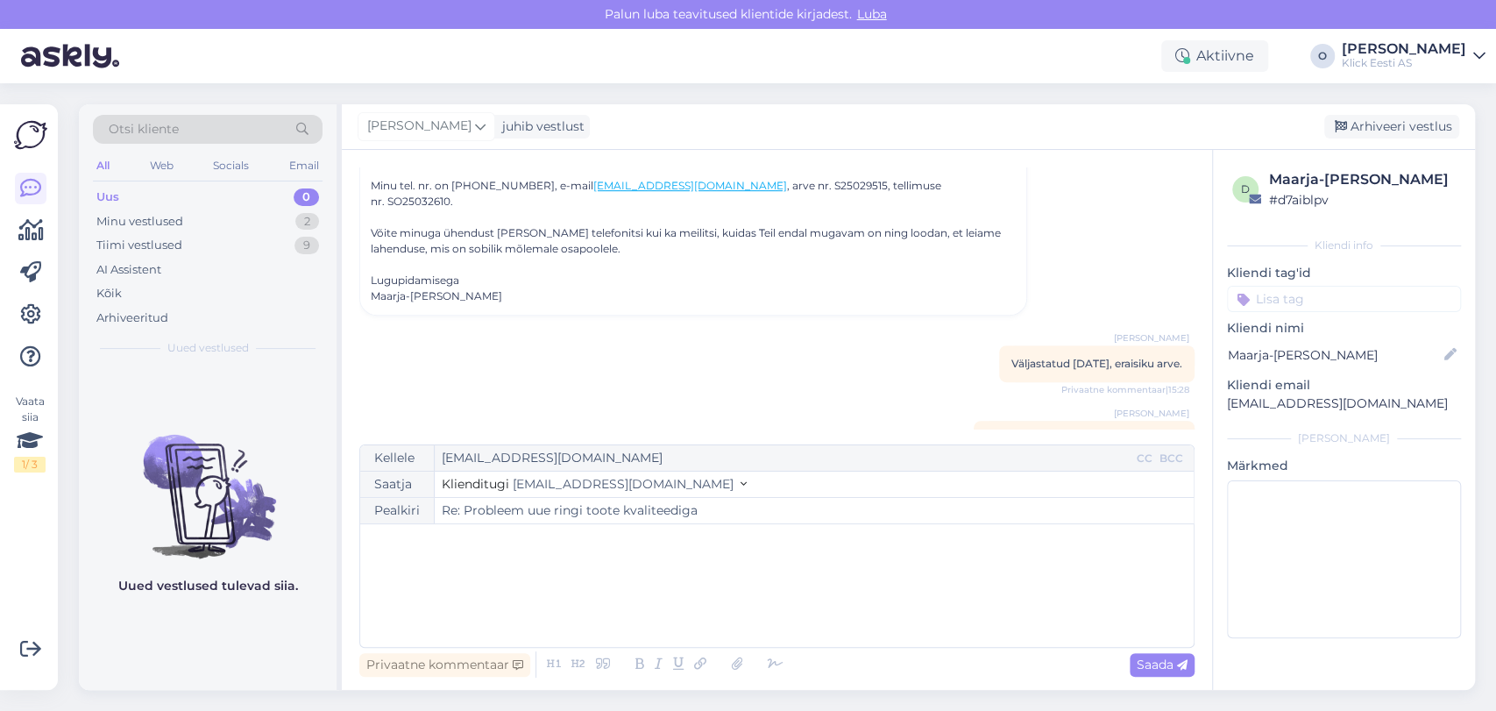
click at [1044, 432] on span "mserv 2275242, registreeritud [DATE]" at bounding box center [1084, 438] width 196 height 13
copy div "mserv 2275242, registreeritud [DATE] Privaatne kommentaar | 15:29"
click at [258, 634] on div "Uued vestlused tulevad siia." at bounding box center [208, 527] width 258 height 323
click at [797, 273] on div "Vestlus algas Maarja-[PERSON_NAME] [EMAIL_ADDRESS][DOMAIN_NAME] [DATE] 15:22 ( …" at bounding box center [784, 297] width 851 height 261
click at [220, 619] on div "Uued vestlused tulevad siia." at bounding box center [208, 527] width 258 height 323
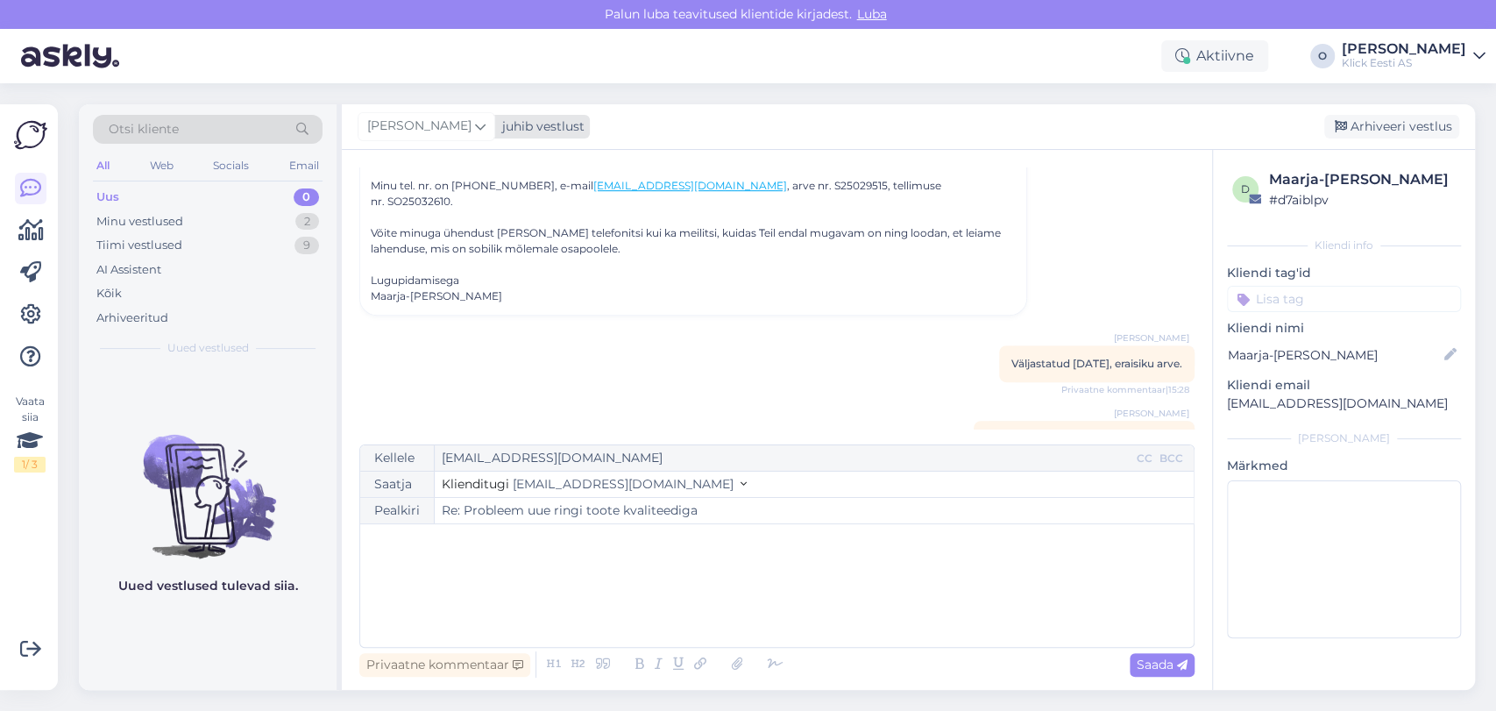
click at [386, 128] on span "[PERSON_NAME]" at bounding box center [419, 126] width 104 height 19
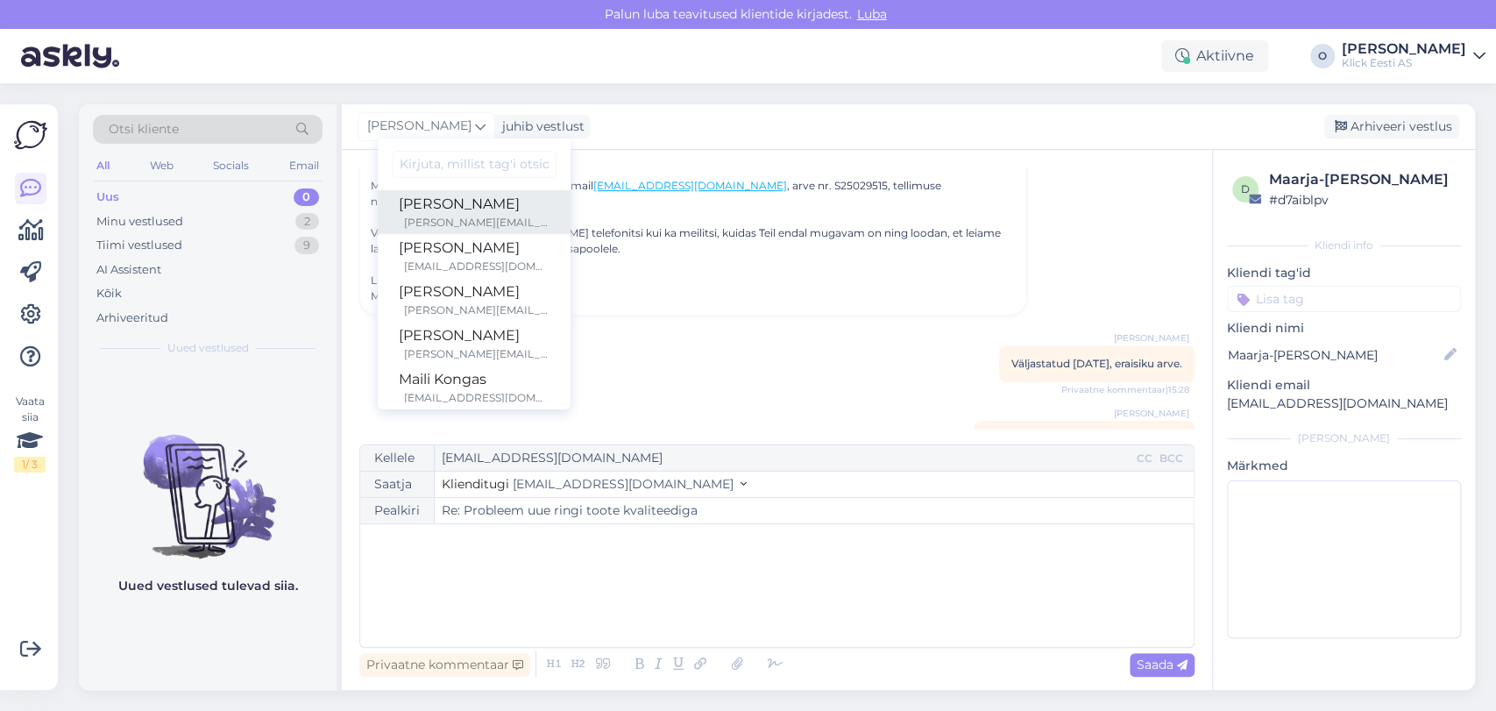
click at [449, 219] on div "[PERSON_NAME][EMAIL_ADDRESS][PERSON_NAME][DOMAIN_NAME]" at bounding box center [476, 223] width 145 height 16
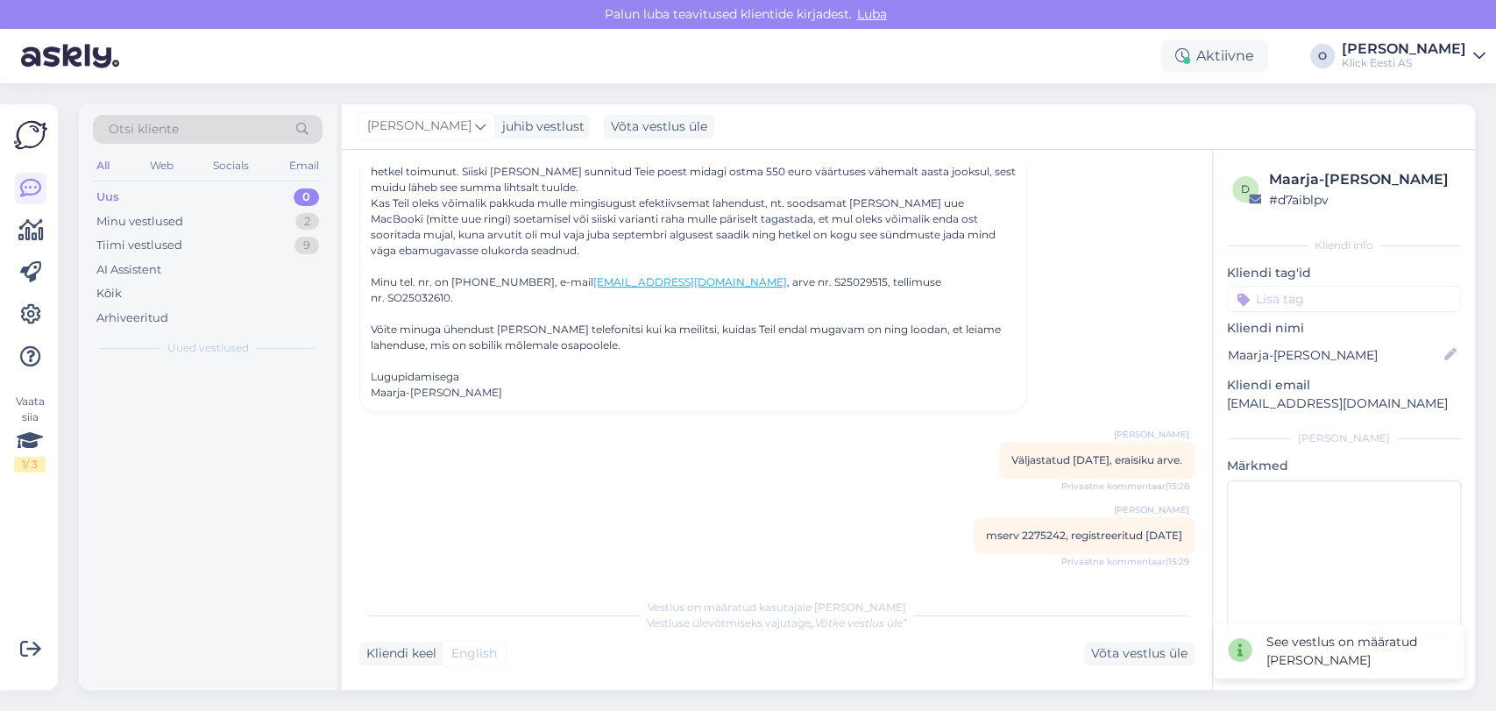
scroll to position [514, 0]
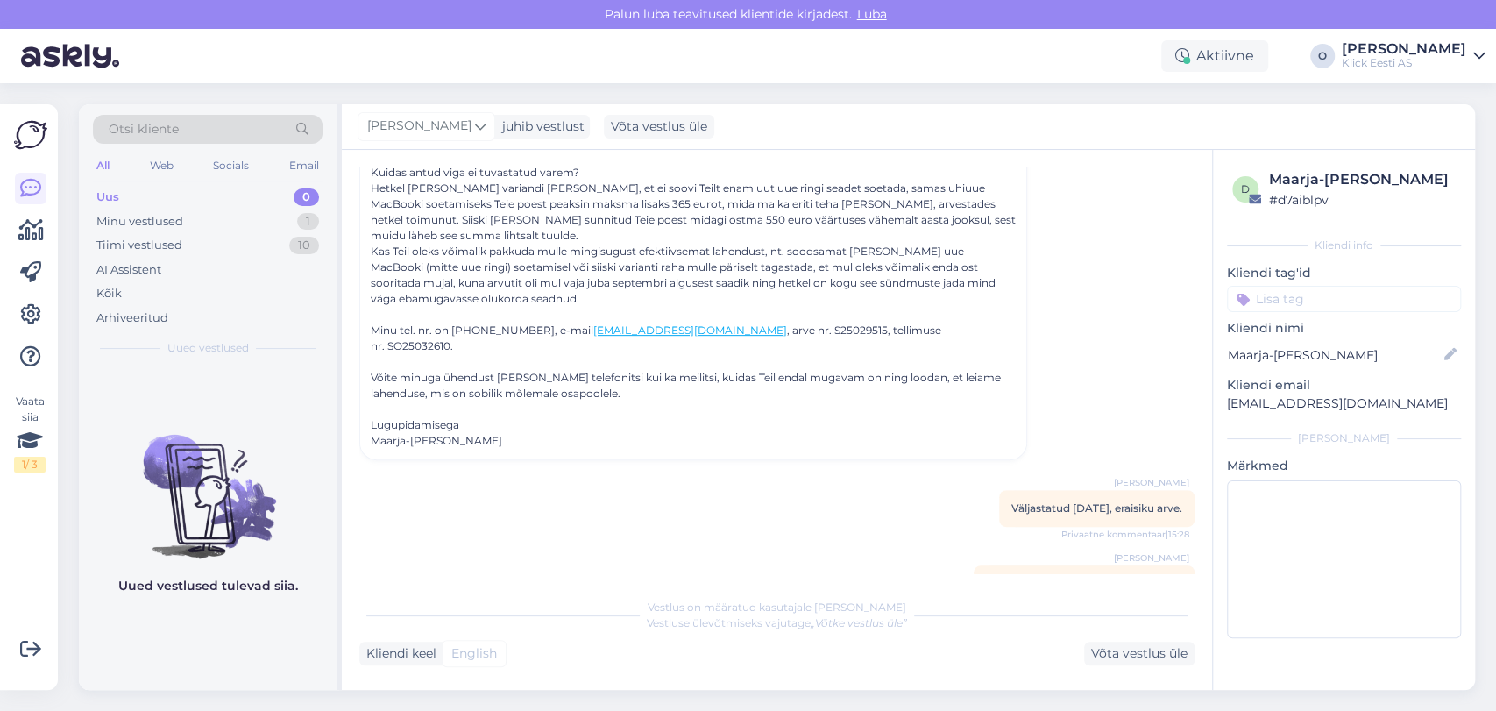
click at [273, 629] on div "Uued vestlused tulevad siia." at bounding box center [208, 527] width 258 height 323
click at [500, 433] on div "Maarja-[PERSON_NAME]" at bounding box center [693, 441] width 645 height 16
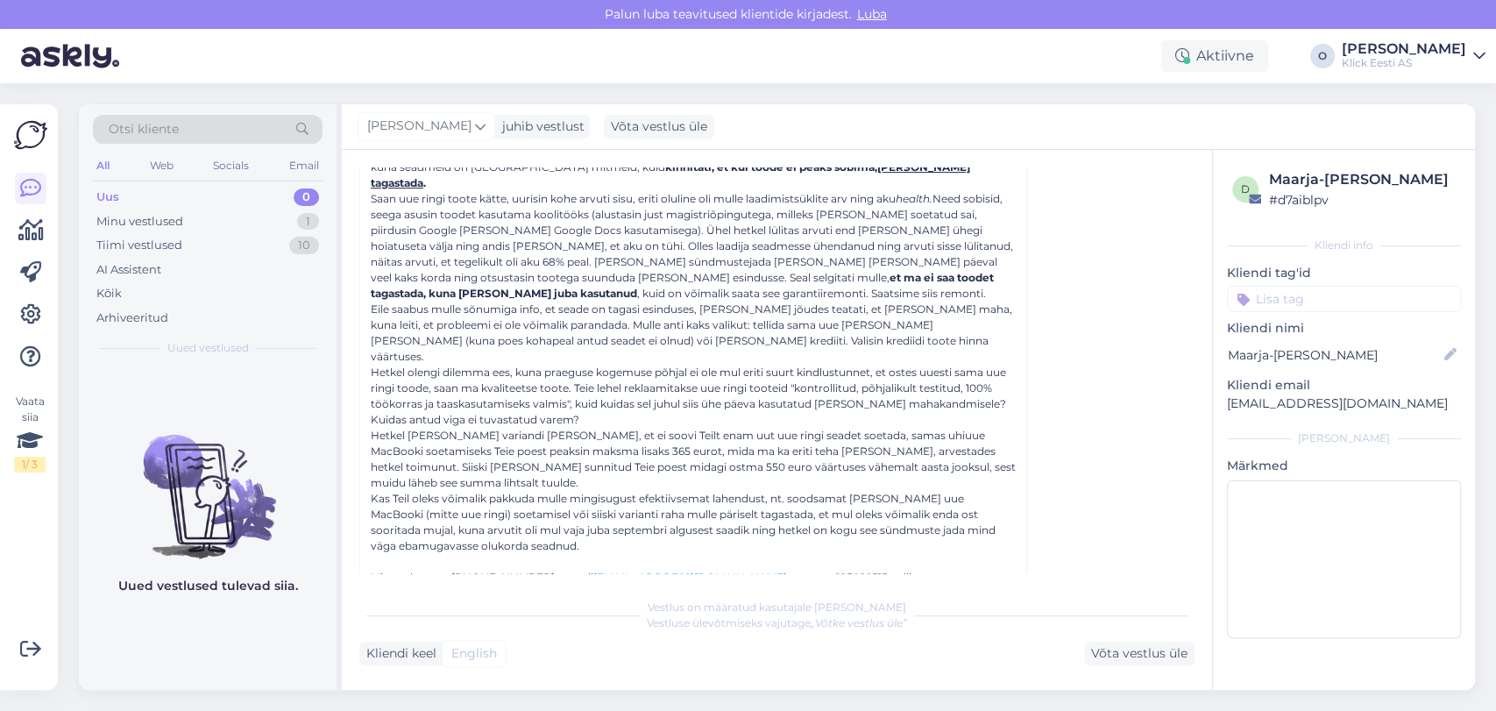
scroll to position [0, 0]
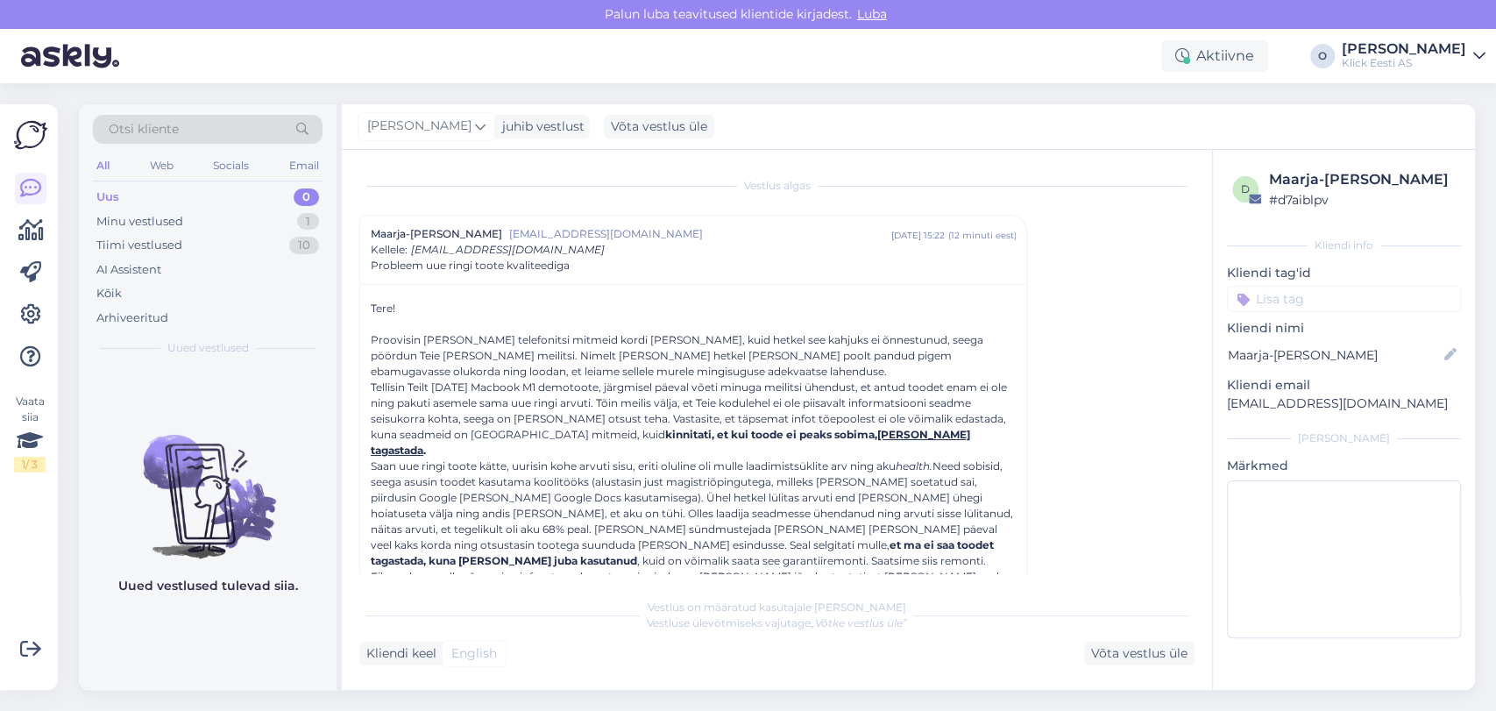
click at [209, 605] on figcaption "Uued vestlused tulevad siia." at bounding box center [208, 593] width 180 height 32
